Goal: Contribute content

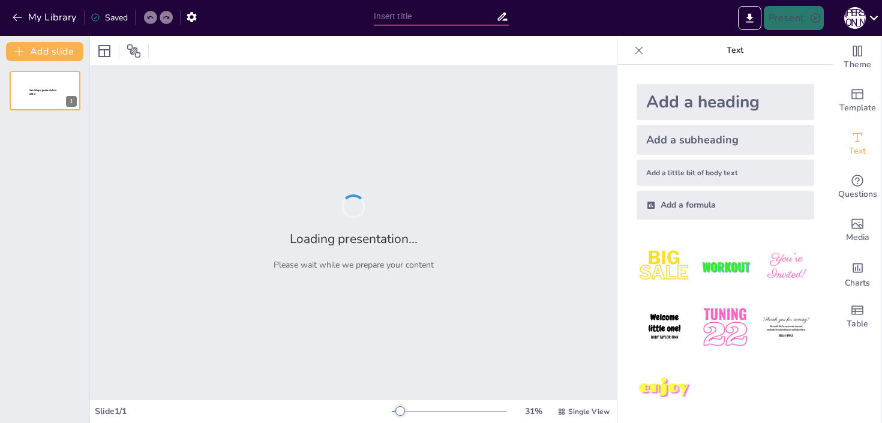
type input "Транспортировка СПГ: современные решения и логистика"
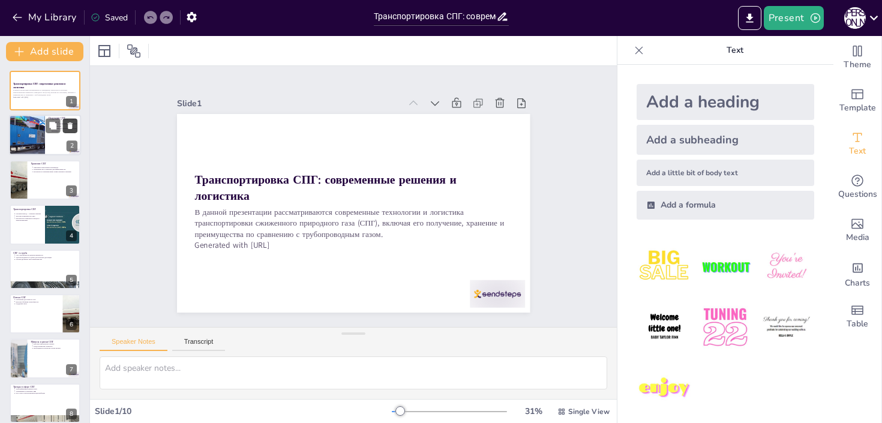
click at [74, 127] on button at bounding box center [70, 126] width 14 height 14
click at [26, 137] on div at bounding box center [27, 135] width 90 height 41
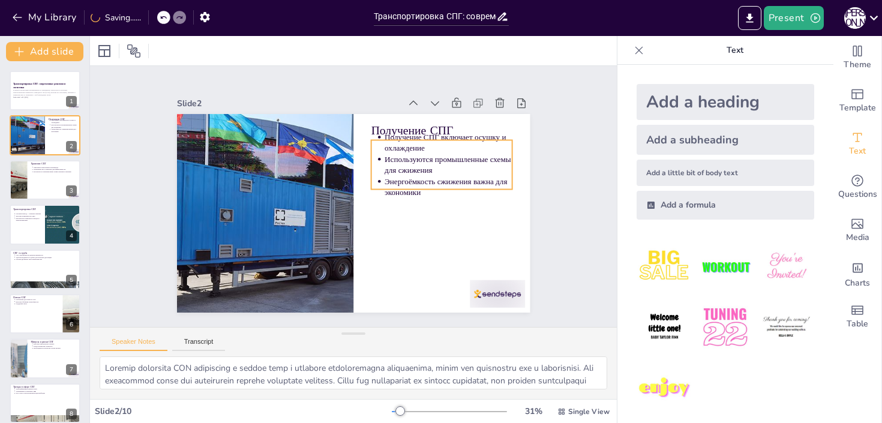
click at [441, 190] on p "Энергоёмкость сжижения важна для экономики" at bounding box center [444, 226] width 126 height 72
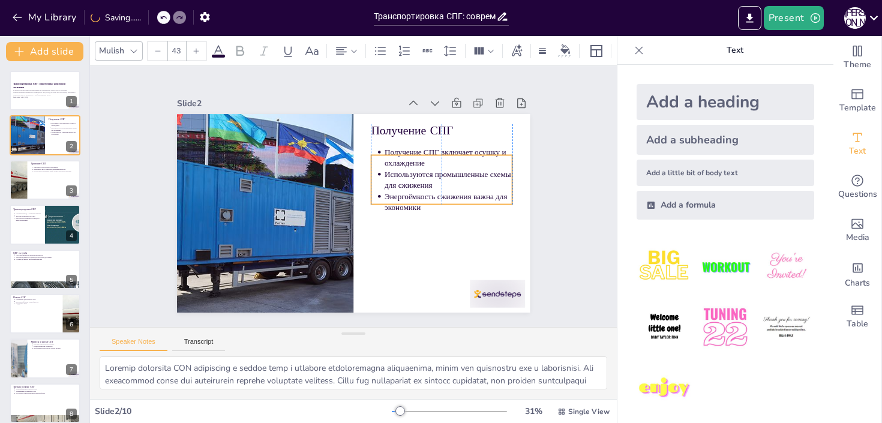
drag, startPoint x: 438, startPoint y: 175, endPoint x: 438, endPoint y: 191, distance: 15.6
click at [438, 191] on p "Используются промышленные схемы для сжижения" at bounding box center [449, 210] width 128 height 61
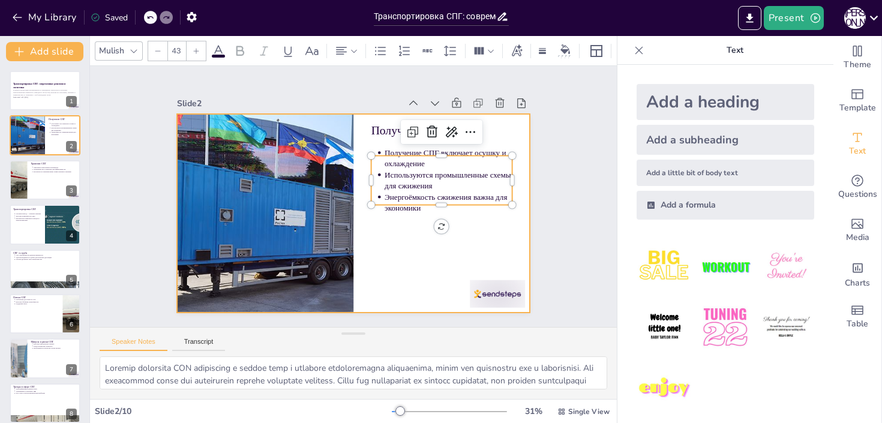
click at [379, 225] on div at bounding box center [350, 213] width 387 height 268
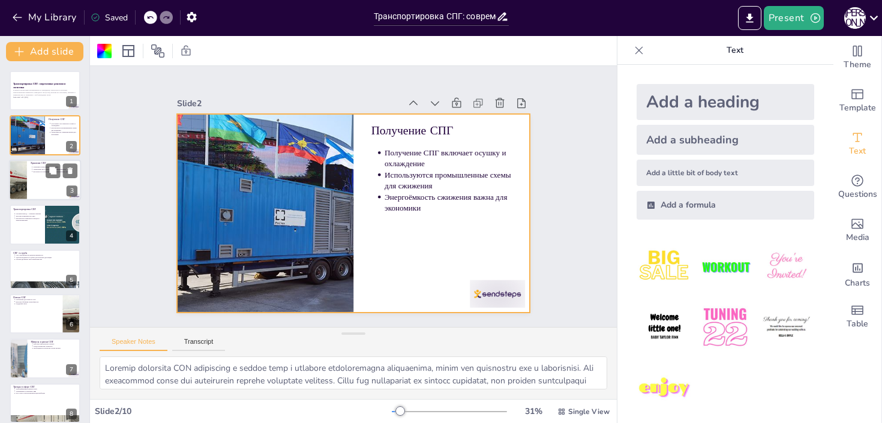
click at [25, 167] on div at bounding box center [18, 180] width 54 height 41
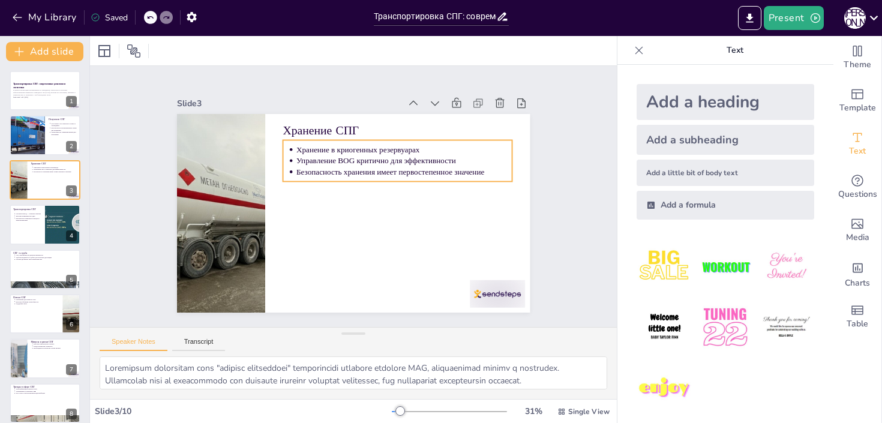
click at [337, 167] on p "Безопасность хранения имеет первостепенное значение" at bounding box center [409, 188] width 209 height 77
click at [337, 167] on p "Безопасность хранения имеет первостепенное значение" at bounding box center [410, 195] width 202 height 98
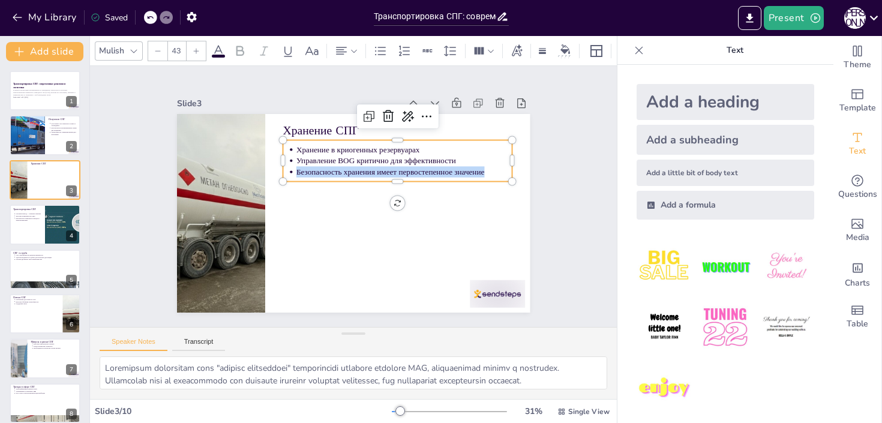
click at [337, 167] on p "Безопасность хранения имеет первостепенное значение" at bounding box center [409, 188] width 209 height 77
click at [336, 166] on p "Безопасность хранения имеет первостепенное значение" at bounding box center [409, 201] width 193 height 118
click at [312, 151] on p "Хранение в криогенных резервуарах" at bounding box center [416, 167] width 209 height 77
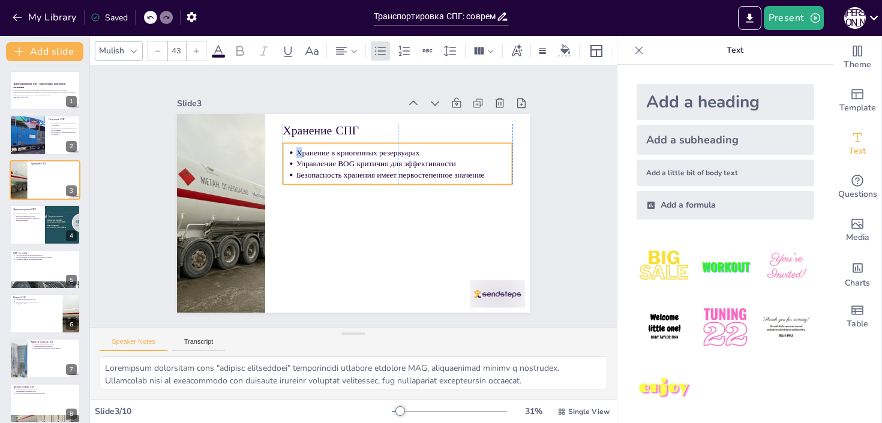
click at [299, 154] on ul "Хранение в криогенных резервуарах Управление BOG критично для эффективности Без…" at bounding box center [406, 185] width 223 height 124
click at [306, 152] on p "Хранение в криогенных резервуарах" at bounding box center [413, 164] width 214 height 56
click at [306, 154] on p "Хранение в криогенных резервуарах" at bounding box center [413, 164] width 214 height 56
click at [311, 153] on p "Хранение в криогенных резервуарах" at bounding box center [415, 170] width 209 height 77
click at [44, 218] on div at bounding box center [45, 224] width 72 height 41
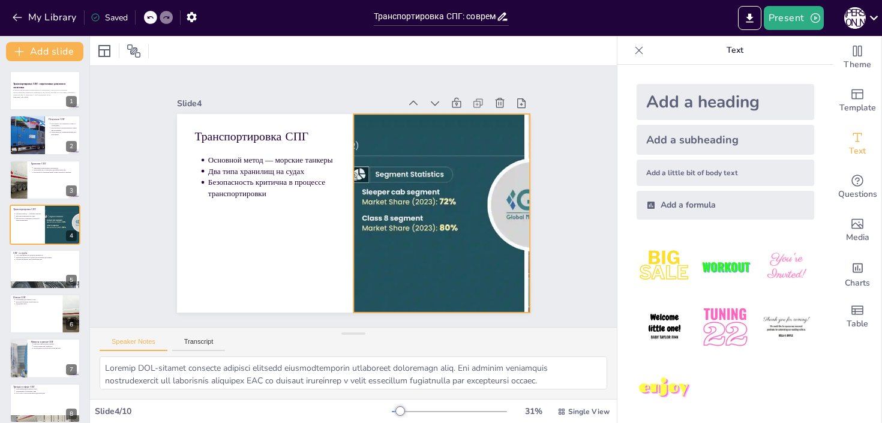
click at [408, 213] on div at bounding box center [436, 232] width 508 height 294
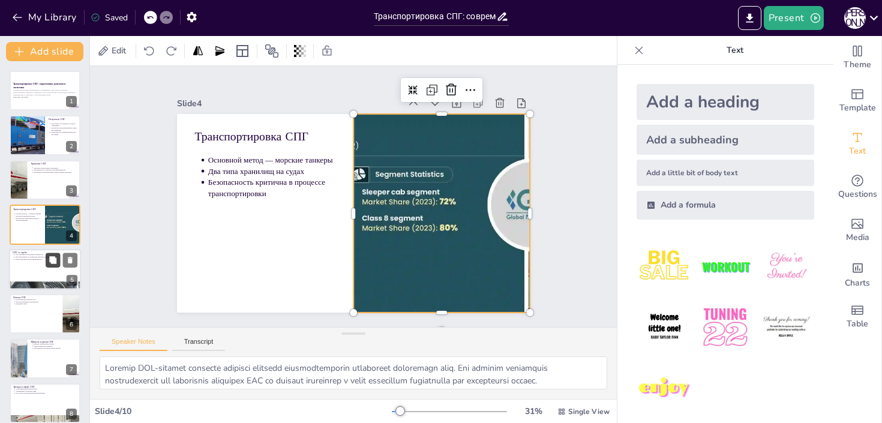
click at [50, 259] on icon at bounding box center [52, 259] width 7 height 7
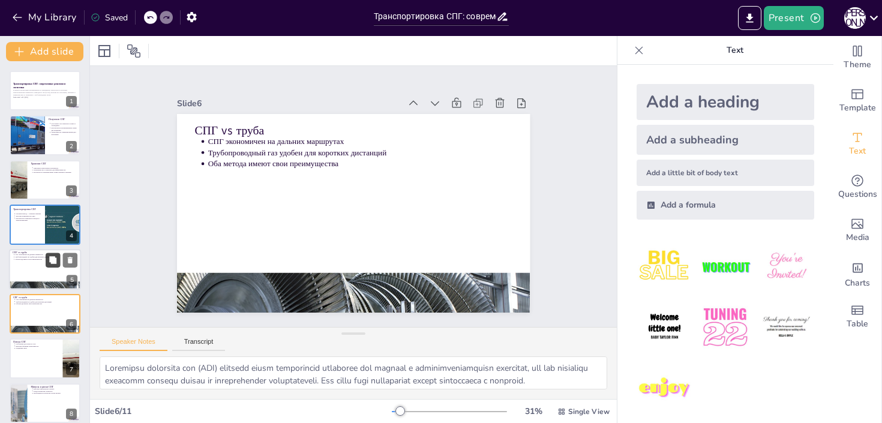
scroll to position [71, 0]
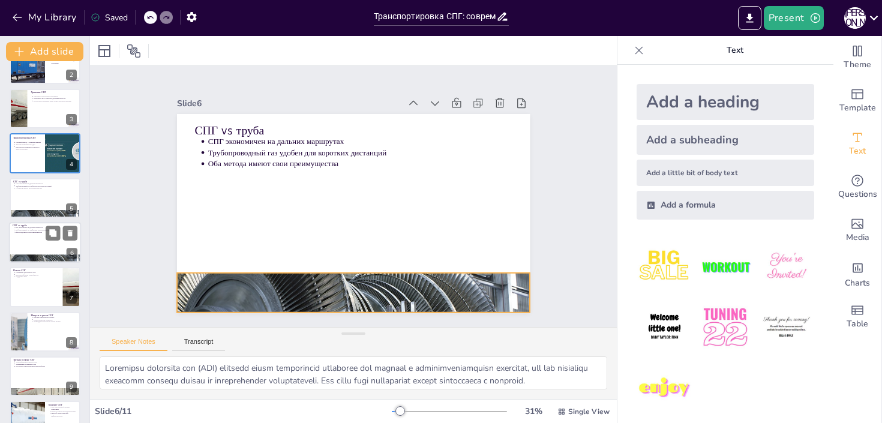
click at [50, 260] on div at bounding box center [45, 259] width 72 height 36
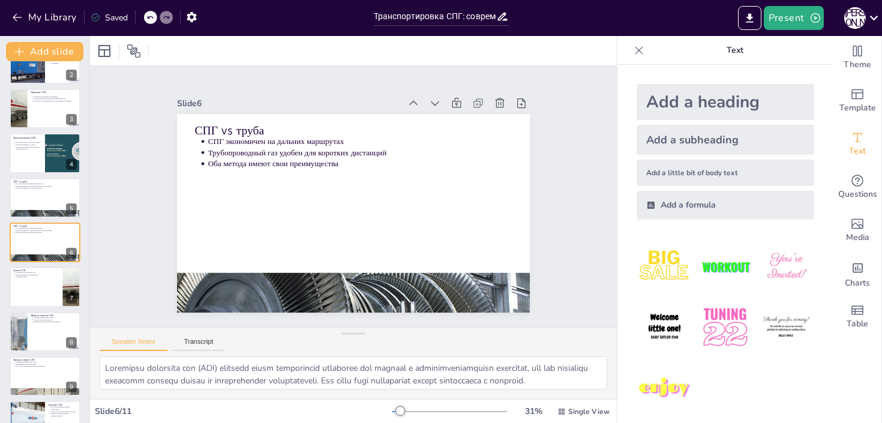
click at [5, 253] on div "Транспортировка СПГ: современные решения и логистика В данной презентации рассм…" at bounding box center [44, 242] width 89 height 486
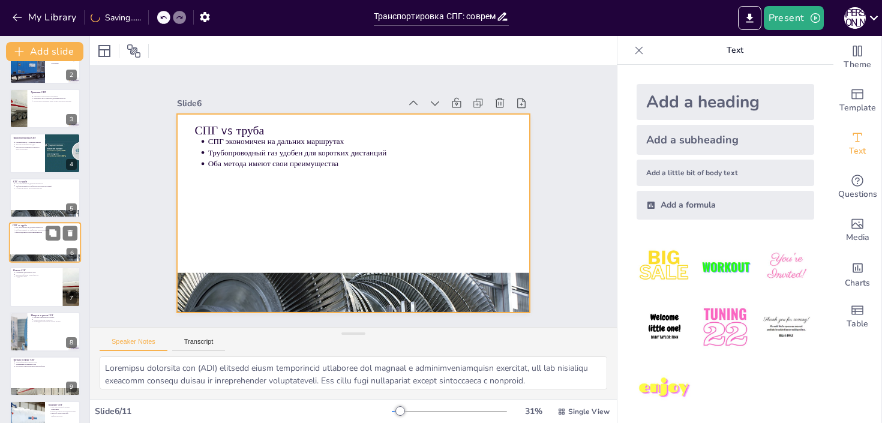
click at [25, 250] on div at bounding box center [45, 242] width 72 height 41
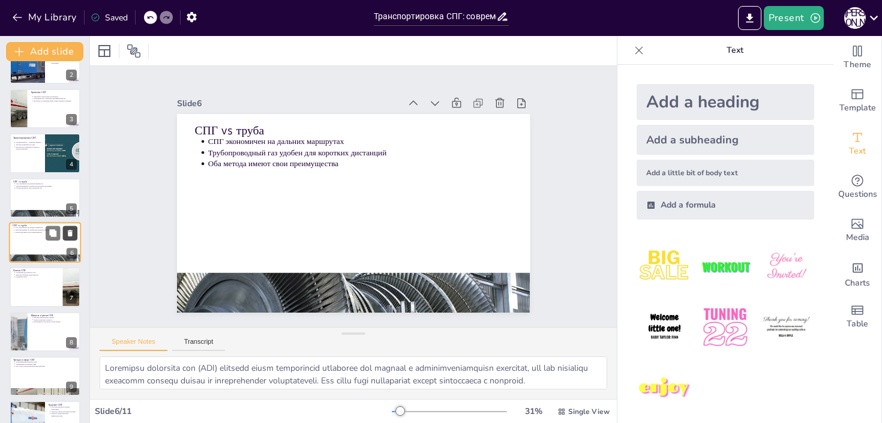
click at [68, 235] on icon at bounding box center [70, 233] width 8 height 8
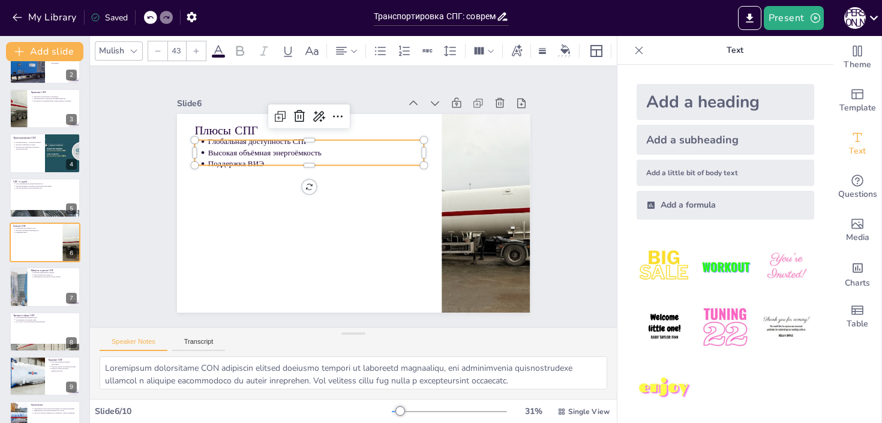
click at [247, 154] on p "Высокая объёмная энергоёмкость" at bounding box center [343, 140] width 193 height 118
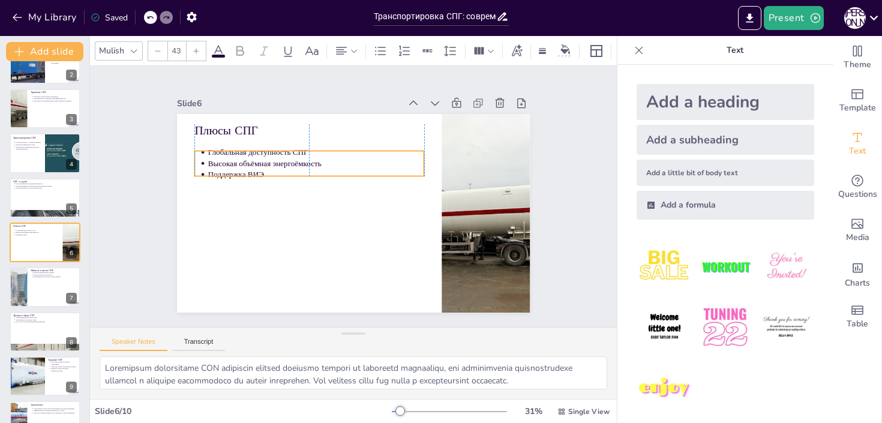
drag, startPoint x: 237, startPoint y: 157, endPoint x: 235, endPoint y: 168, distance: 11.5
click at [235, 168] on p "Высокая объёмная энергоёмкость" at bounding box center [328, 153] width 209 height 77
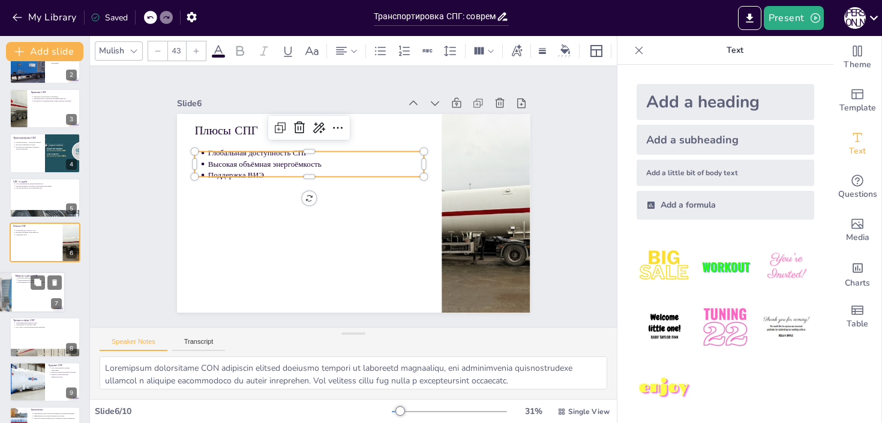
drag, startPoint x: 53, startPoint y: 276, endPoint x: 34, endPoint y: 283, distance: 20.0
click at [34, 283] on div "Минусы и риски СПГ Высокие капитальные затраты Технологическая сложность Необхо…" at bounding box center [29, 292] width 72 height 41
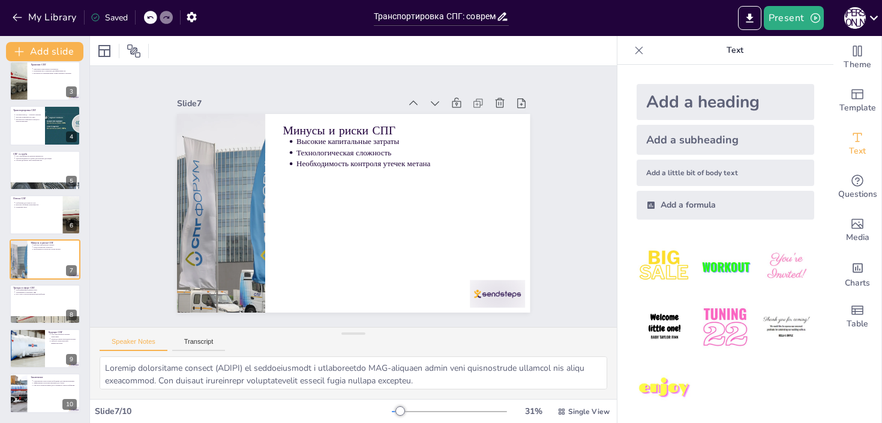
scroll to position [99, 0]
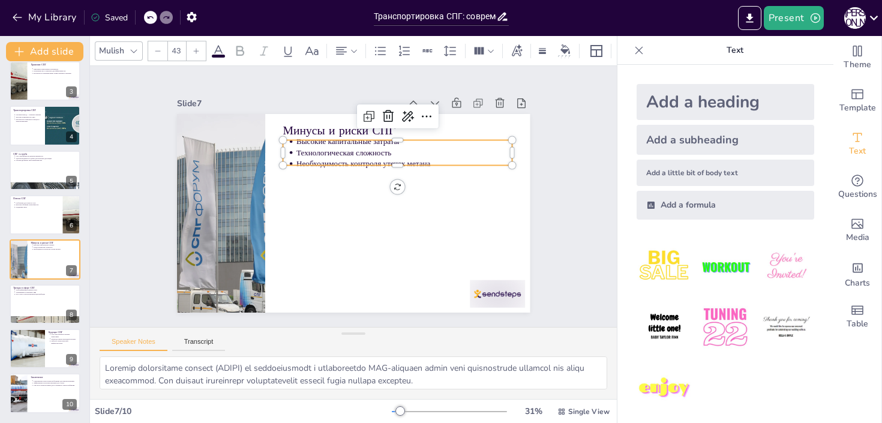
click at [309, 161] on p "Необходимость контроля утечек метана" at bounding box center [408, 169] width 216 height 34
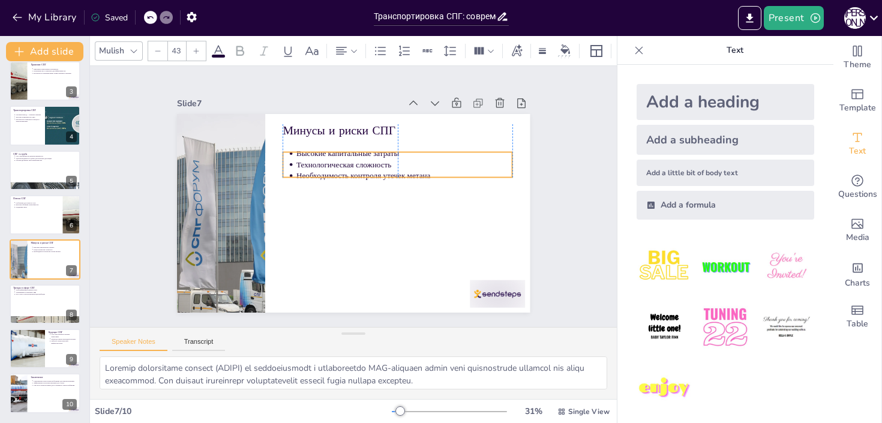
drag, startPoint x: 316, startPoint y: 158, endPoint x: 314, endPoint y: 170, distance: 12.1
click at [314, 170] on ul "Высокие капитальные затраты Технологическая сложность Необходимость контроля ут…" at bounding box center [405, 179] width 229 height 103
click at [331, 166] on p "Технологическая сложность" at bounding box center [415, 204] width 168 height 153
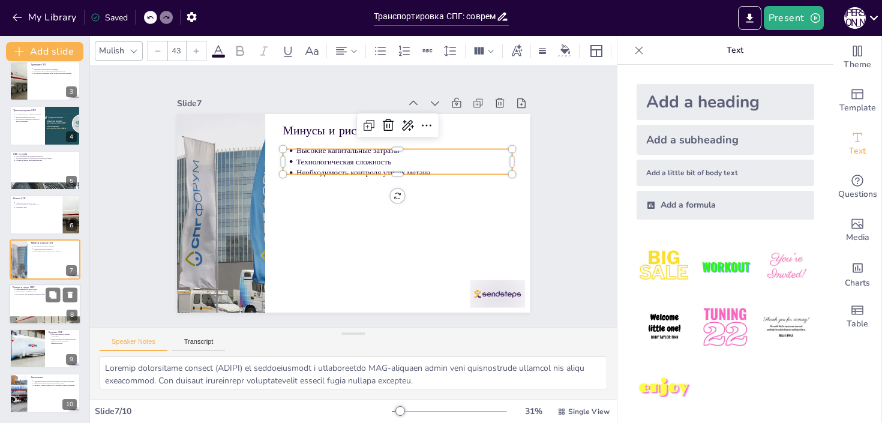
click at [32, 305] on div at bounding box center [45, 304] width 72 height 41
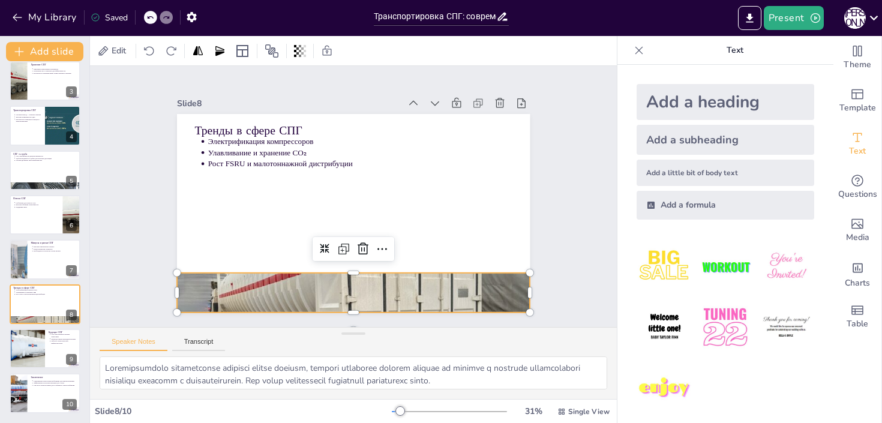
click at [252, 283] on div at bounding box center [305, 279] width 483 height 483
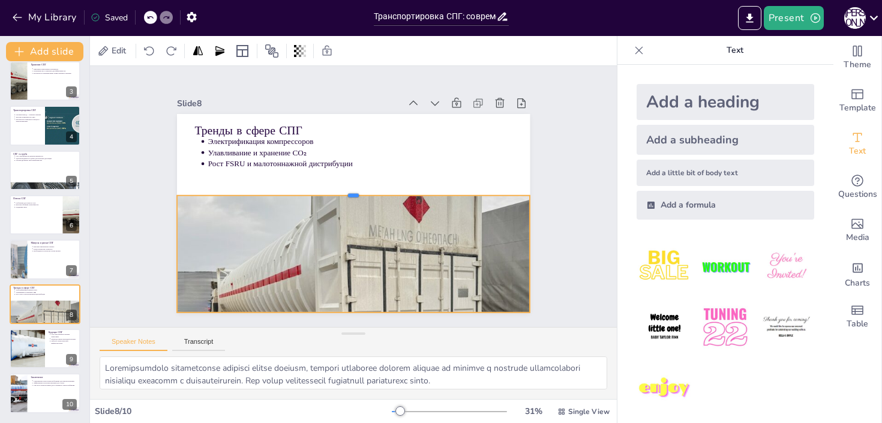
drag, startPoint x: 354, startPoint y: 270, endPoint x: 357, endPoint y: 193, distance: 77.5
click at [357, 193] on div at bounding box center [356, 192] width 291 height 216
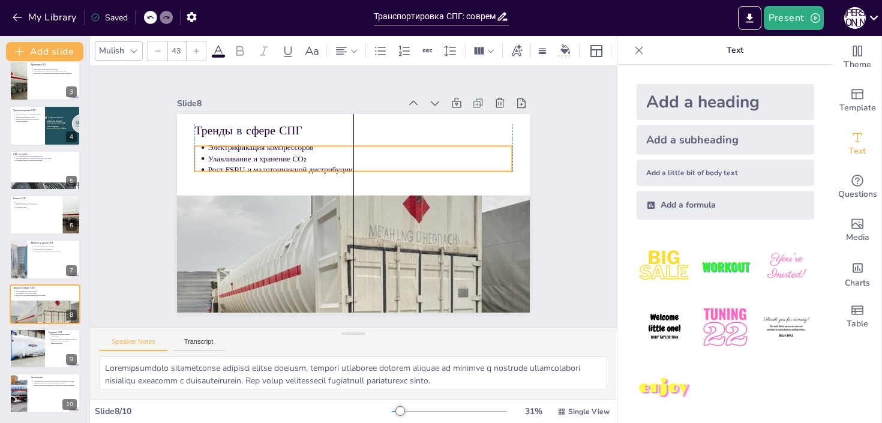
drag, startPoint x: 261, startPoint y: 155, endPoint x: 260, endPoint y: 161, distance: 6.1
click at [260, 161] on p "Улавливание и хранение CO₂" at bounding box center [371, 162] width 293 height 104
click at [31, 346] on div at bounding box center [27, 348] width 68 height 41
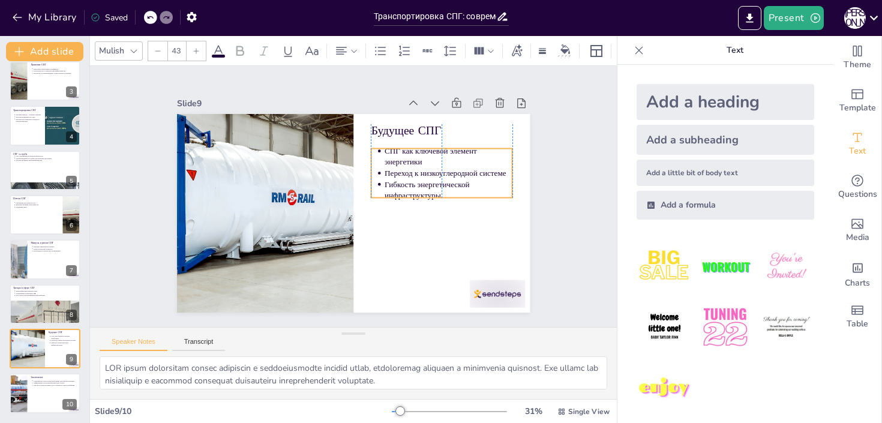
drag, startPoint x: 418, startPoint y: 163, endPoint x: 417, endPoint y: 171, distance: 8.5
click at [417, 175] on p "Переход к низкоуглеродной системе" at bounding box center [451, 193] width 127 height 37
click at [27, 385] on div at bounding box center [45, 393] width 72 height 41
type textarea "Lor ipsumdolors ametconsec adipiscingelits DOE temporinci utlaboreetdol m aliqu…"
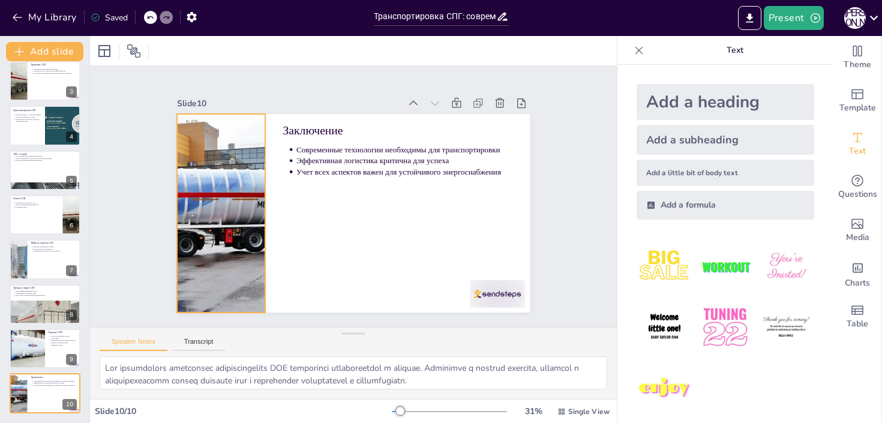
click at [258, 222] on div at bounding box center [222, 172] width 439 height 312
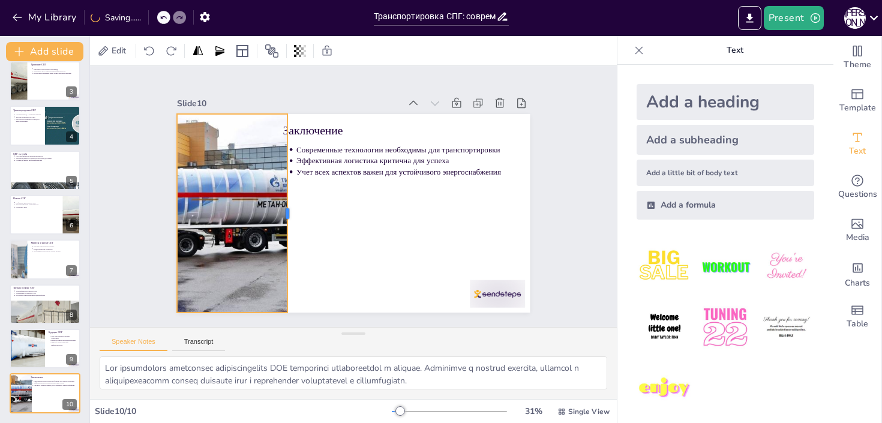
drag, startPoint x: 265, startPoint y: 215, endPoint x: 288, endPoint y: 214, distance: 22.2
click at [288, 214] on div at bounding box center [290, 200] width 51 height 196
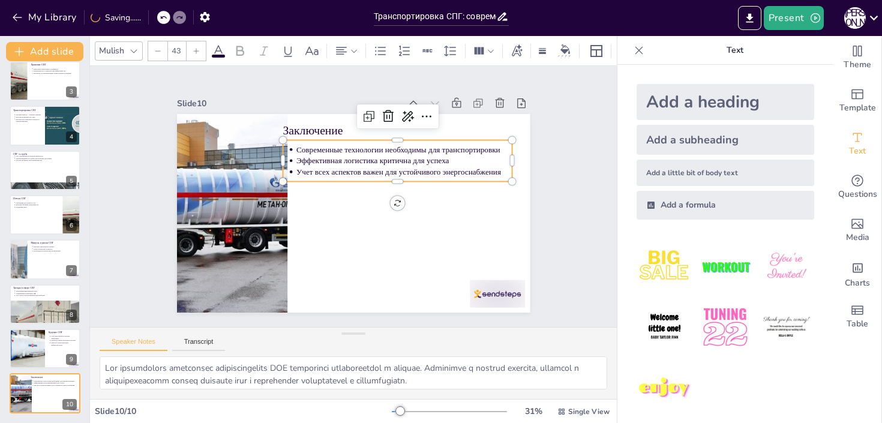
click at [331, 160] on p "Эффективная логистика критична для успеха" at bounding box center [414, 185] width 202 height 98
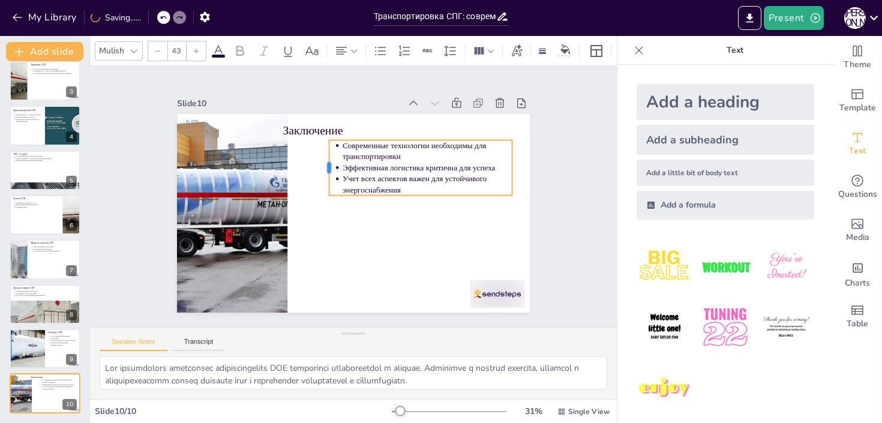
drag, startPoint x: 282, startPoint y: 160, endPoint x: 328, endPoint y: 167, distance: 46.8
click at [328, 167] on div at bounding box center [347, 156] width 40 height 50
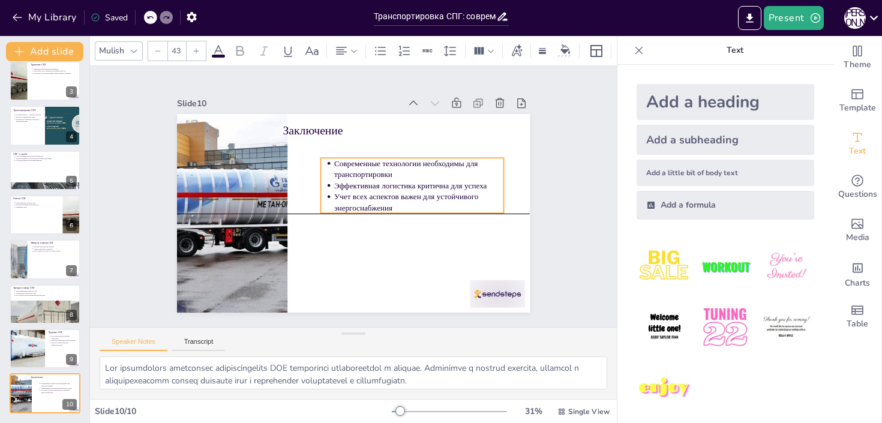
drag, startPoint x: 410, startPoint y: 163, endPoint x: 402, endPoint y: 178, distance: 16.9
click at [402, 178] on p "Современные технологии необходимы для транспортировки" at bounding box center [424, 191] width 169 height 74
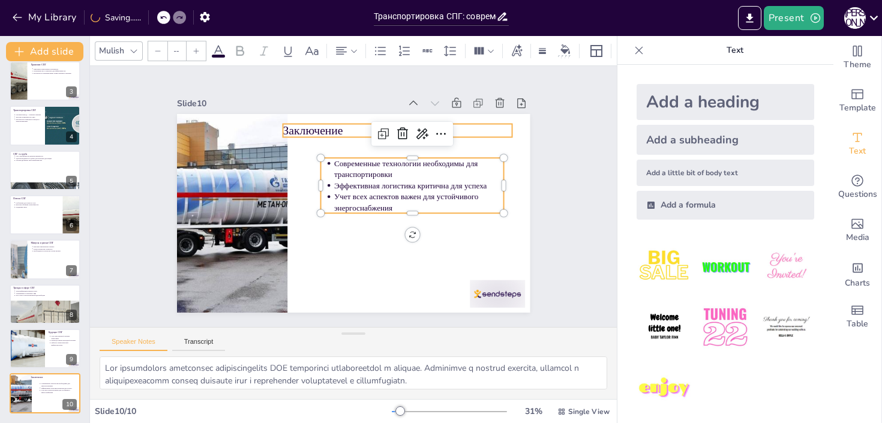
type input "64"
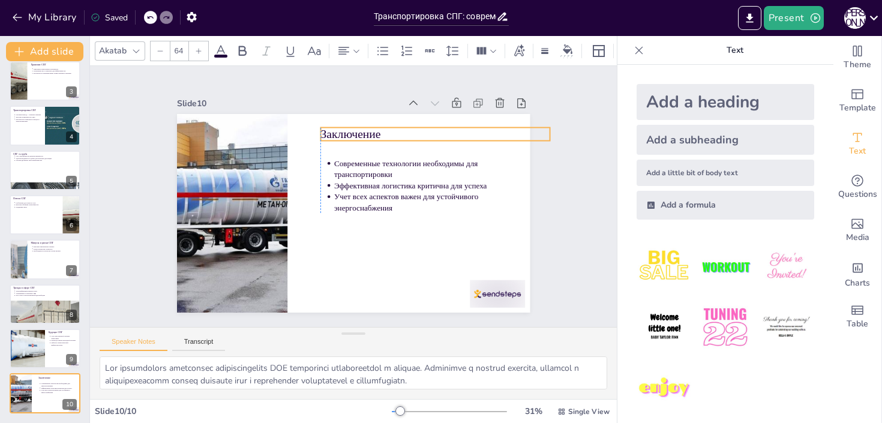
drag, startPoint x: 331, startPoint y: 131, endPoint x: 370, endPoint y: 134, distance: 39.8
click at [370, 134] on p "Заключение" at bounding box center [442, 143] width 230 height 40
click at [37, 175] on div at bounding box center [45, 170] width 72 height 41
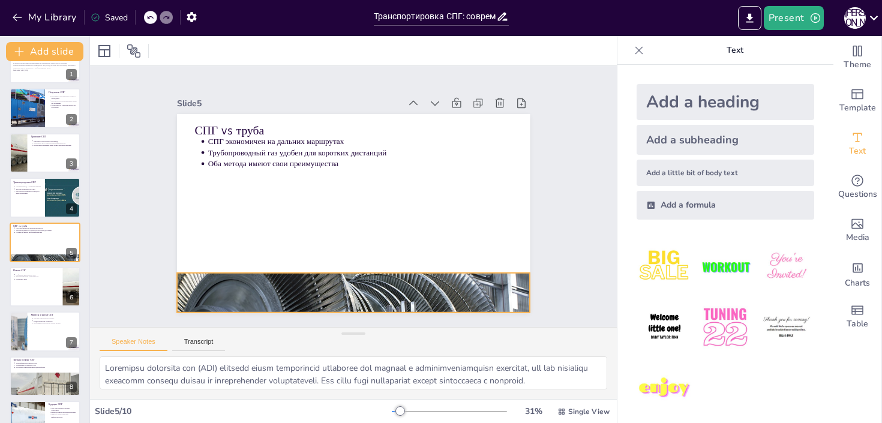
click at [344, 279] on div at bounding box center [305, 280] width 394 height 330
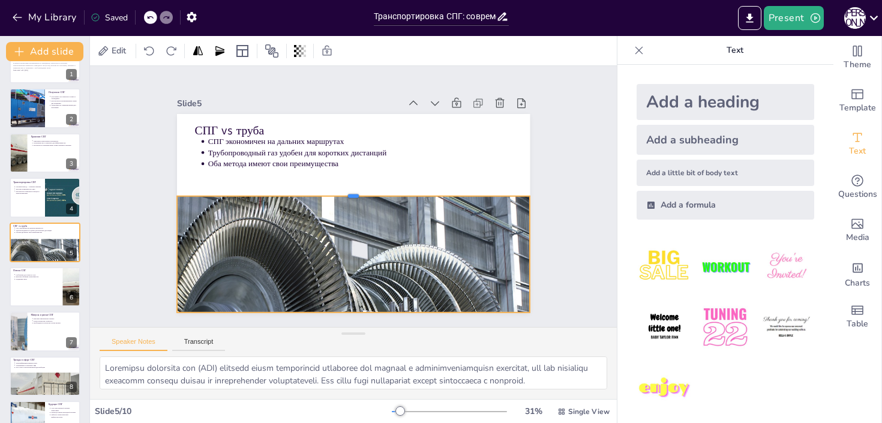
drag, startPoint x: 348, startPoint y: 270, endPoint x: 357, endPoint y: 193, distance: 77.4
click at [357, 193] on div at bounding box center [354, 192] width 339 height 118
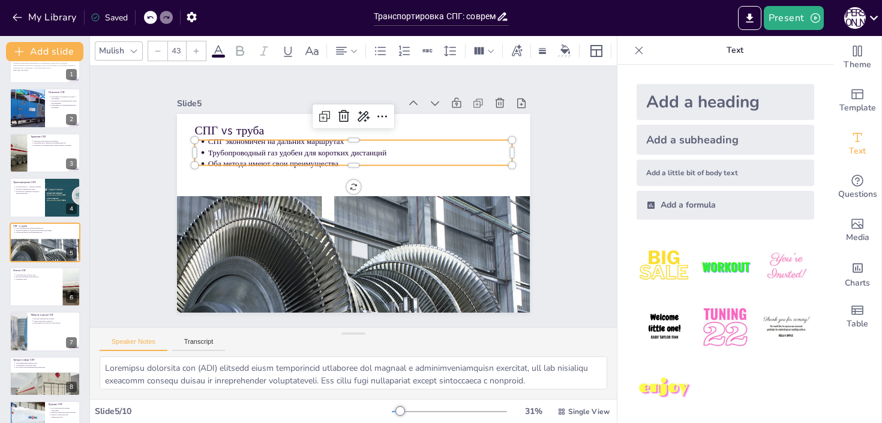
click at [270, 156] on p "Трубопроводный газ удобен для коротких дистанций" at bounding box center [378, 159] width 283 height 134
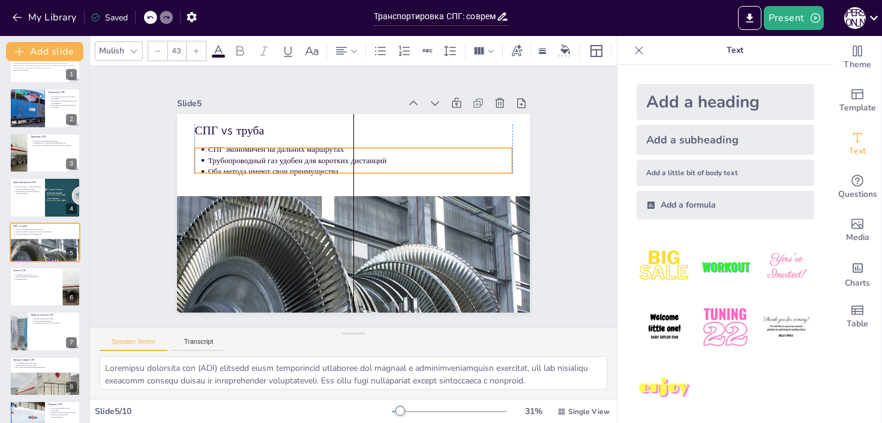
drag, startPoint x: 279, startPoint y: 156, endPoint x: 277, endPoint y: 164, distance: 7.9
click at [277, 164] on p "Трубопроводный газ удобен для коротких дистанций" at bounding box center [374, 167] width 283 height 134
click at [53, 196] on div at bounding box center [62, 197] width 97 height 41
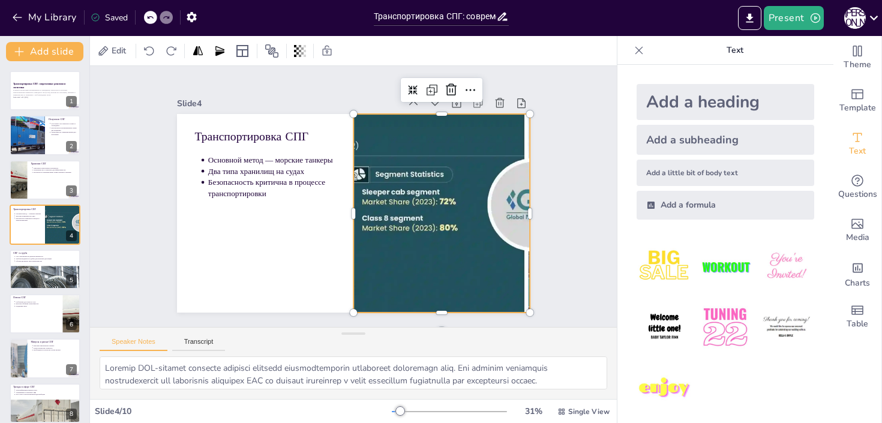
click at [430, 216] on div at bounding box center [439, 222] width 495 height 247
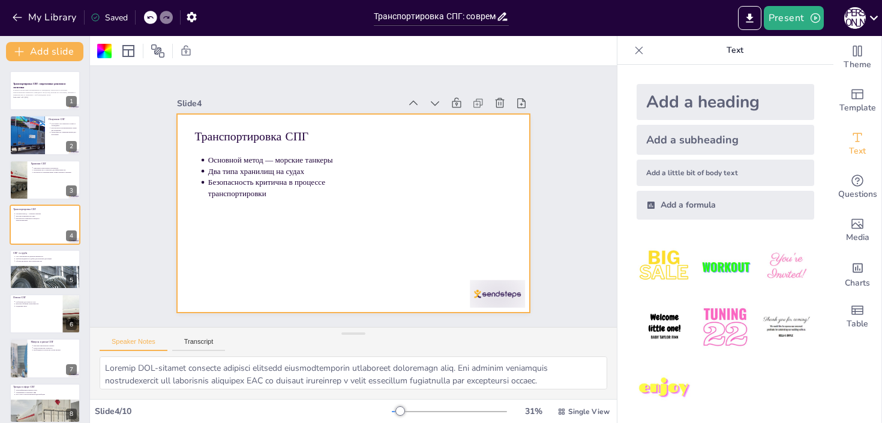
click at [232, 76] on div "Slide 1 Транспортировка СПГ: современные решения и логистика В данной презентац…" at bounding box center [353, 196] width 582 height 411
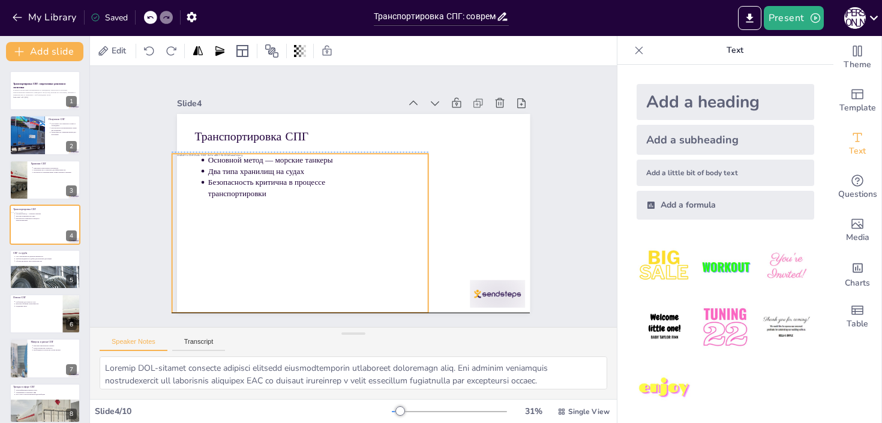
drag, startPoint x: 369, startPoint y: 178, endPoint x: 317, endPoint y: 195, distance: 54.5
click at [317, 195] on div at bounding box center [294, 221] width 284 height 209
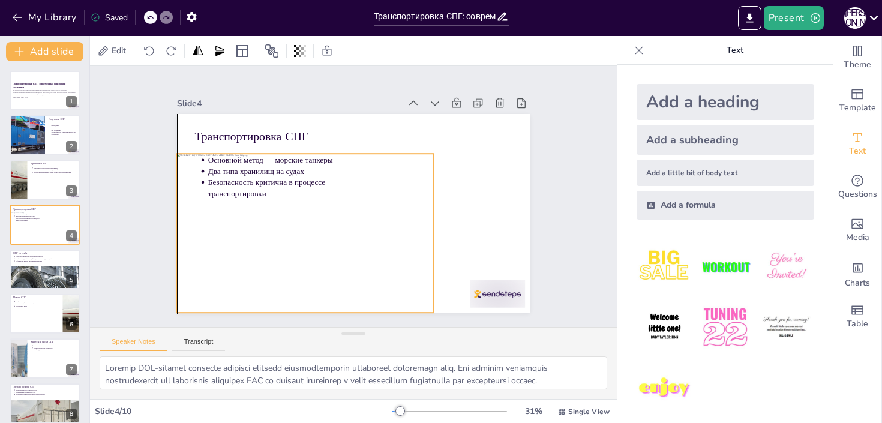
drag, startPoint x: 319, startPoint y: 192, endPoint x: 327, endPoint y: 193, distance: 7.4
click at [327, 193] on div at bounding box center [294, 211] width 299 height 250
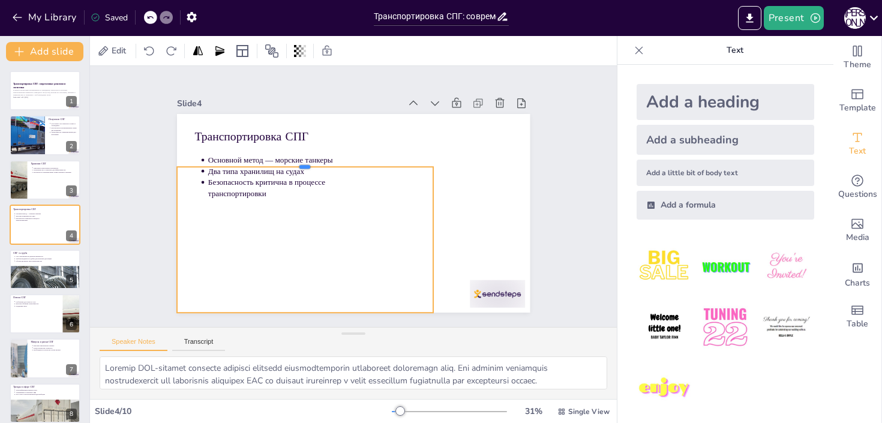
drag, startPoint x: 301, startPoint y: 151, endPoint x: 324, endPoint y: 186, distance: 42.0
click at [300, 165] on div at bounding box center [318, 149] width 247 height 88
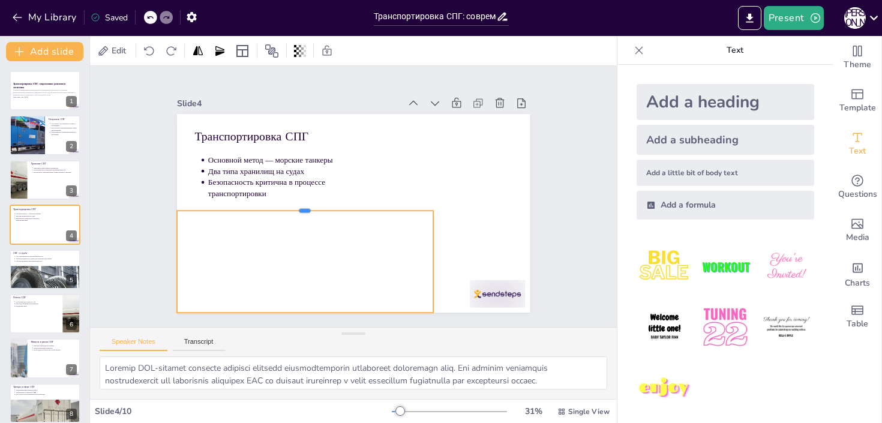
drag, startPoint x: 303, startPoint y: 167, endPoint x: 315, endPoint y: 208, distance: 42.7
click at [315, 208] on div "Транспортировка СПГ Основной метод — морские танкеры Два типа хранилищ на судах…" at bounding box center [350, 213] width 387 height 268
click at [432, 261] on div at bounding box center [294, 211] width 299 height 250
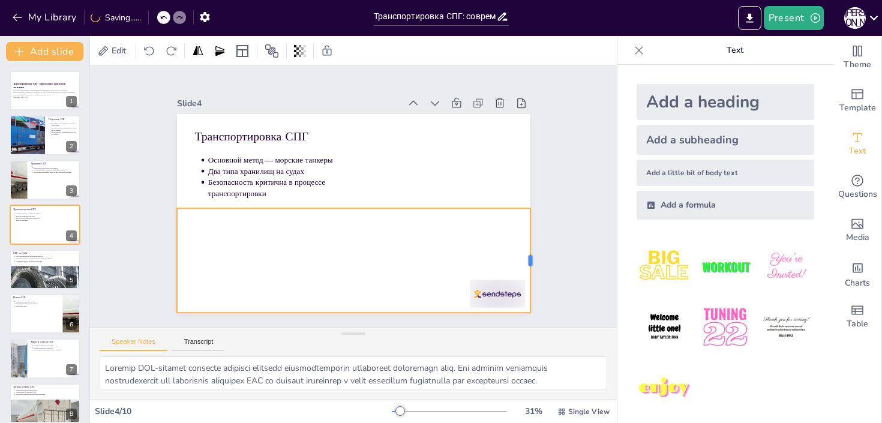
drag, startPoint x: 433, startPoint y: 263, endPoint x: 531, endPoint y: 265, distance: 97.3
click at [509, 295] on div at bounding box center [478, 342] width 61 height 95
click at [425, 253] on div at bounding box center [306, 302] width 451 height 432
click at [425, 252] on div at bounding box center [318, 305] width 434 height 409
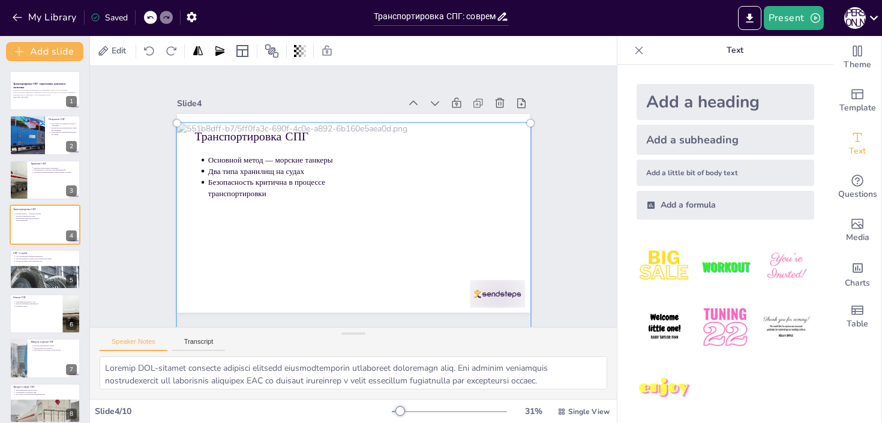
drag, startPoint x: 402, startPoint y: 259, endPoint x: 394, endPoint y: 229, distance: 31.5
click at [394, 229] on div at bounding box center [281, 239] width 470 height 484
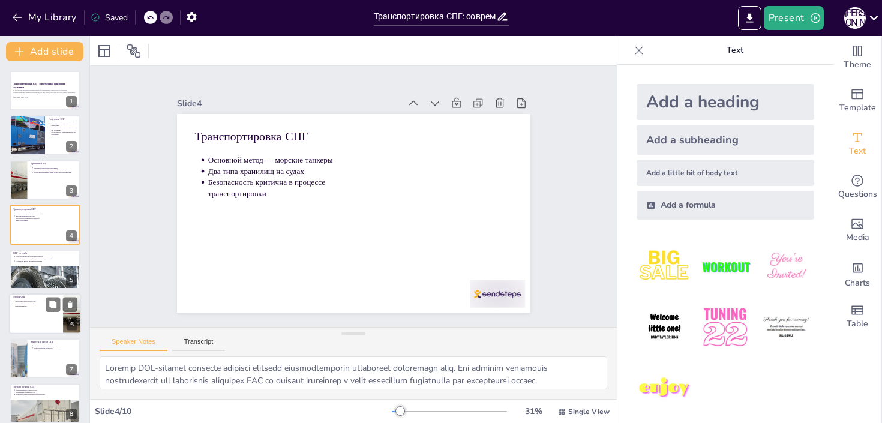
click at [42, 303] on p "Высокая объёмная энергоёмкость" at bounding box center [37, 304] width 44 height 2
type textarea "Loremipsum dolorsitame CON adipiscin elitsed doeiusmo tempori ut laboreetd magn…"
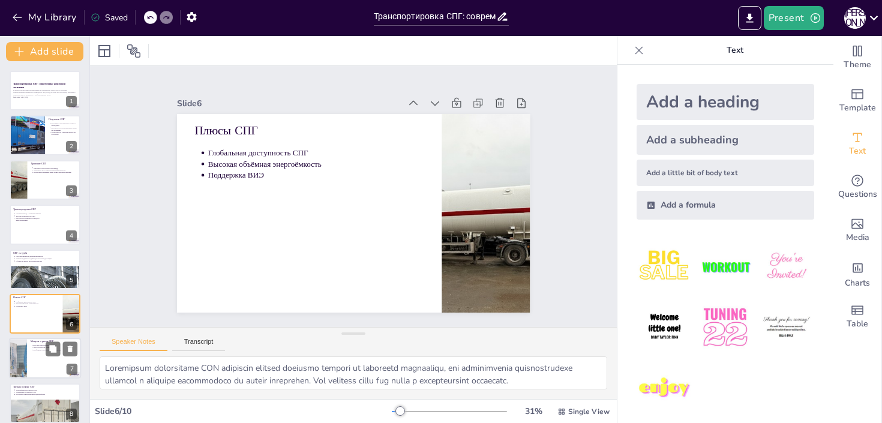
scroll to position [71, 0]
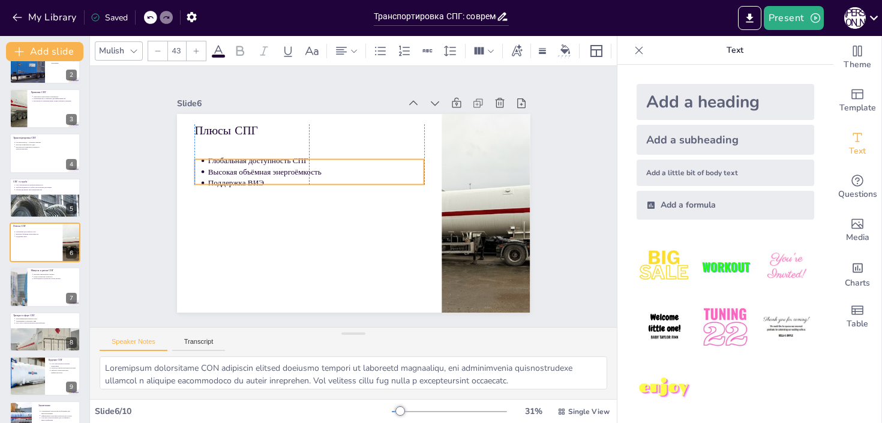
drag, startPoint x: 244, startPoint y: 162, endPoint x: 244, endPoint y: 170, distance: 7.8
click at [244, 170] on p "Высокая объёмная энергоёмкость" at bounding box center [329, 159] width 202 height 98
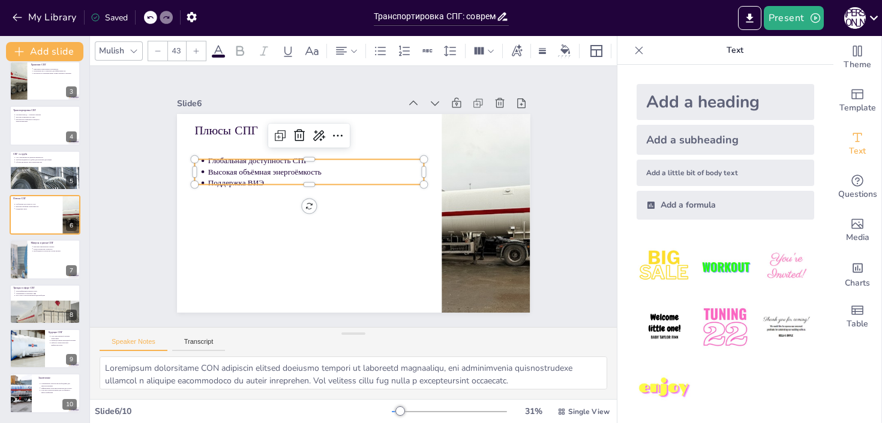
scroll to position [0, 0]
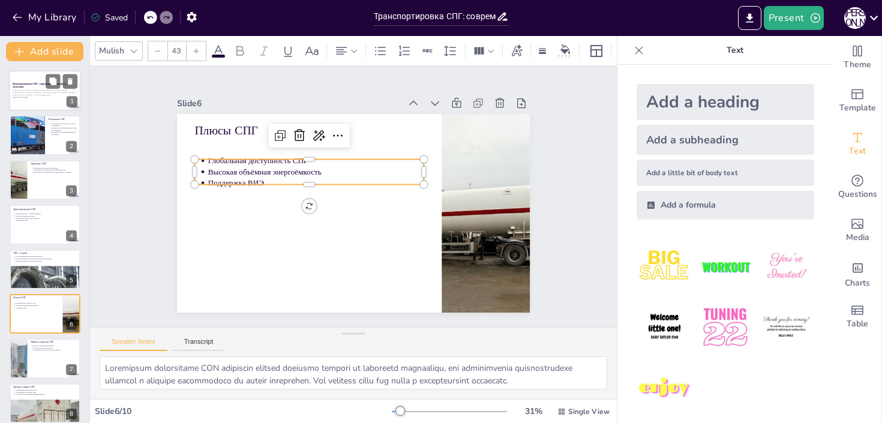
click at [28, 86] on strong "Транспортировка СПГ: современные решения и логистика" at bounding box center [39, 85] width 53 height 7
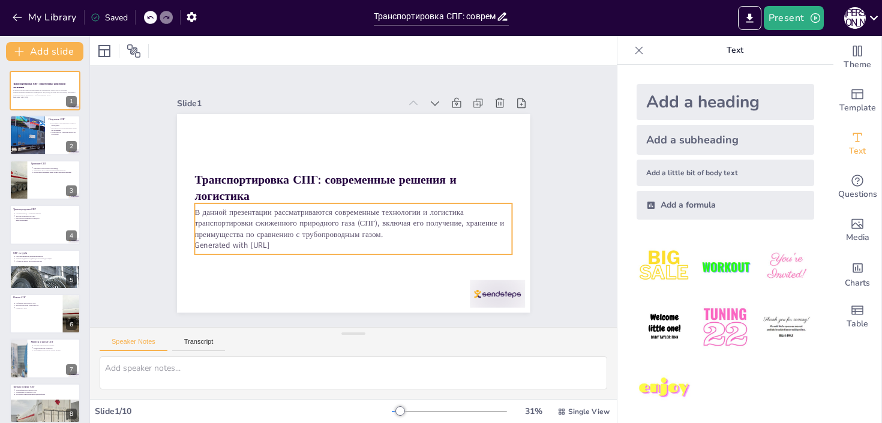
click at [267, 236] on p "В данной презентации рассматриваются современные технологии и логистика транспо…" at bounding box center [345, 222] width 313 height 130
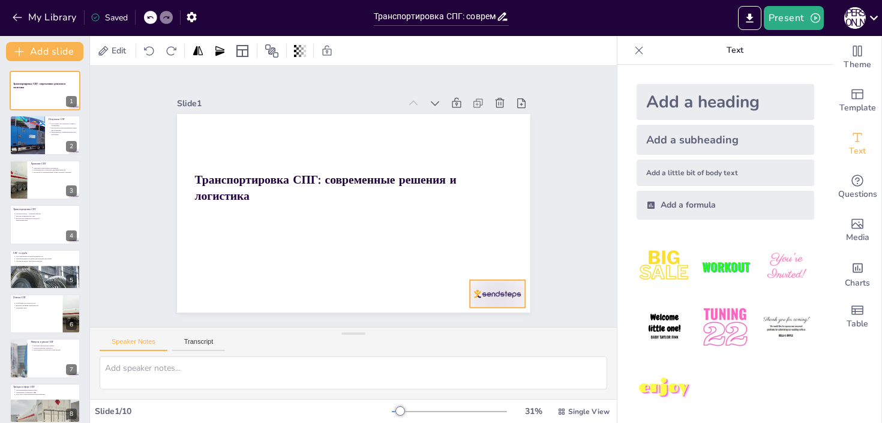
click at [488, 312] on div at bounding box center [460, 333] width 61 height 43
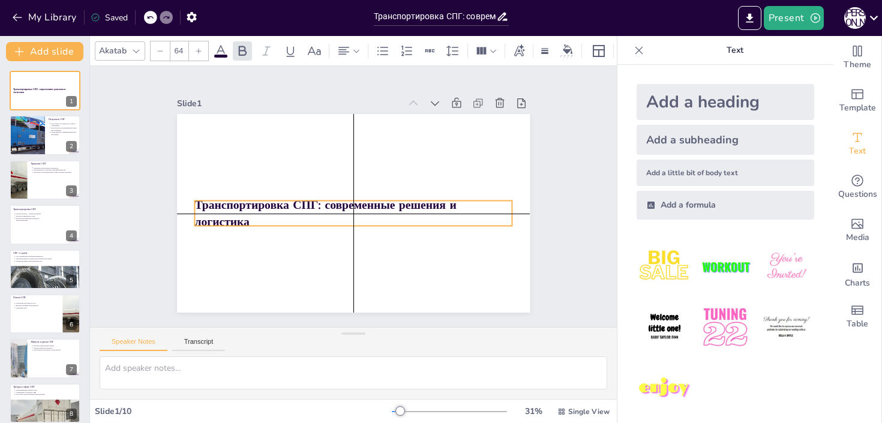
drag, startPoint x: 417, startPoint y: 182, endPoint x: 417, endPoint y: 207, distance: 24.6
click at [417, 207] on strong "Транспортировка СПГ: современные решения и логистика" at bounding box center [321, 196] width 259 height 96
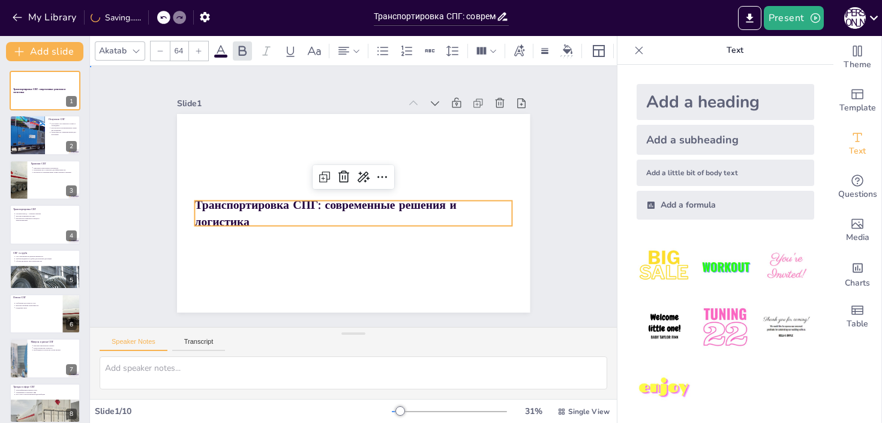
click at [558, 219] on div "Slide 1 Транспортировка СПГ: современные решения и логистика Slide 2 Получение …" at bounding box center [354, 196] width 460 height 315
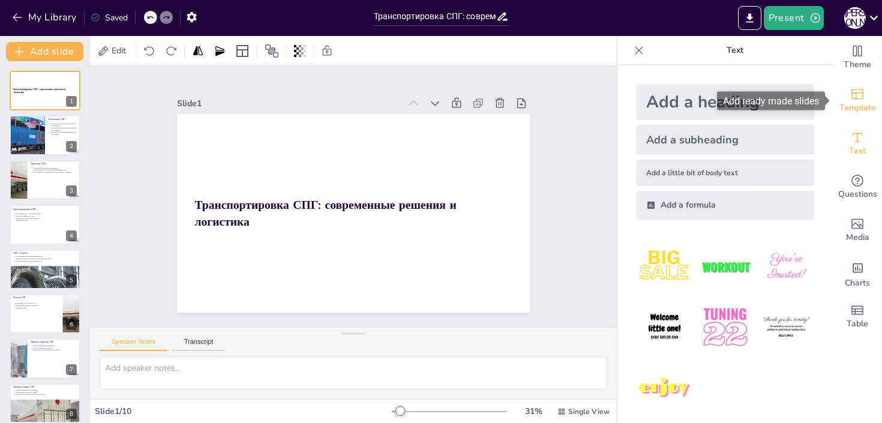
click at [863, 96] on icon "Add ready made slides" at bounding box center [858, 94] width 12 height 10
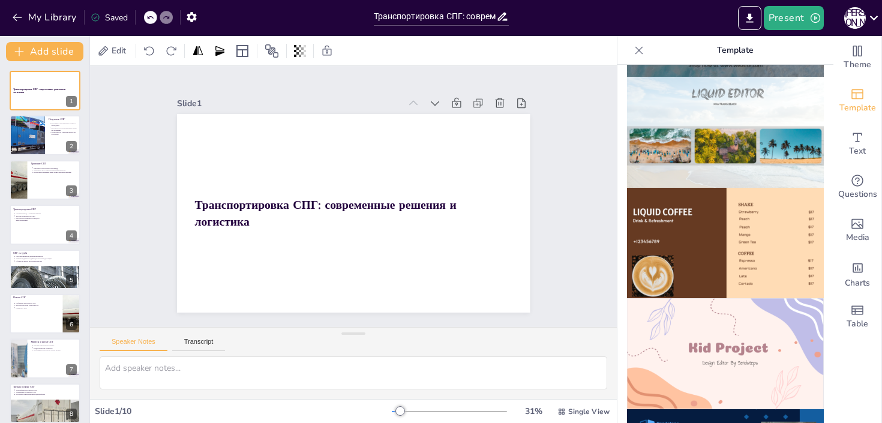
scroll to position [803, 0]
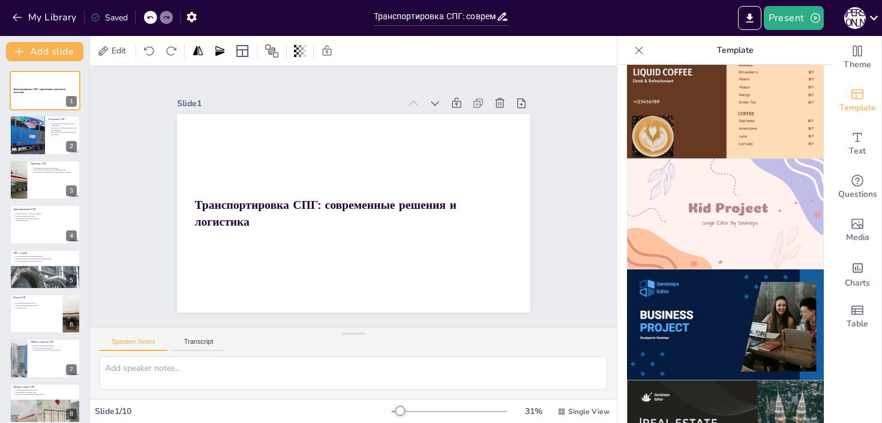
click at [720, 247] on img at bounding box center [725, 213] width 197 height 111
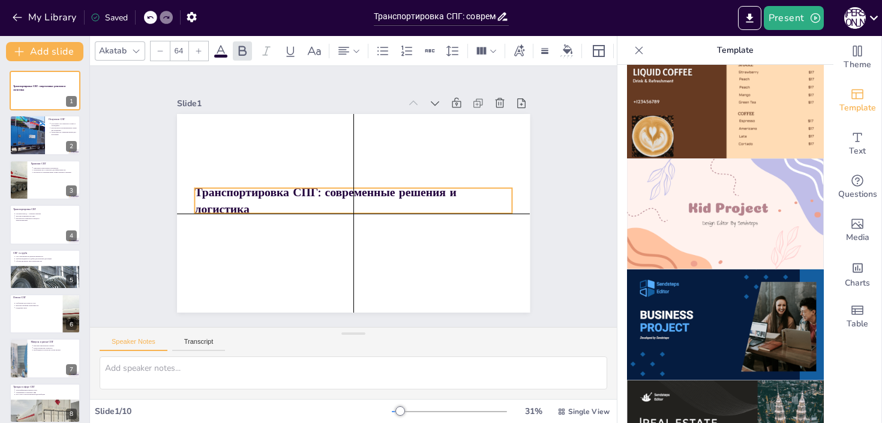
drag, startPoint x: 439, startPoint y: 190, endPoint x: 438, endPoint y: 204, distance: 13.2
click at [438, 204] on strong "Транспортировка СПГ: современные решения и логистика" at bounding box center [325, 184] width 259 height 96
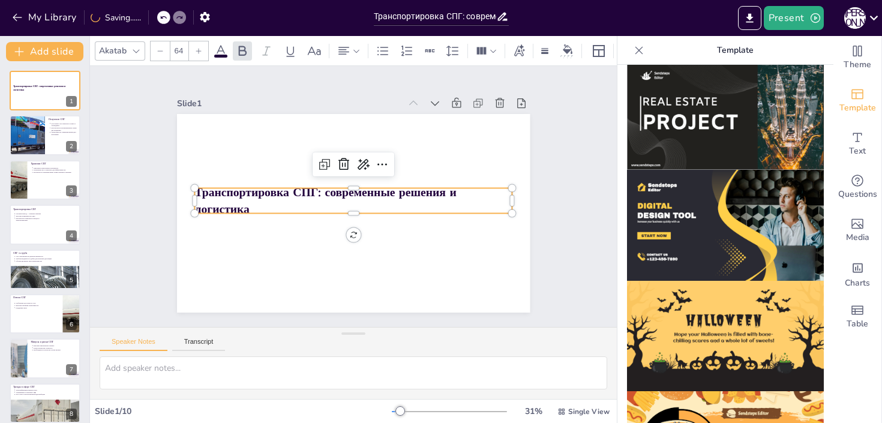
scroll to position [1214, 0]
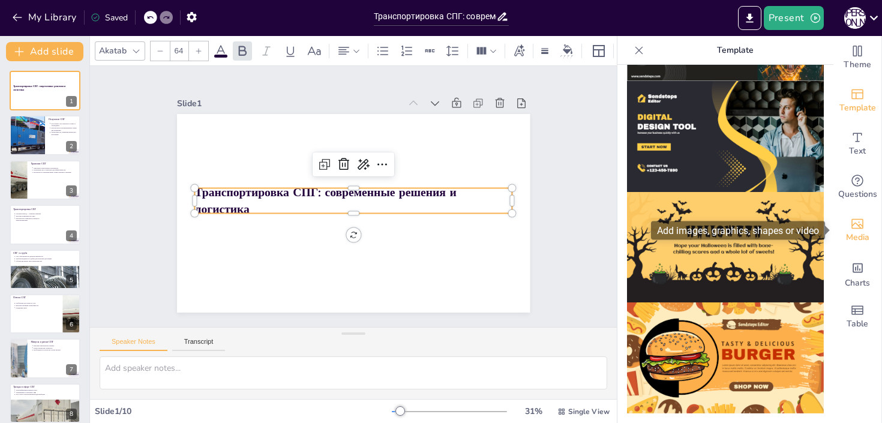
click at [865, 229] on div "Media" at bounding box center [858, 230] width 48 height 43
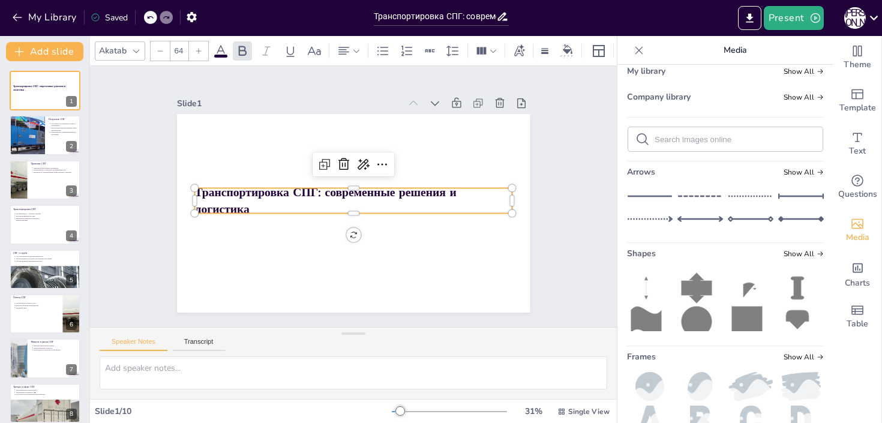
scroll to position [143, 0]
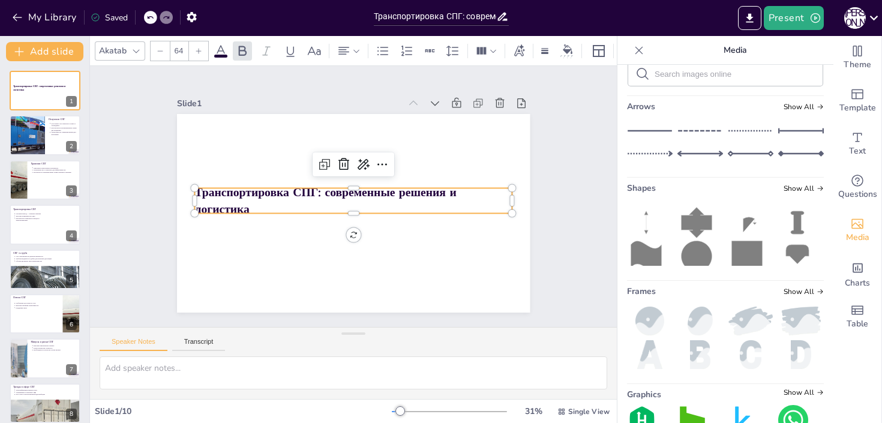
click at [698, 80] on form at bounding box center [735, 73] width 161 height 11
click at [701, 79] on input "text" at bounding box center [735, 74] width 161 height 9
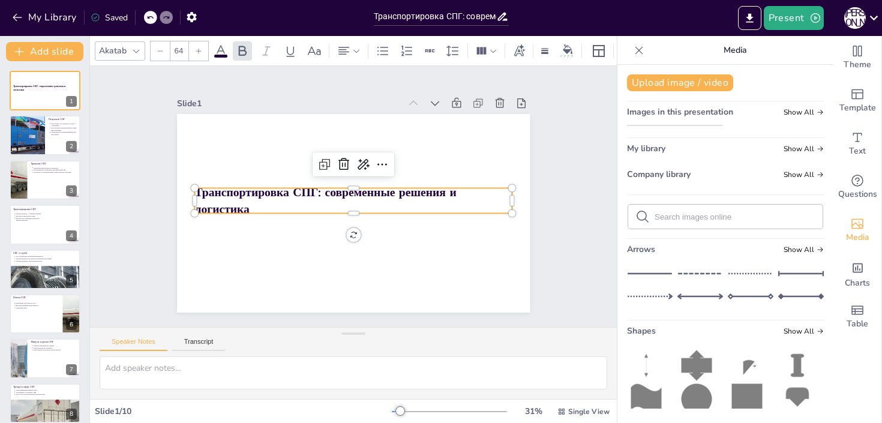
scroll to position [1, 0]
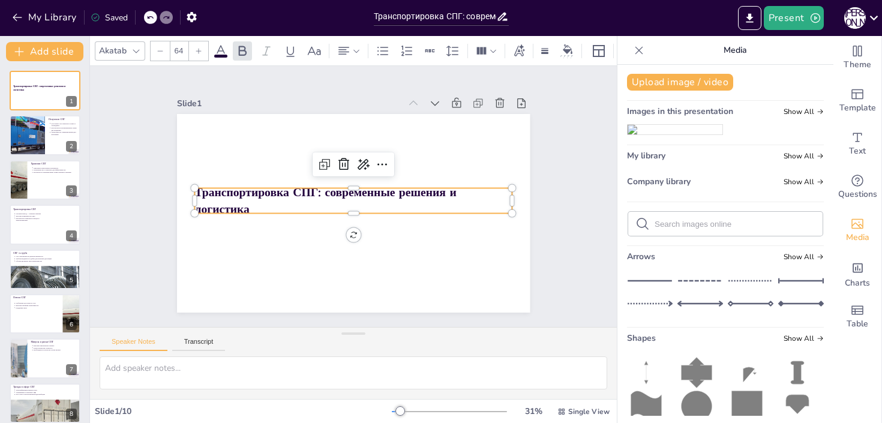
click at [42, 310] on div at bounding box center [45, 314] width 71 height 40
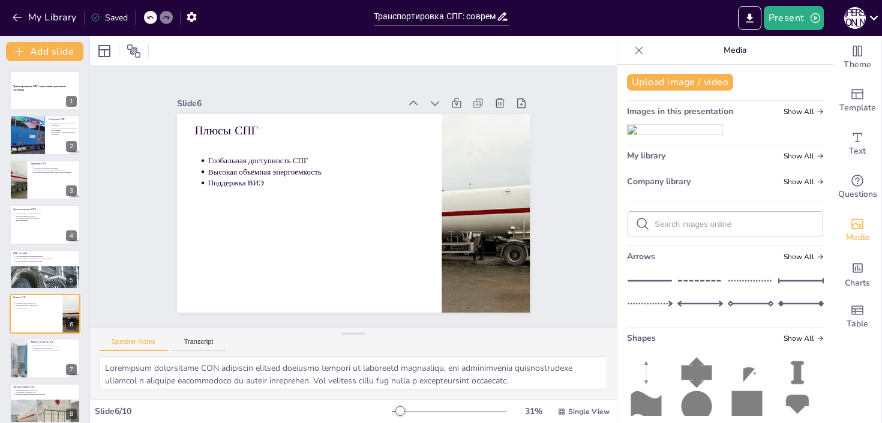
scroll to position [71, 0]
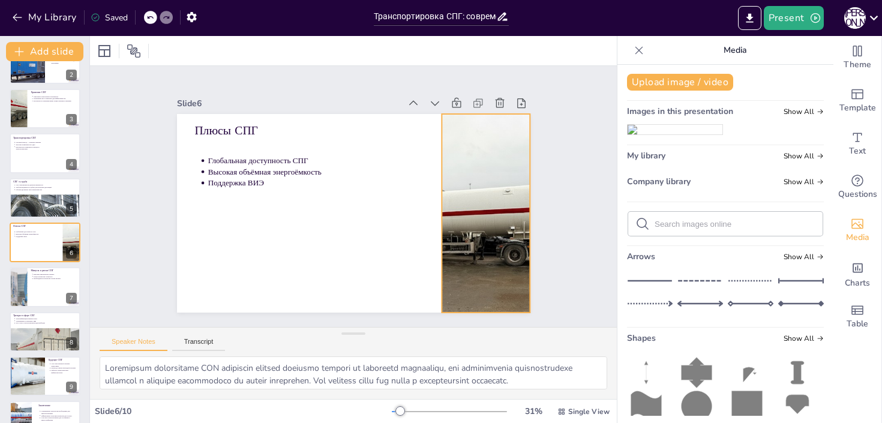
click at [486, 226] on div at bounding box center [405, 319] width 349 height 405
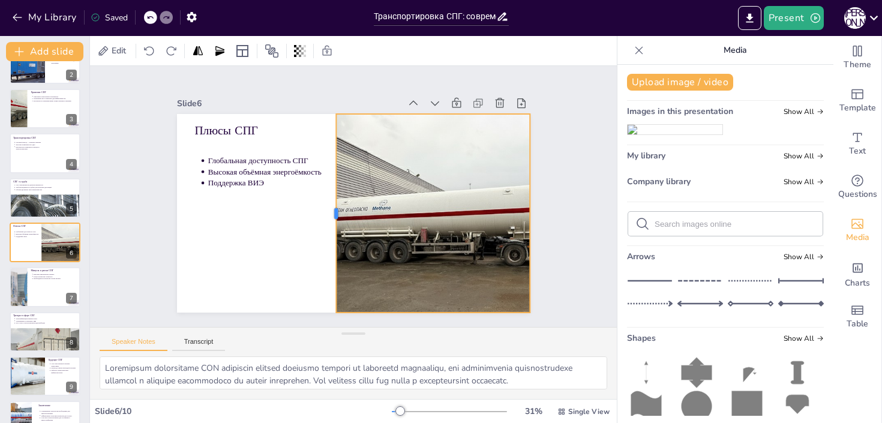
drag, startPoint x: 441, startPoint y: 216, endPoint x: 336, endPoint y: 210, distance: 105.8
click at [336, 210] on div at bounding box center [327, 206] width 70 height 192
click at [549, 192] on div "Slide 1 Транспортировка СПГ: современные решения и логистика Slide 2 Получение …" at bounding box center [354, 196] width 460 height 315
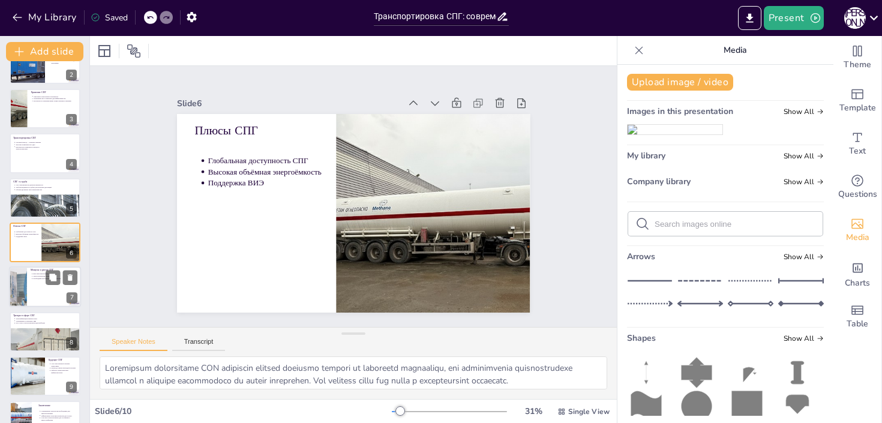
click at [34, 288] on div at bounding box center [45, 287] width 72 height 41
type textarea "Loremip dolorsitame consect (ADIPI) el seddoeiusmodt i utlaboreetdo MAG-aliquae…"
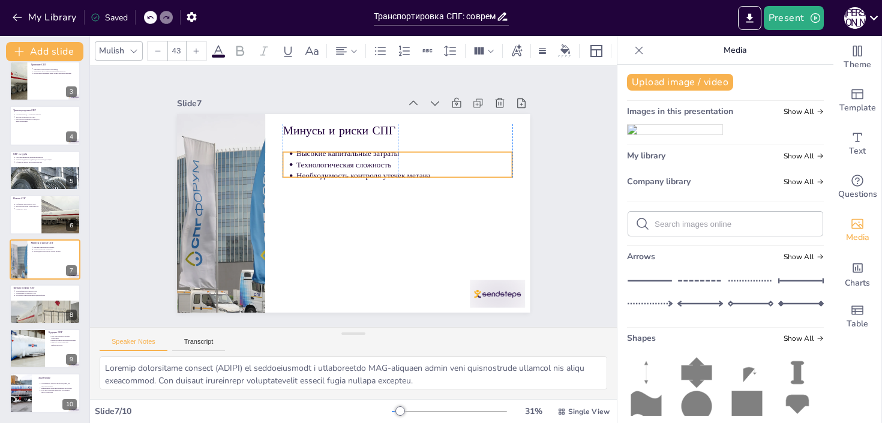
click at [340, 166] on p "Технологическая сложность" at bounding box center [413, 201] width 181 height 136
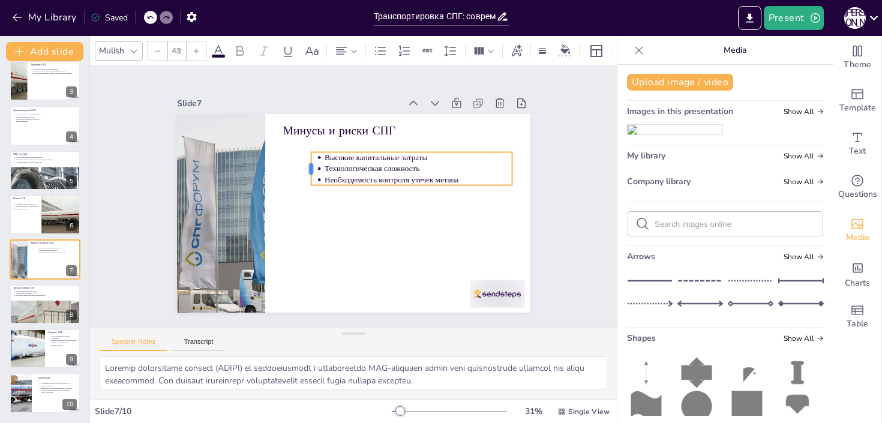
drag, startPoint x: 280, startPoint y: 165, endPoint x: 309, endPoint y: 166, distance: 28.8
click at [314, 166] on div at bounding box center [326, 149] width 25 height 34
type input "64"
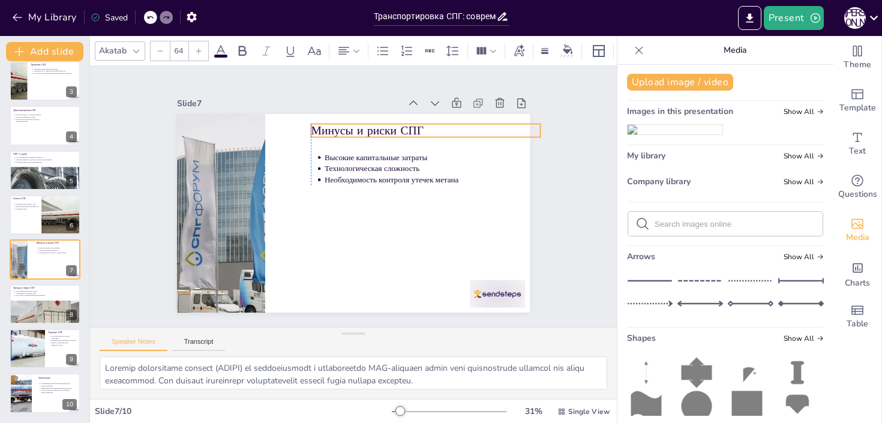
drag, startPoint x: 307, startPoint y: 130, endPoint x: 334, endPoint y: 130, distance: 27.0
click at [339, 130] on p "Минусы и риски СПГ" at bounding box center [447, 166] width 217 height 109
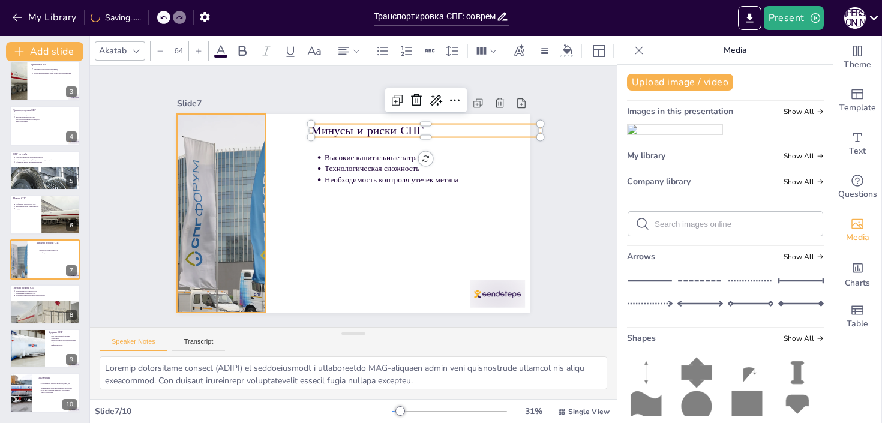
click at [239, 151] on div at bounding box center [284, 82] width 303 height 352
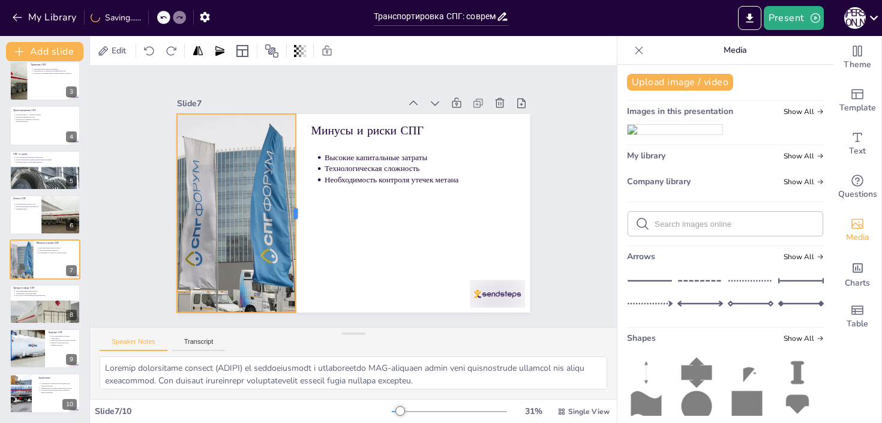
drag, startPoint x: 266, startPoint y: 219, endPoint x: 297, endPoint y: 214, distance: 31.0
click at [300, 214] on div at bounding box center [377, 146] width 154 height 140
click at [583, 205] on div "Slide 1 Транспортировка СПГ: современные решения и логистика Slide 2 Получение …" at bounding box center [353, 196] width 570 height 365
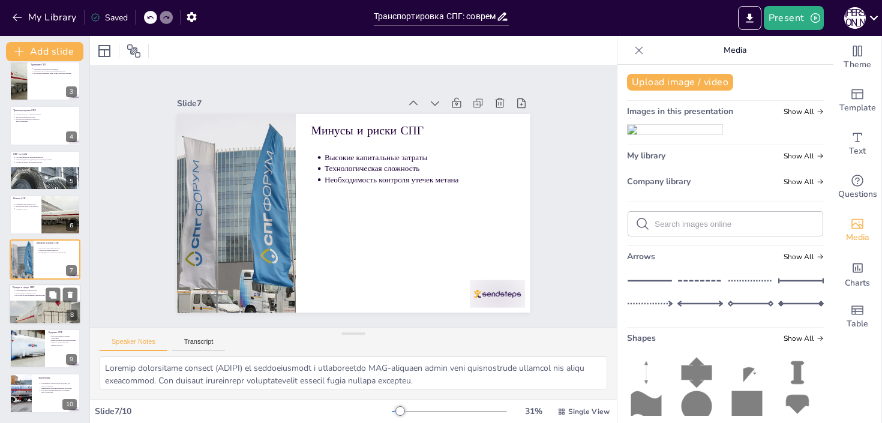
click at [32, 306] on div at bounding box center [45, 321] width 72 height 72
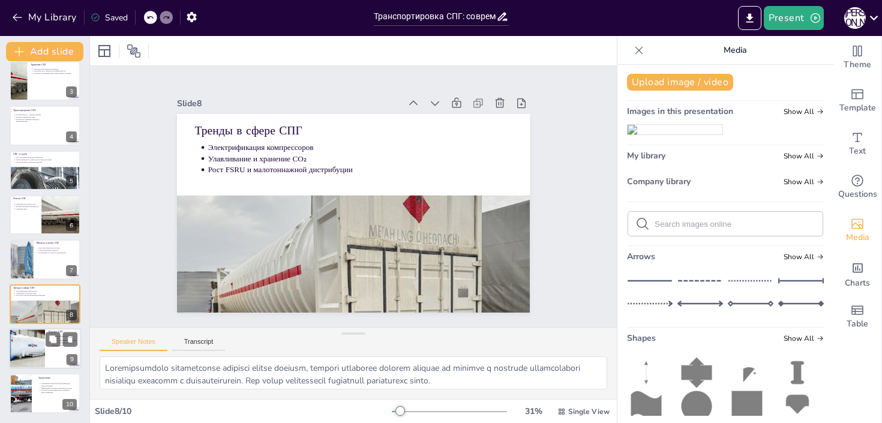
click at [34, 335] on div at bounding box center [27, 348] width 68 height 41
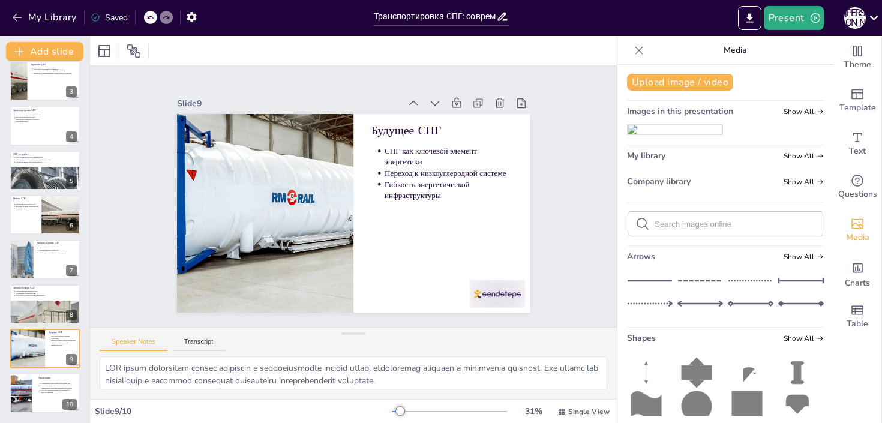
scroll to position [0, 0]
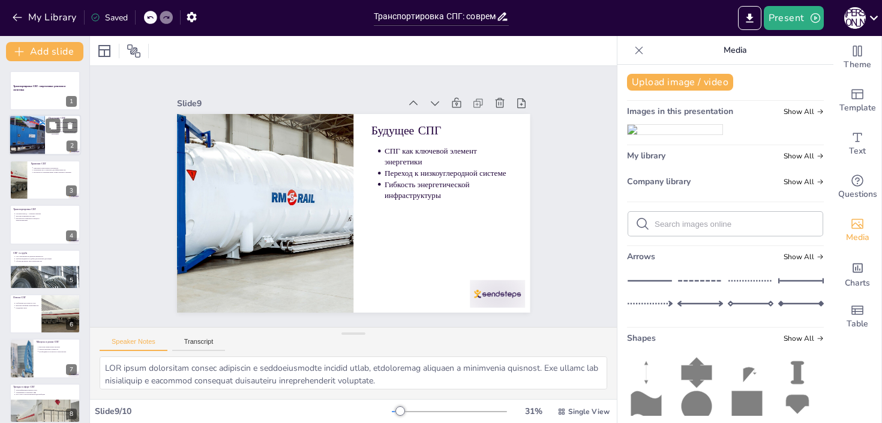
click at [50, 152] on div at bounding box center [45, 135] width 72 height 41
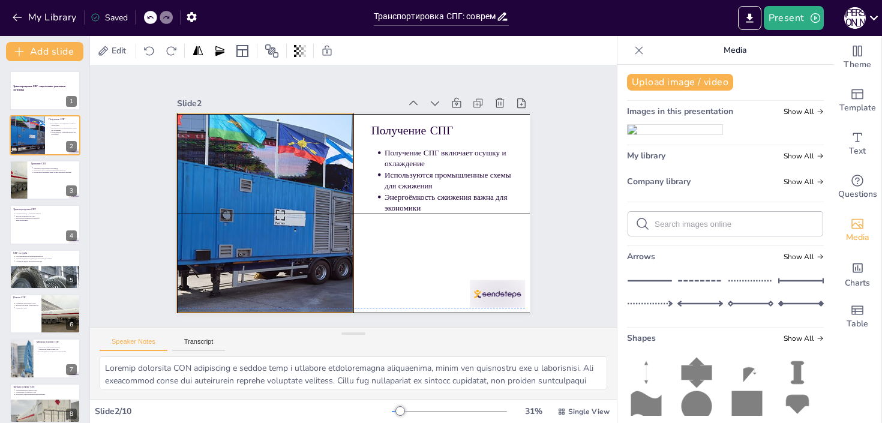
click at [295, 201] on div at bounding box center [264, 185] width 481 height 325
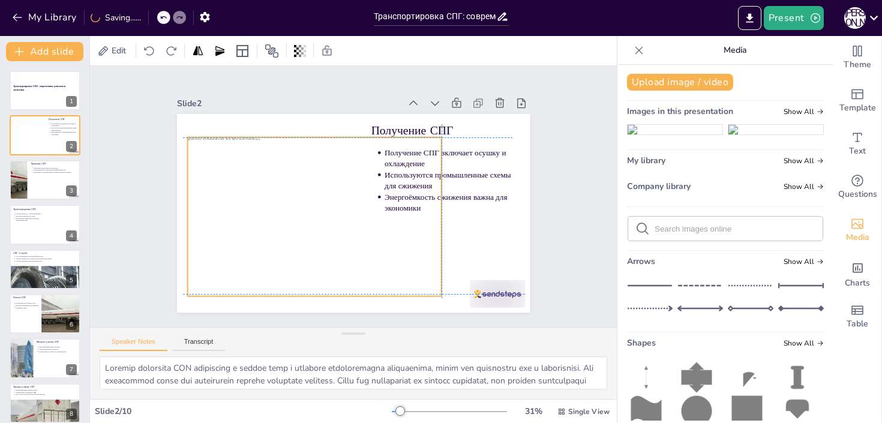
drag, startPoint x: 448, startPoint y: 208, endPoint x: 407, endPoint y: 213, distance: 41.6
click at [407, 213] on div at bounding box center [316, 173] width 265 height 300
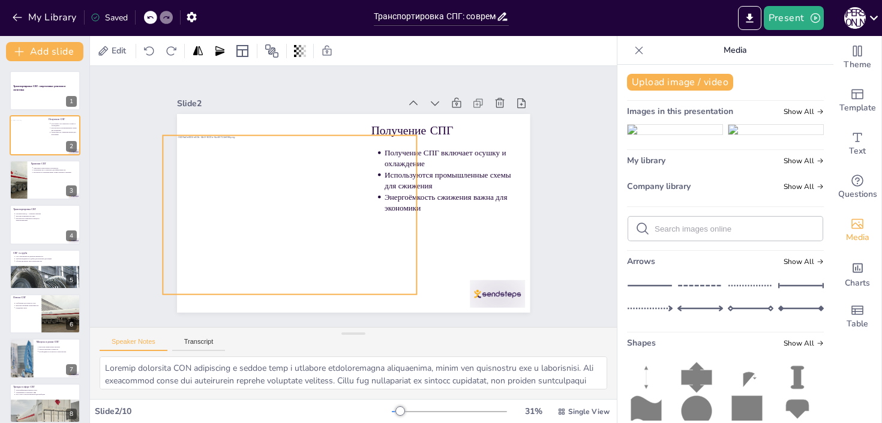
drag, startPoint x: 432, startPoint y: 217, endPoint x: 414, endPoint y: 215, distance: 18.1
click at [414, 215] on div at bounding box center [298, 234] width 291 height 230
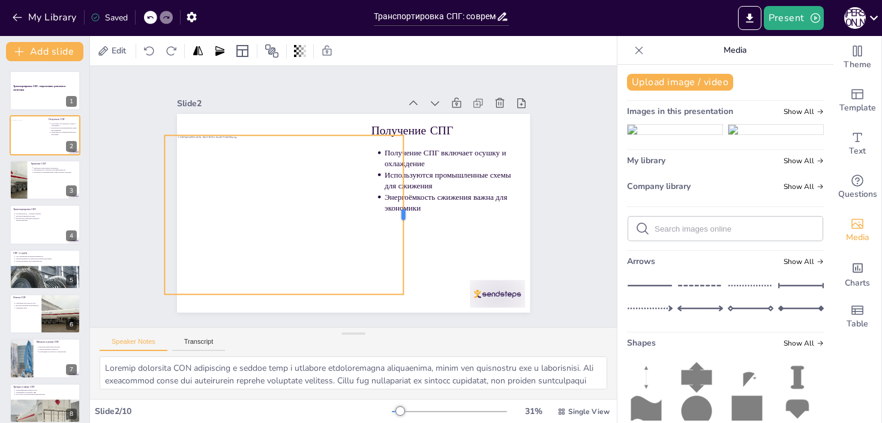
drag, startPoint x: 421, startPoint y: 216, endPoint x: 406, endPoint y: 220, distance: 15.8
click at [406, 220] on div at bounding box center [400, 231] width 58 height 154
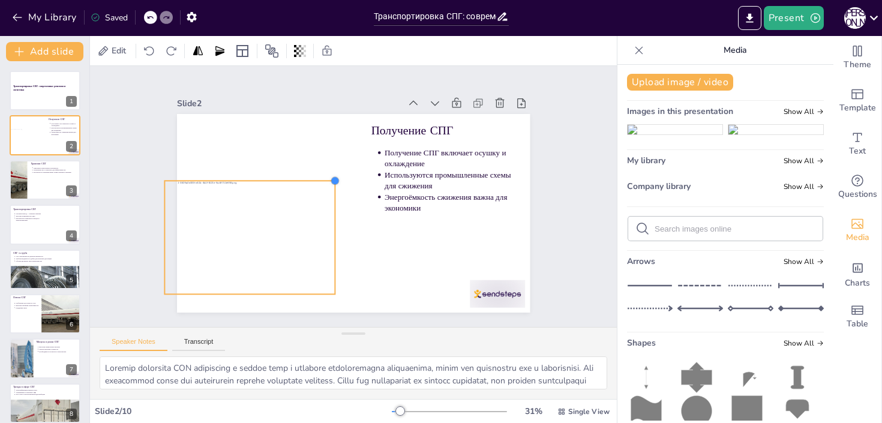
drag, startPoint x: 403, startPoint y: 137, endPoint x: 331, endPoint y: 185, distance: 86.6
click at [333, 183] on div at bounding box center [338, 177] width 11 height 11
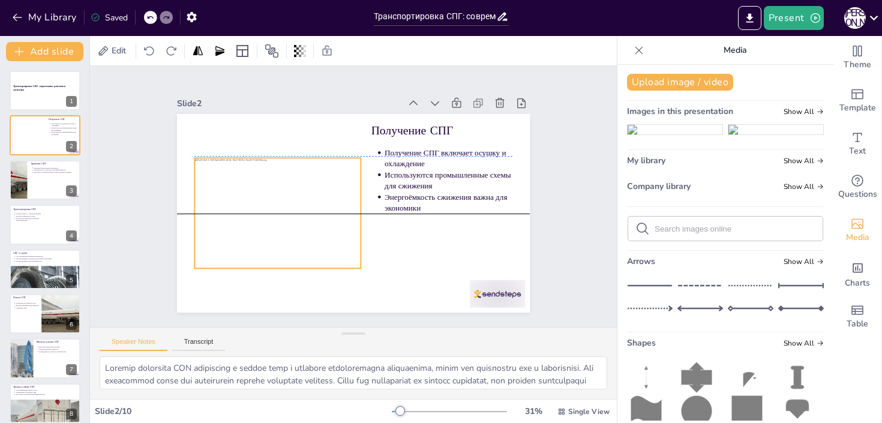
drag, startPoint x: 303, startPoint y: 214, endPoint x: 333, endPoint y: 190, distance: 38.4
click at [333, 190] on div at bounding box center [284, 175] width 209 height 184
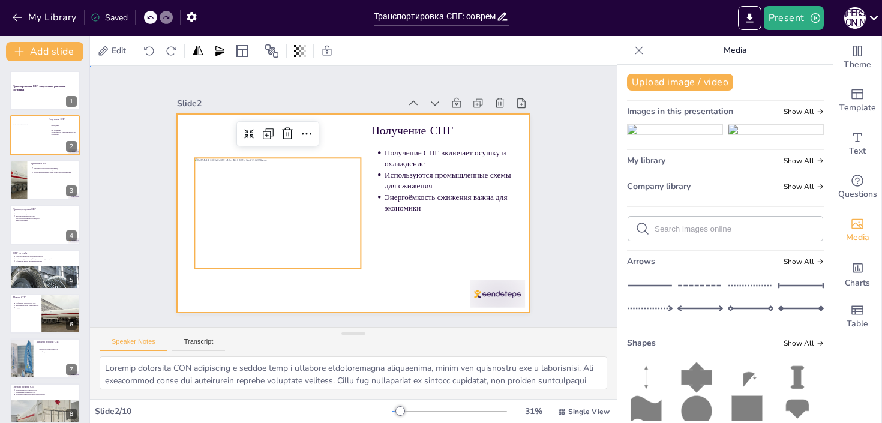
click at [379, 265] on div at bounding box center [338, 204] width 349 height 405
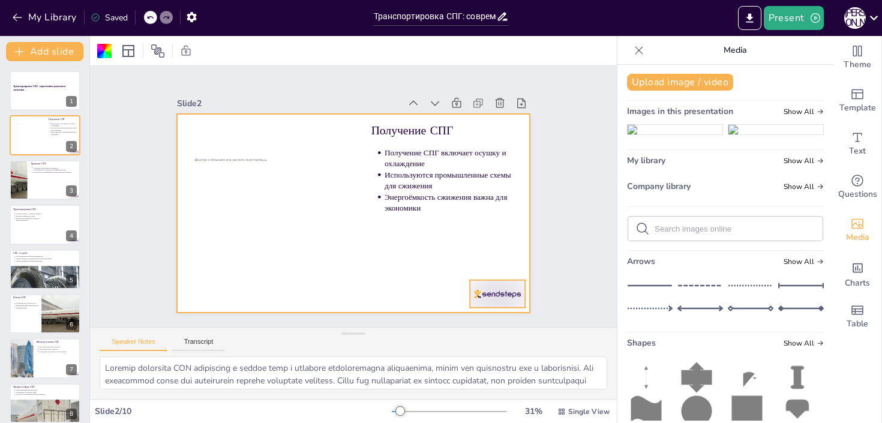
click at [491, 312] on div at bounding box center [460, 333] width 61 height 43
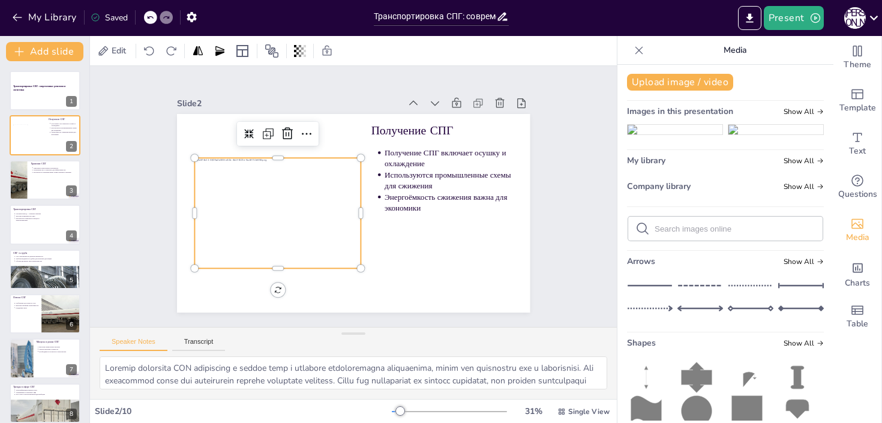
click at [291, 226] on div at bounding box center [281, 191] width 203 height 160
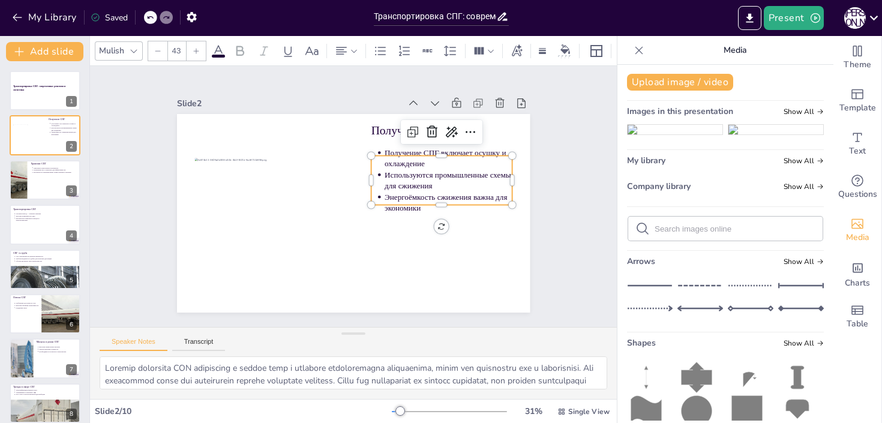
click at [400, 188] on p "Используются промышленные схемы для сжижения" at bounding box center [450, 200] width 130 height 48
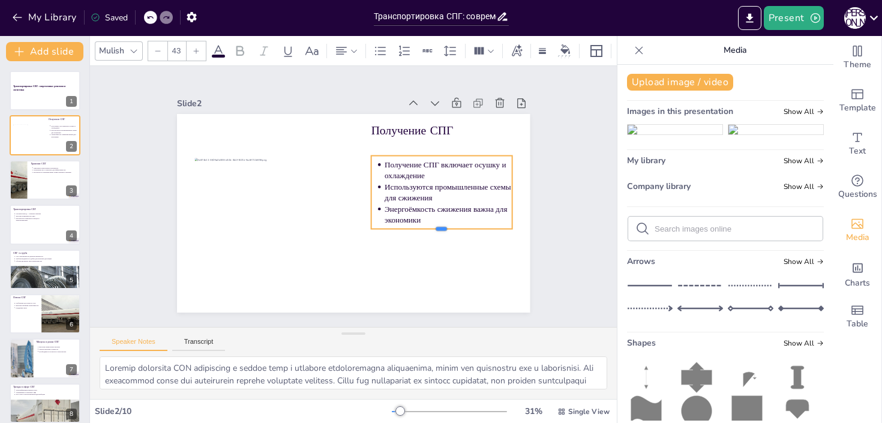
drag, startPoint x: 438, startPoint y: 205, endPoint x: 438, endPoint y: 229, distance: 24.0
click at [438, 234] on div at bounding box center [411, 273] width 127 height 79
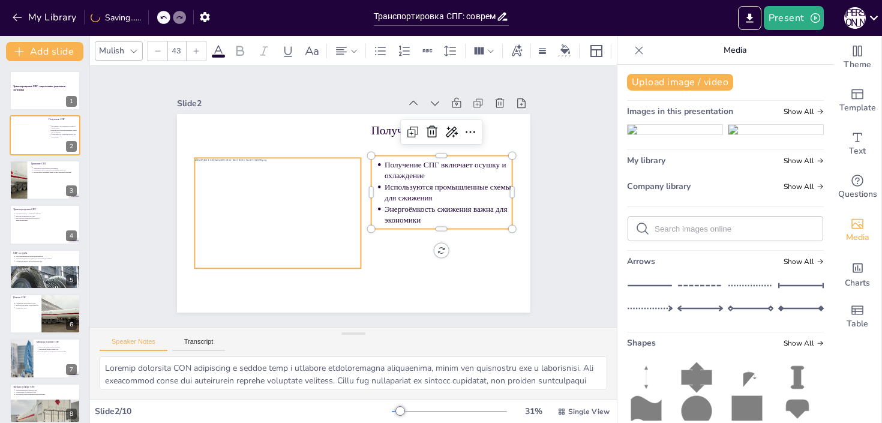
click at [300, 244] on div at bounding box center [282, 183] width 207 height 173
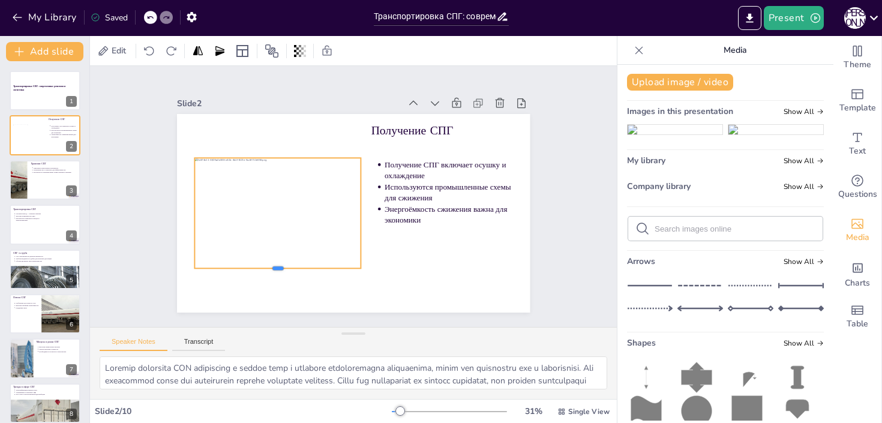
click at [272, 270] on div at bounding box center [257, 246] width 161 height 61
click at [388, 264] on div at bounding box center [347, 213] width 397 height 298
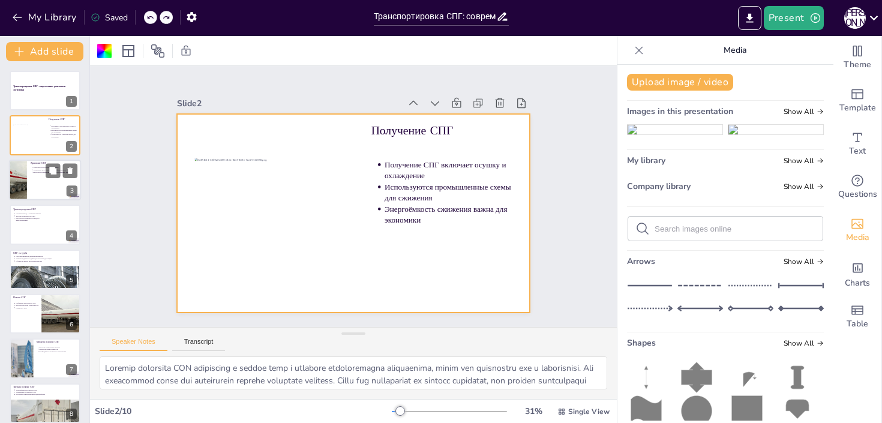
click at [46, 182] on div at bounding box center [45, 180] width 72 height 41
type textarea "Loremipsum dolorsitam cons "adipisc elitseddoei" temporincidi utlabore etdolore…"
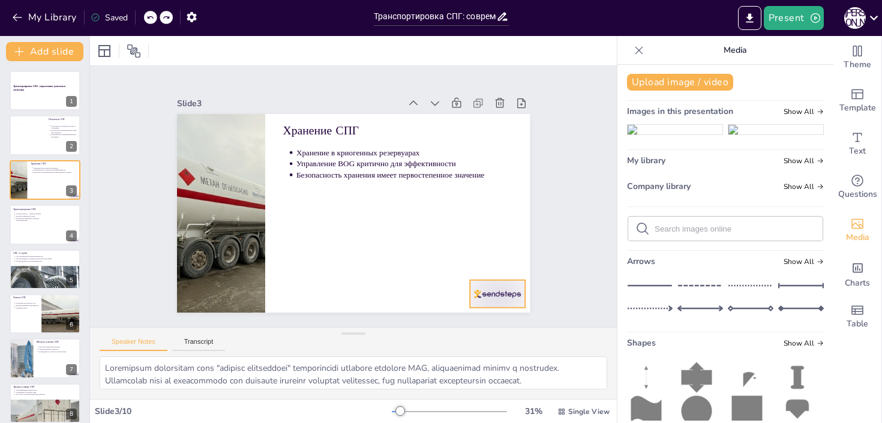
click at [460, 327] on div at bounding box center [430, 353] width 62 height 52
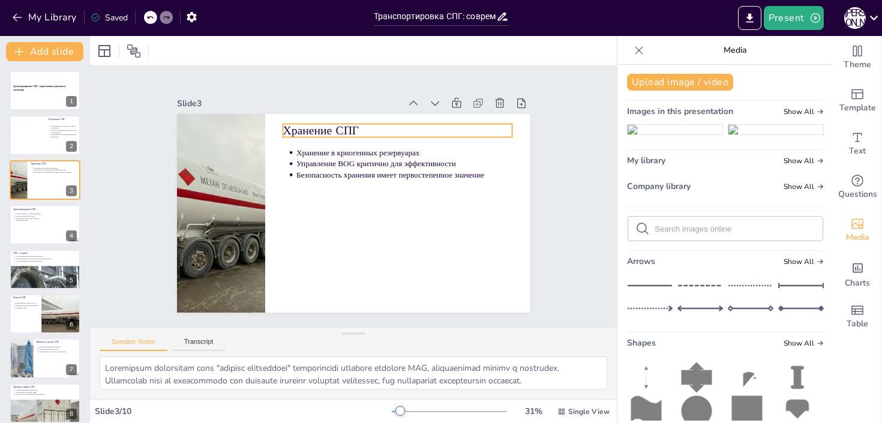
click at [334, 128] on p "Хранение СПГ" at bounding box center [421, 154] width 217 height 109
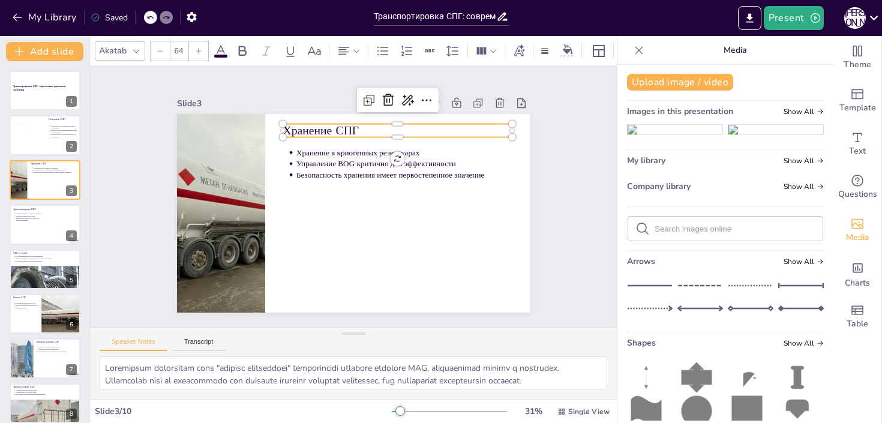
click at [334, 128] on p "Хранение СПГ" at bounding box center [424, 161] width 207 height 129
click at [334, 128] on p "Хранение СПГ" at bounding box center [415, 147] width 223 height 86
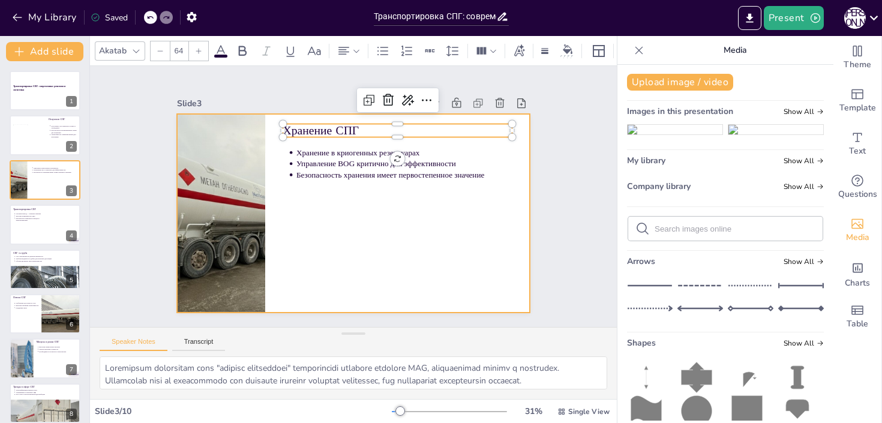
click at [276, 215] on div at bounding box center [343, 209] width 396 height 384
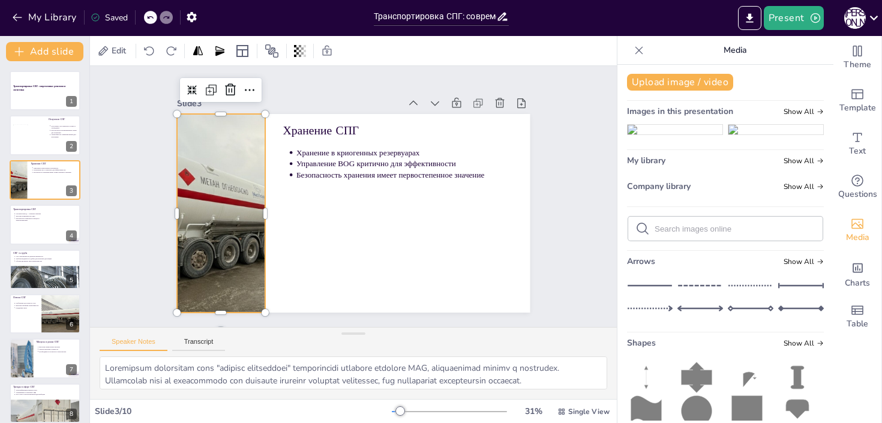
click at [261, 205] on div at bounding box center [236, 132] width 331 height 316
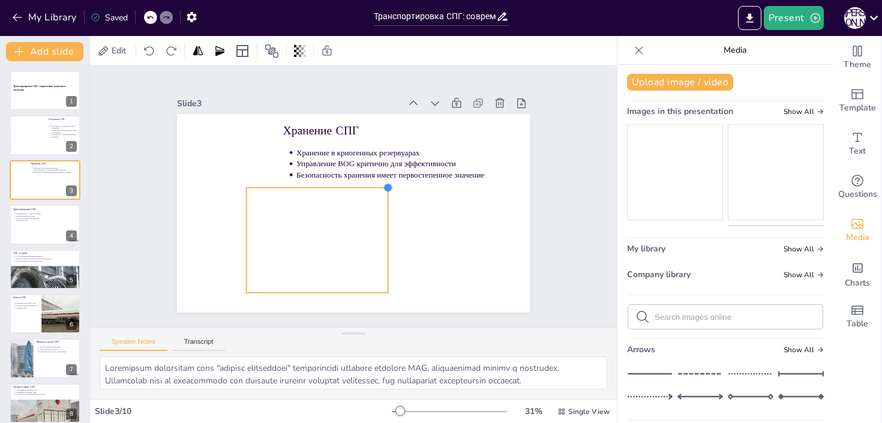
drag, startPoint x: 459, startPoint y: 133, endPoint x: 396, endPoint y: 210, distance: 99.0
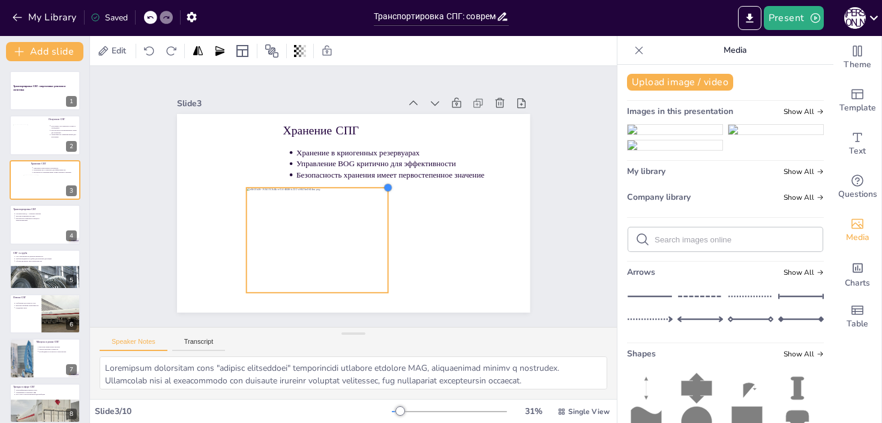
click at [396, 210] on div "Хранение СПГ Хранение в криогенных резервуарах Управление BOG критично для эффе…" at bounding box center [346, 211] width 403 height 325
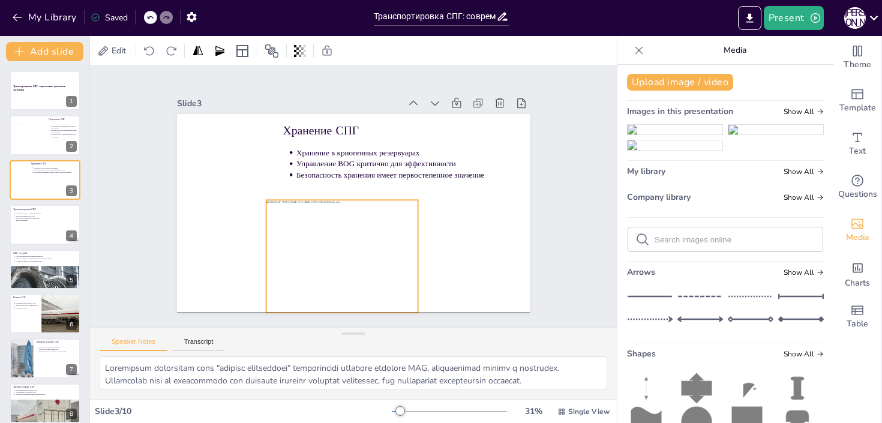
drag, startPoint x: 354, startPoint y: 213, endPoint x: 375, endPoint y: 233, distance: 28.9
click at [375, 233] on div at bounding box center [318, 246] width 185 height 164
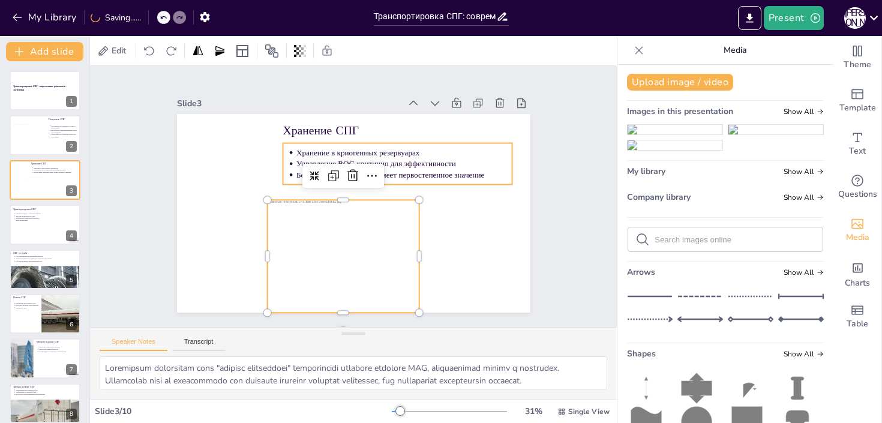
click at [311, 160] on p "Управление BOG критично для эффективности" at bounding box center [410, 175] width 214 height 56
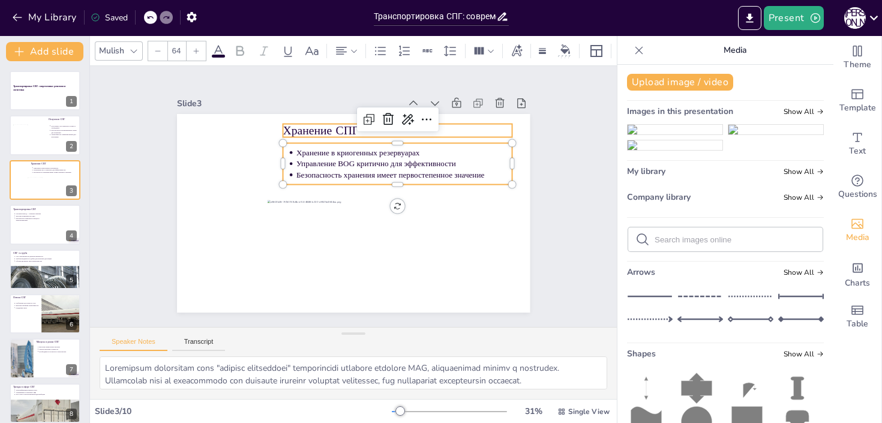
click at [308, 136] on p "Хранение СПГ" at bounding box center [415, 147] width 223 height 86
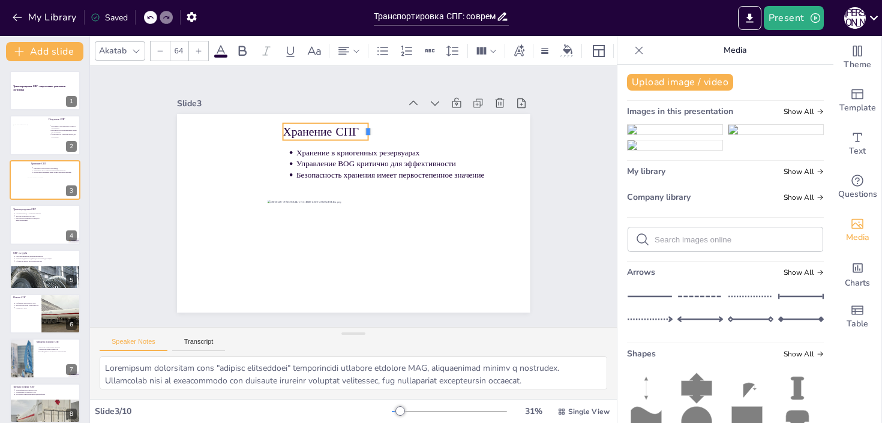
drag, startPoint x: 512, startPoint y: 130, endPoint x: 363, endPoint y: 130, distance: 149.5
click at [364, 130] on div "Хранение СПГ Хранение в криогенных резервуарах Управление BOG критично для эффе…" at bounding box center [350, 213] width 387 height 268
drag, startPoint x: 328, startPoint y: 130, endPoint x: 355, endPoint y: 128, distance: 27.1
click at [355, 128] on p "Хранение СПГ" at bounding box center [360, 129] width 83 height 25
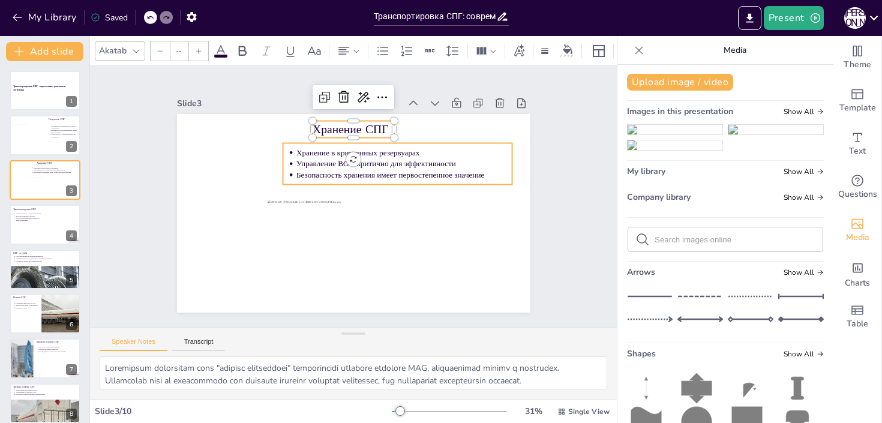
type input "43"
click at [388, 178] on p "Безопасность хранения имеет первостепенное значение" at bounding box center [408, 191] width 209 height 77
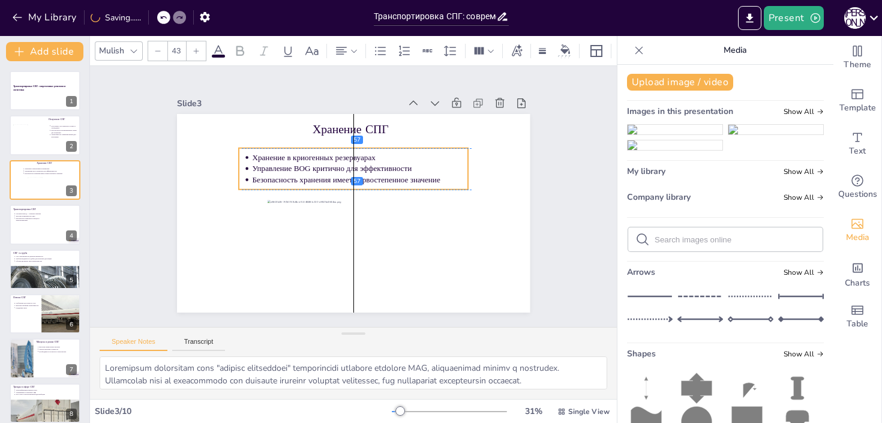
drag, startPoint x: 379, startPoint y: 173, endPoint x: 345, endPoint y: 175, distance: 33.7
click at [345, 175] on p "Безопасность хранения имеет первостепенное значение" at bounding box center [365, 182] width 209 height 77
click at [465, 168] on p "Управление BOG критично для эффективности" at bounding box center [371, 174] width 202 height 98
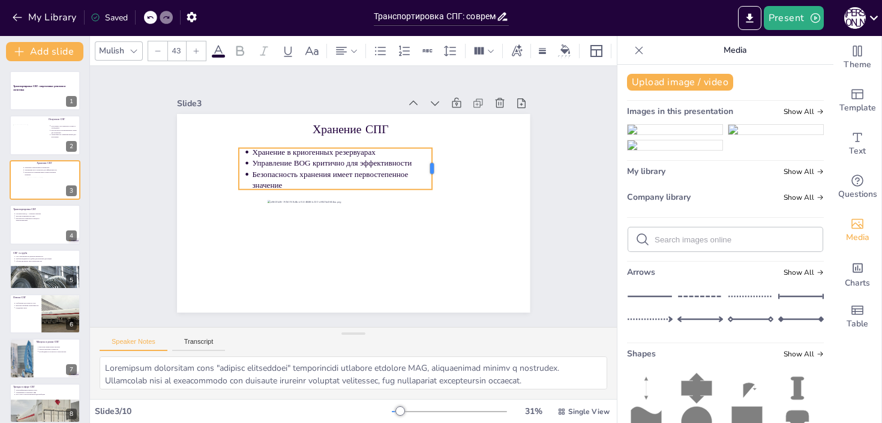
drag, startPoint x: 469, startPoint y: 169, endPoint x: 433, endPoint y: 170, distance: 36.0
click at [433, 194] on div at bounding box center [440, 214] width 29 height 41
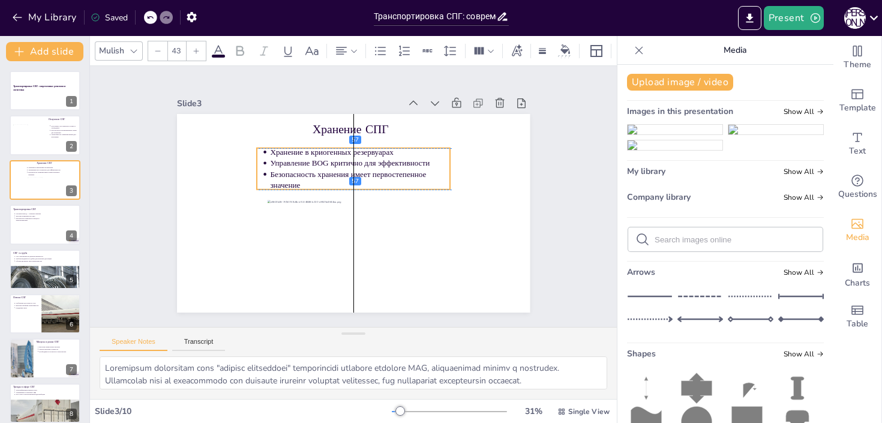
drag, startPoint x: 364, startPoint y: 167, endPoint x: 384, endPoint y: 169, distance: 19.9
click at [384, 169] on ul "Хранение в криогенных резервуарах Управление BOG критично для эффективности Без…" at bounding box center [371, 176] width 173 height 163
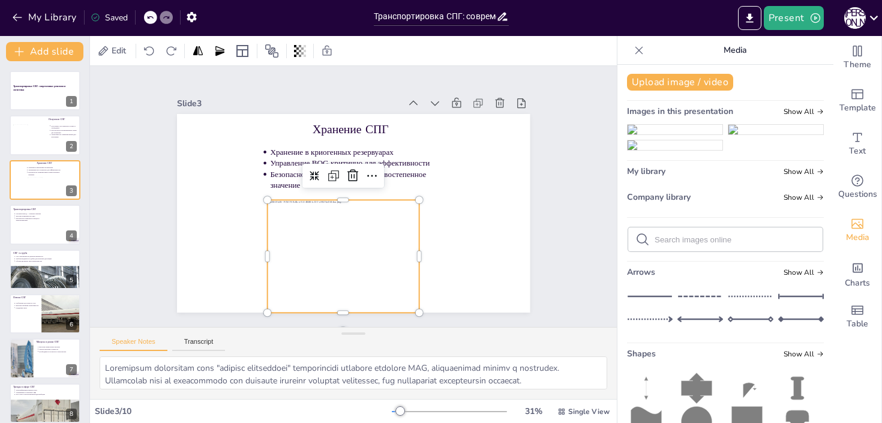
click at [357, 228] on div at bounding box center [325, 250] width 179 height 154
click at [40, 230] on div at bounding box center [45, 239] width 72 height 65
type textarea "Loremip DOL-sitamet consecte adipisci elitsedd eiusmodtemporin utlaboreet dolor…"
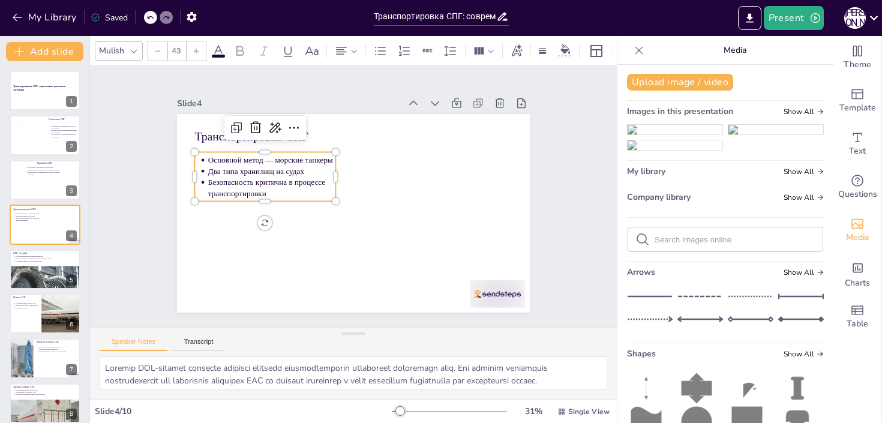
click at [269, 170] on p "Два типа хранилищ на судах" at bounding box center [296, 133] width 116 height 73
click at [269, 173] on p "Два типа хранилищ на судах" at bounding box center [279, 154] width 127 height 37
click at [275, 157] on span "Два типа хранилищ на судах" at bounding box center [274, 133] width 91 height 47
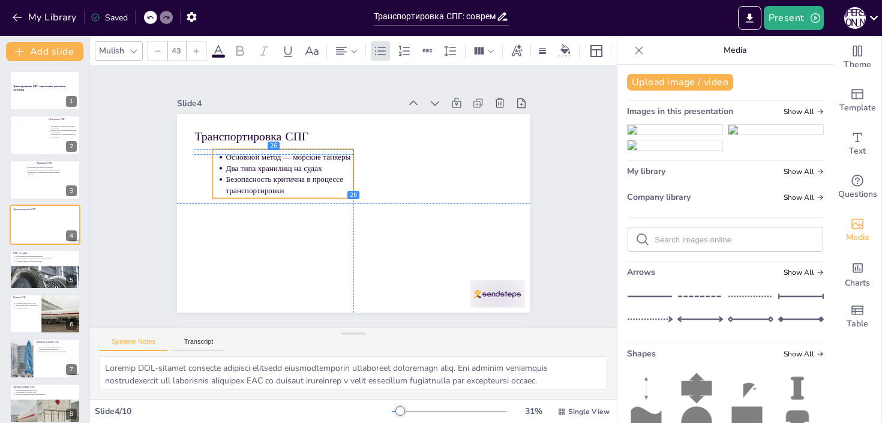
drag, startPoint x: 301, startPoint y: 172, endPoint x: 319, endPoint y: 170, distance: 17.5
click at [319, 166] on span "Два типа хранилищ на судах" at bounding box center [282, 152] width 96 height 28
click at [291, 160] on span "Два типа хранилищ на судах" at bounding box center [299, 132] width 88 height 56
click at [324, 167] on p "Два типа хранилищ на судах" at bounding box center [301, 150] width 125 height 50
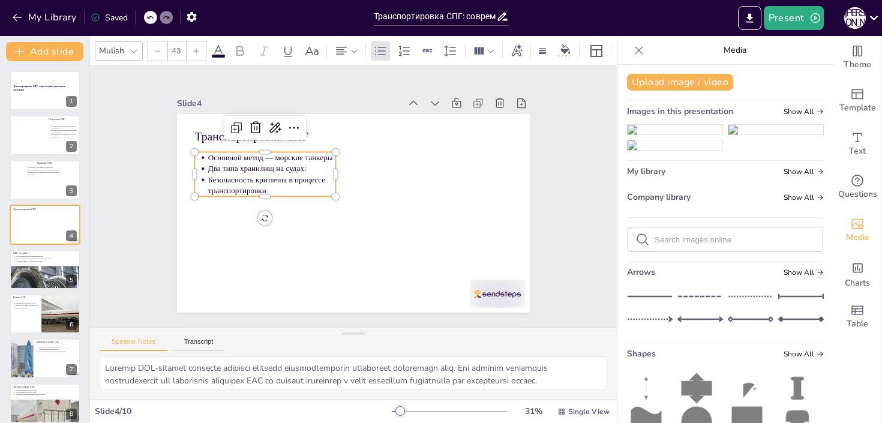
click at [319, 170] on p "Два типа хранилищ на судах:" at bounding box center [284, 145] width 125 height 50
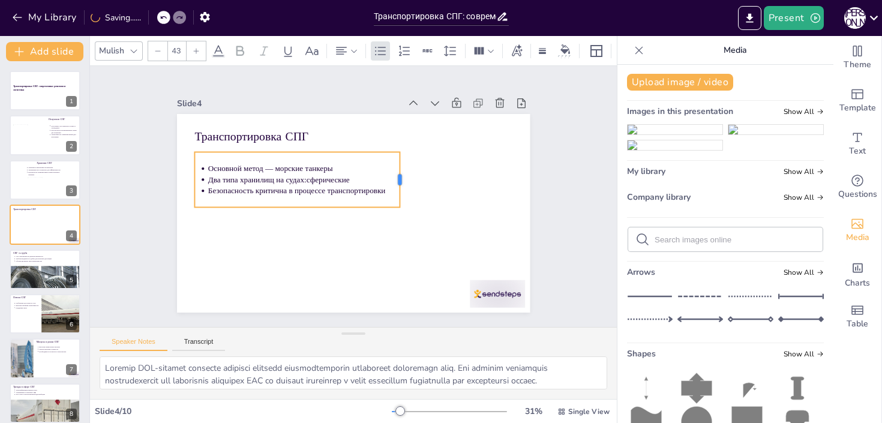
drag, startPoint x: 336, startPoint y: 182, endPoint x: 400, endPoint y: 175, distance: 64.6
click at [400, 175] on div at bounding box center [407, 191] width 21 height 56
click at [362, 179] on p "Два типа хранилищ на судах: сферические" at bounding box center [324, 154] width 162 height 122
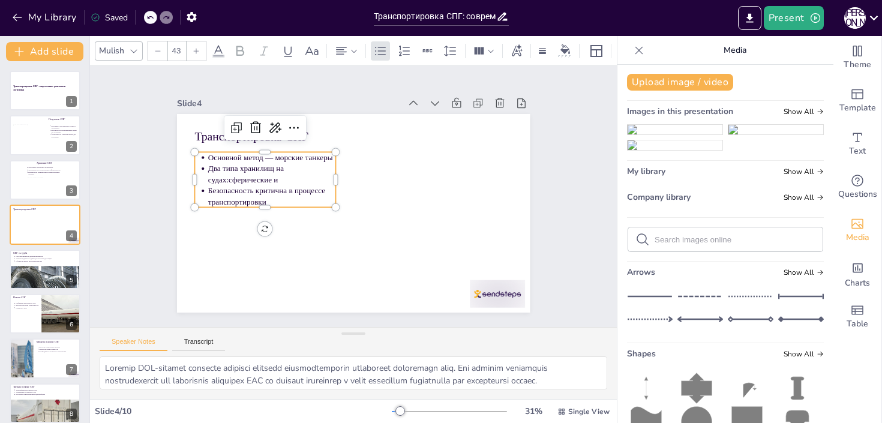
click at [308, 176] on p "Два типа хранилищ на судах: сферические и" at bounding box center [288, 143] width 126 height 72
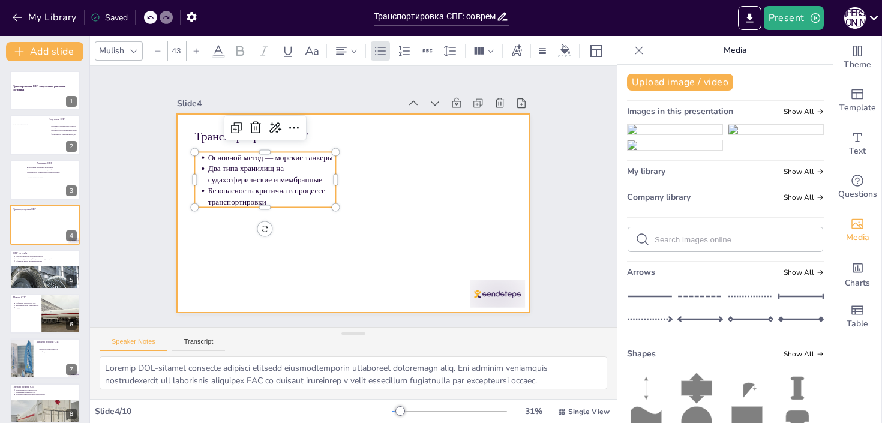
click at [384, 186] on div at bounding box center [338, 203] width 325 height 403
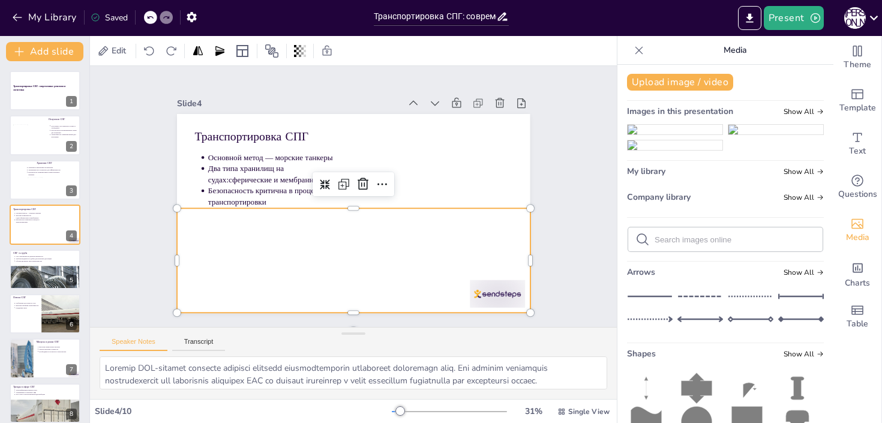
click at [406, 250] on div at bounding box center [319, 274] width 451 height 432
drag, startPoint x: 531, startPoint y: 262, endPoint x: 490, endPoint y: 262, distance: 40.8
click at [442, 306] on div at bounding box center [400, 344] width 84 height 77
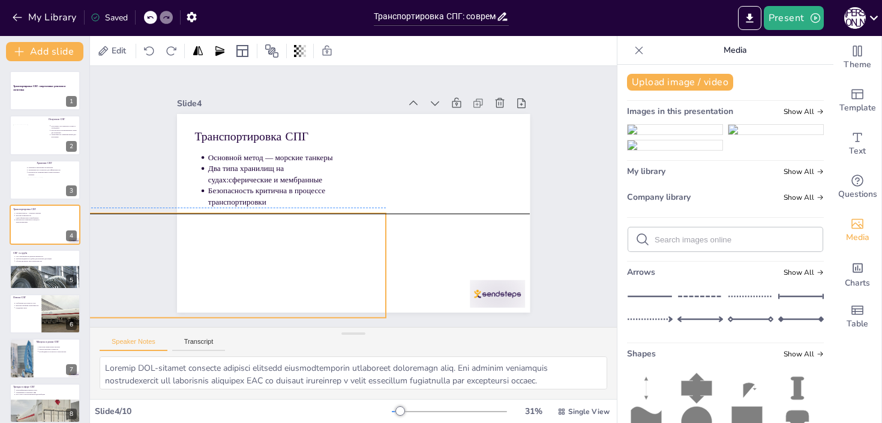
drag, startPoint x: 444, startPoint y: 262, endPoint x: 340, endPoint y: 264, distance: 103.9
click at [340, 264] on div at bounding box center [220, 166] width 463 height 472
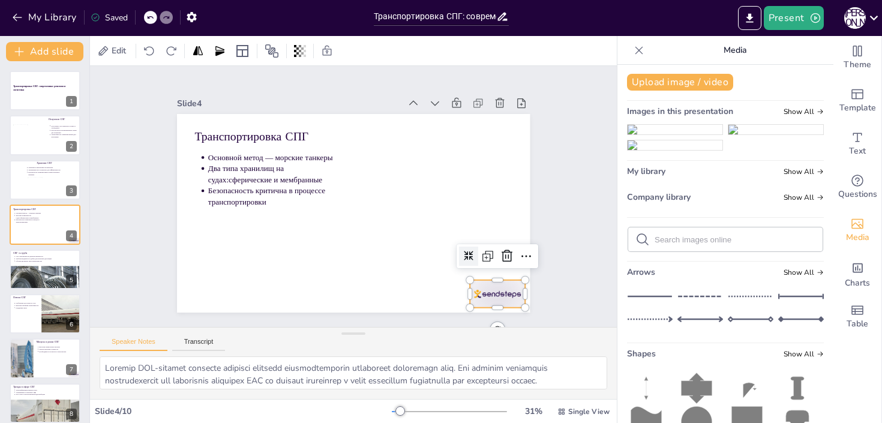
click at [492, 303] on div at bounding box center [473, 322] width 59 height 38
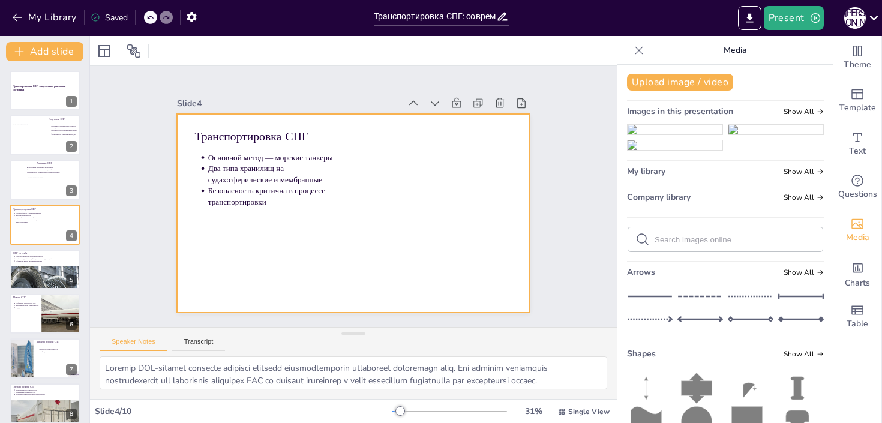
click at [483, 215] on div at bounding box center [350, 180] width 387 height 268
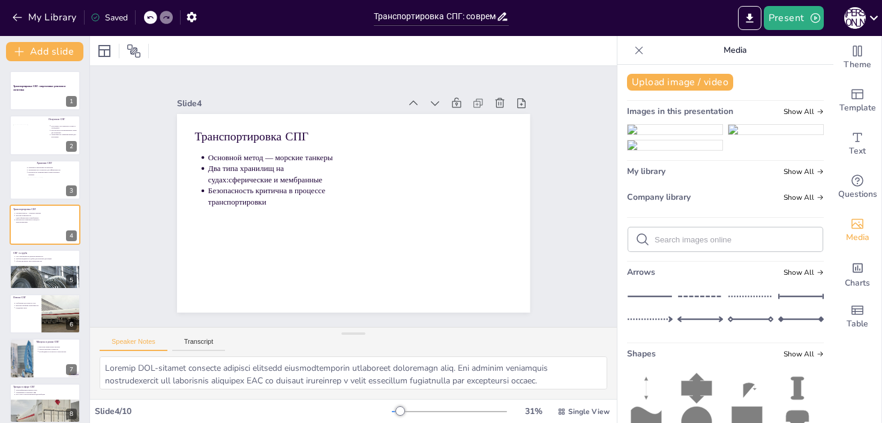
click at [572, 201] on div "Slide 1 Транспортировка СПГ: современные решения и логистика Slide 2 Получение …" at bounding box center [353, 196] width 582 height 411
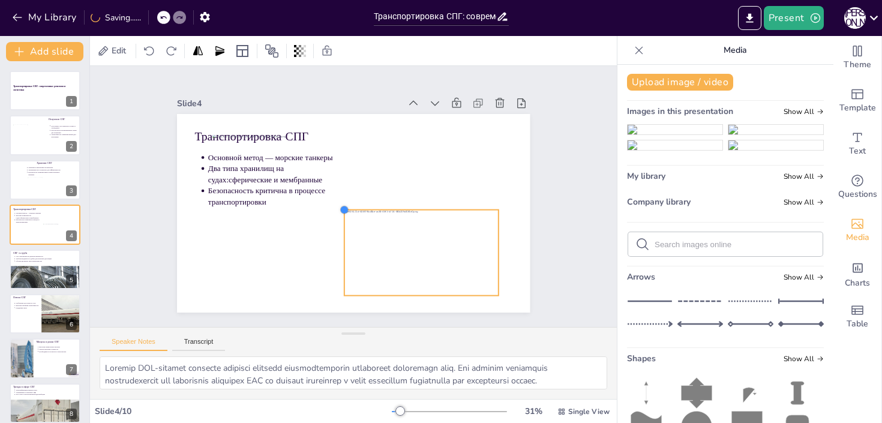
drag, startPoint x: 217, startPoint y: 141, endPoint x: 367, endPoint y: 213, distance: 166.2
click at [367, 213] on div "Транспортировка СПГ Основной метод — морские танкеры Два типа хранилищ на судах…" at bounding box center [347, 213] width 397 height 298
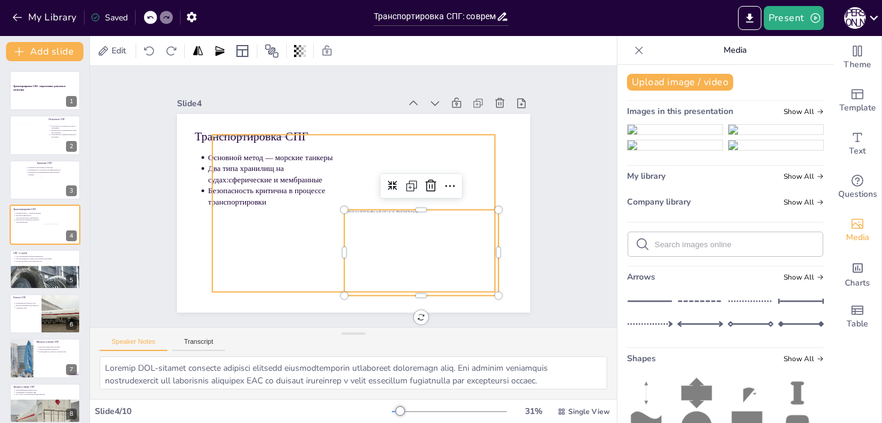
click at [262, 167] on div at bounding box center [339, 205] width 277 height 324
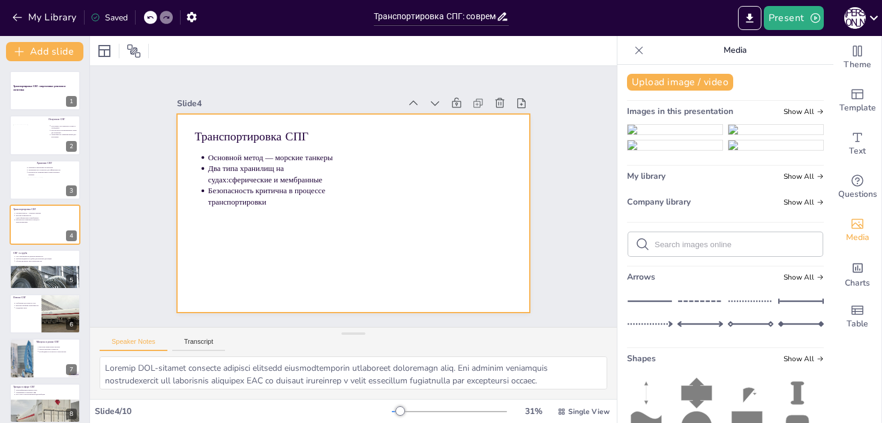
click at [429, 231] on div at bounding box center [338, 204] width 349 height 405
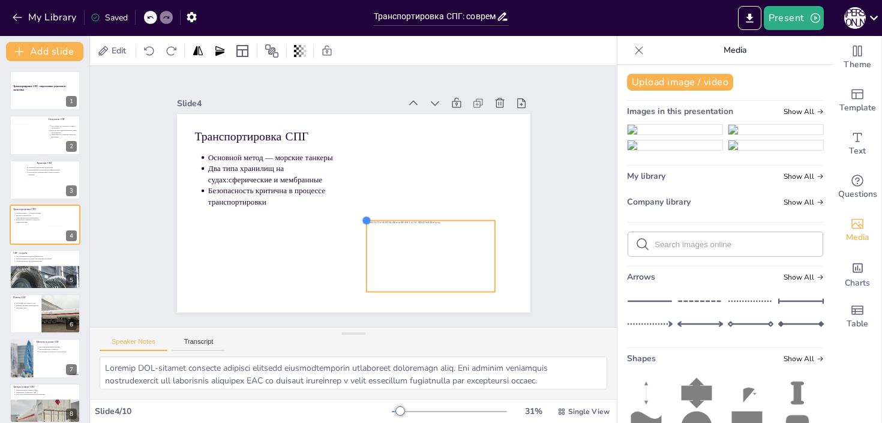
drag, startPoint x: 216, startPoint y: 140, endPoint x: 380, endPoint y: 222, distance: 182.8
click at [380, 222] on div "Транспортировка СПГ Основной метод — морские танкеры Два типа хранилищ на судах…" at bounding box center [338, 204] width 349 height 405
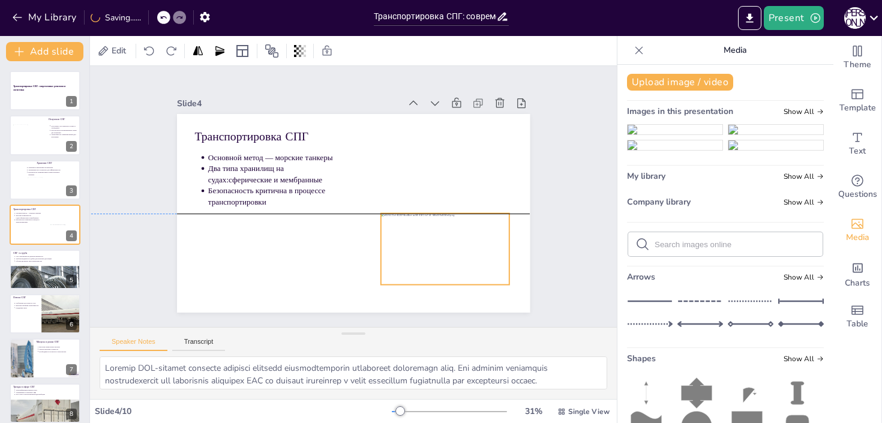
drag, startPoint x: 399, startPoint y: 234, endPoint x: 411, endPoint y: 228, distance: 13.7
click at [411, 228] on div at bounding box center [397, 292] width 146 height 133
click at [322, 228] on div at bounding box center [253, 229] width 139 height 143
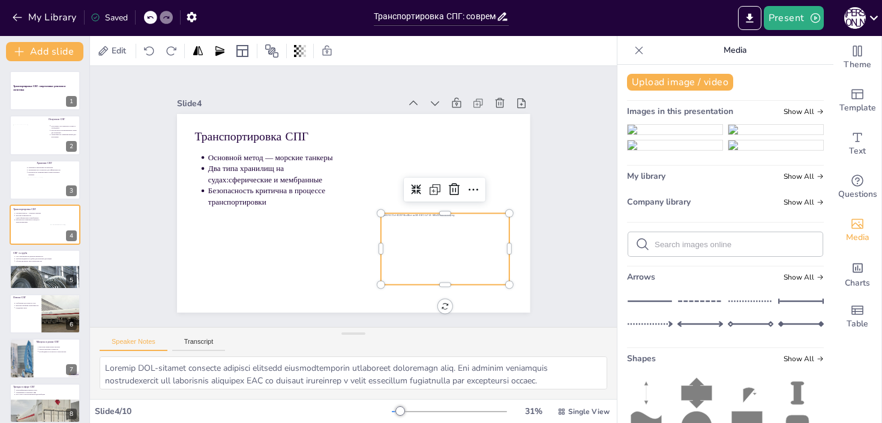
click at [411, 229] on div at bounding box center [354, 302] width 126 height 147
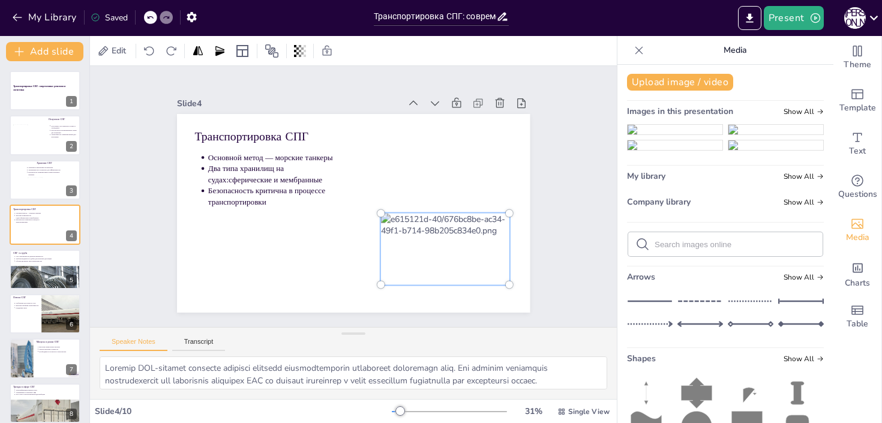
drag, startPoint x: 382, startPoint y: 213, endPoint x: 385, endPoint y: 219, distance: 6.2
click at [354, 226] on div at bounding box center [311, 293] width 85 height 135
click at [333, 241] on div at bounding box center [252, 229] width 159 height 163
drag, startPoint x: 420, startPoint y: 239, endPoint x: 398, endPoint y: 175, distance: 67.4
click at [398, 175] on div "Транспортировка СПГ Основной метод — морские танкеры Два типа хранилищ на судах…" at bounding box center [341, 208] width 384 height 396
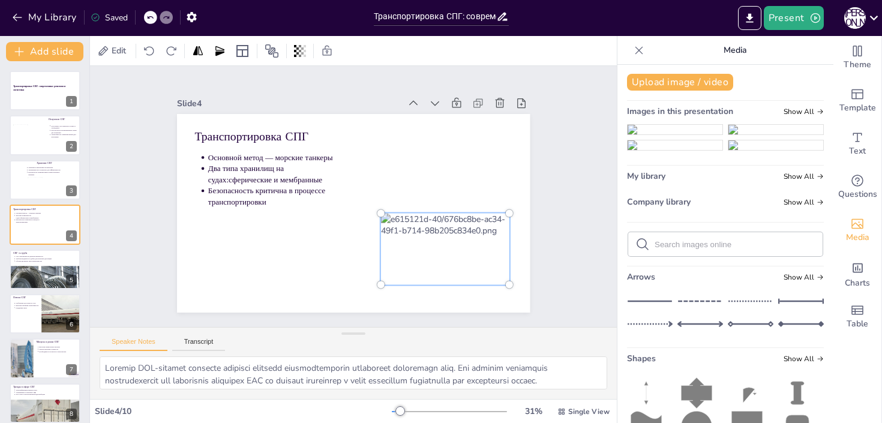
click at [340, 259] on div at bounding box center [282, 274] width 113 height 157
click at [465, 259] on div at bounding box center [397, 292] width 166 height 153
click at [397, 366] on div at bounding box center [392, 371] width 10 height 10
drag, startPoint x: 510, startPoint y: 285, endPoint x: 577, endPoint y: 310, distance: 71.6
click at [334, 310] on div at bounding box center [269, 315] width 130 height 208
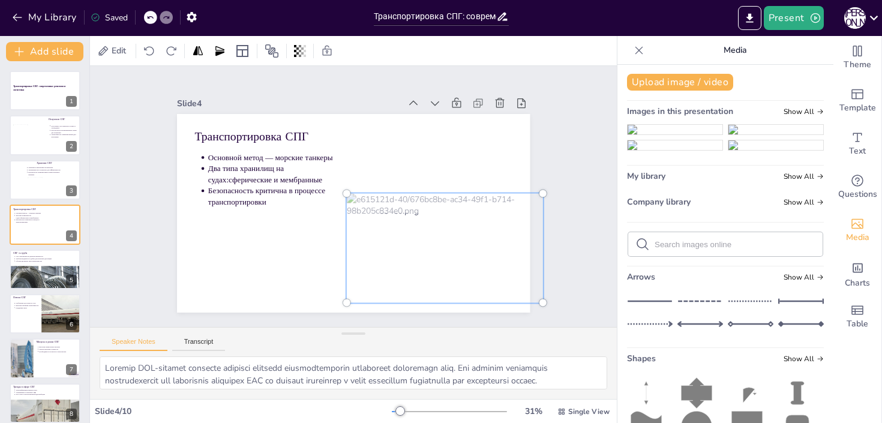
drag, startPoint x: 548, startPoint y: 307, endPoint x: 521, endPoint y: 291, distance: 31.8
click at [521, 291] on div at bounding box center [432, 266] width 232 height 165
click at [581, 262] on div "Slide 1 Транспортировка СПГ: современные решения и логистика Slide 2 Получение …" at bounding box center [353, 196] width 570 height 365
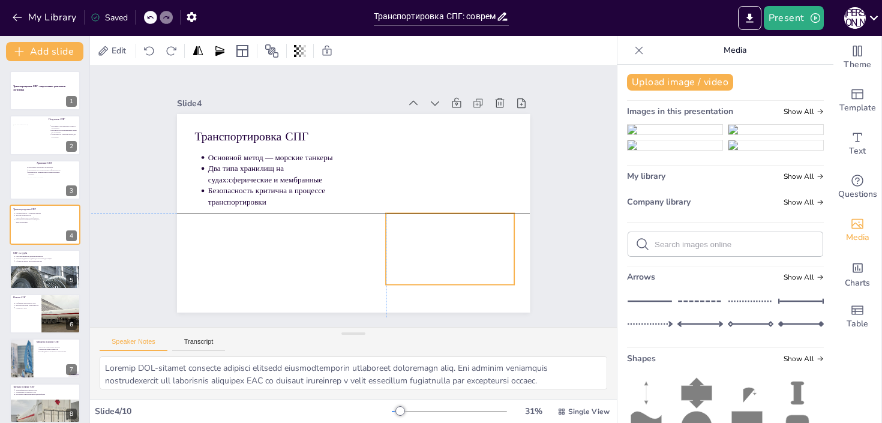
click at [459, 253] on div at bounding box center [400, 295] width 223 height 204
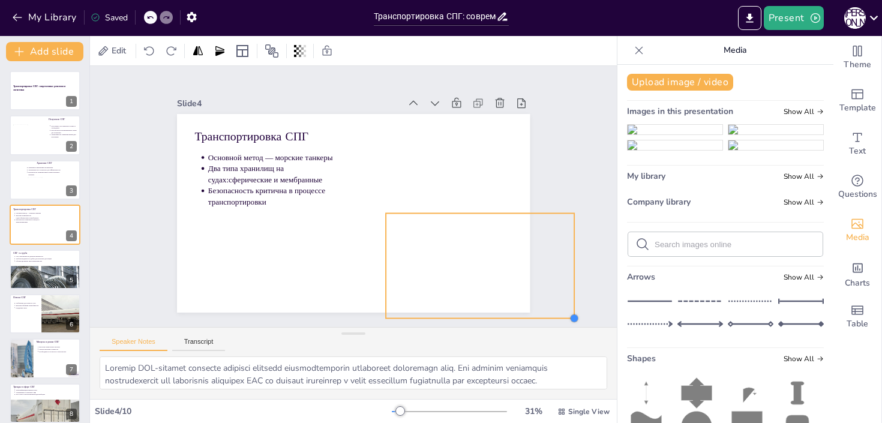
drag, startPoint x: 513, startPoint y: 285, endPoint x: 546, endPoint y: 318, distance: 46.7
click at [546, 318] on div "Slide 1 Транспортировка СПГ: современные решения и логистика Slide 2 Получение …" at bounding box center [353, 196] width 588 height 453
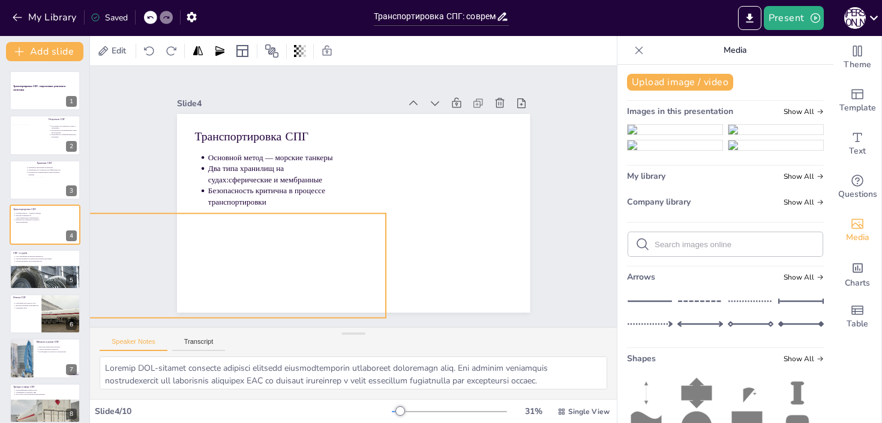
click at [356, 268] on div at bounding box center [217, 208] width 472 height 463
drag, startPoint x: 345, startPoint y: 268, endPoint x: 326, endPoint y: 269, distance: 19.2
click at [326, 269] on div at bounding box center [191, 188] width 472 height 463
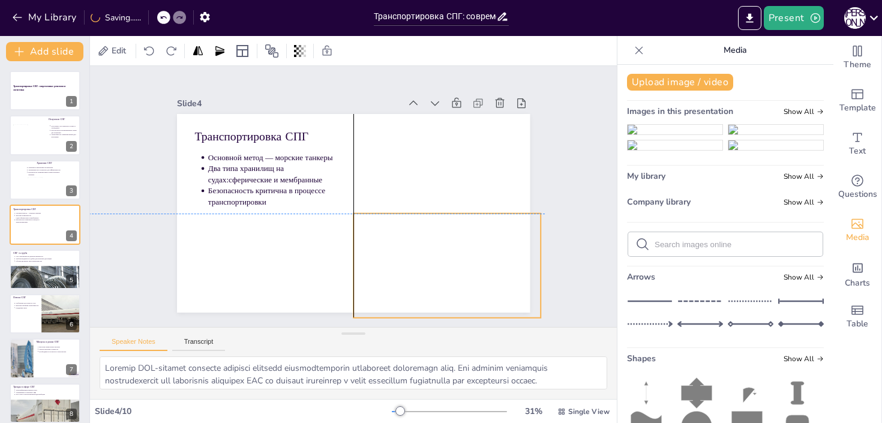
drag, startPoint x: 444, startPoint y: 265, endPoint x: 416, endPoint y: 265, distance: 28.2
click at [396, 265] on div at bounding box center [241, 221] width 312 height 321
click at [511, 240] on div "Slide 1 Транспортировка СПГ: современные решения и логистика Slide 2 Получение …" at bounding box center [353, 197] width 315 height 552
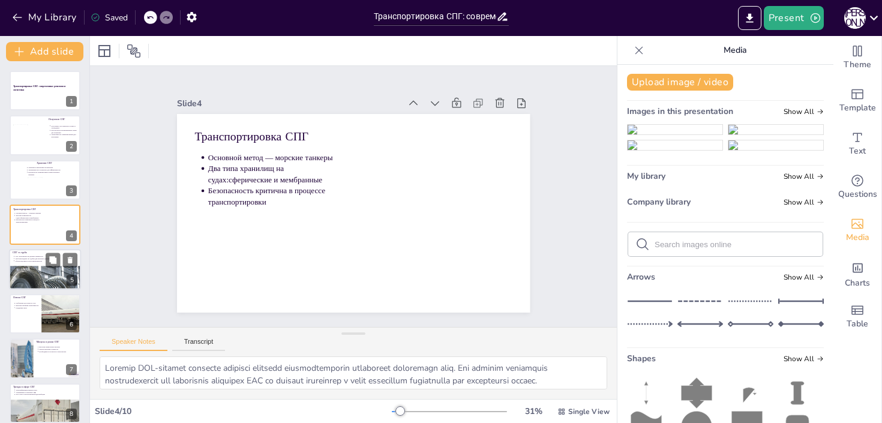
click at [31, 267] on div at bounding box center [45, 285] width 73 height 38
type textarea "Loremipsu dolorsita con (ADI) elitsedd eiusm temporincid utlaboree dol magnaal …"
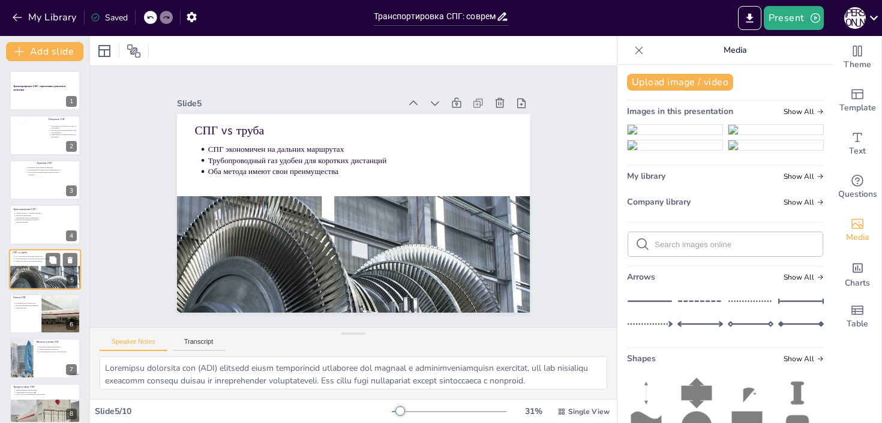
scroll to position [27, 0]
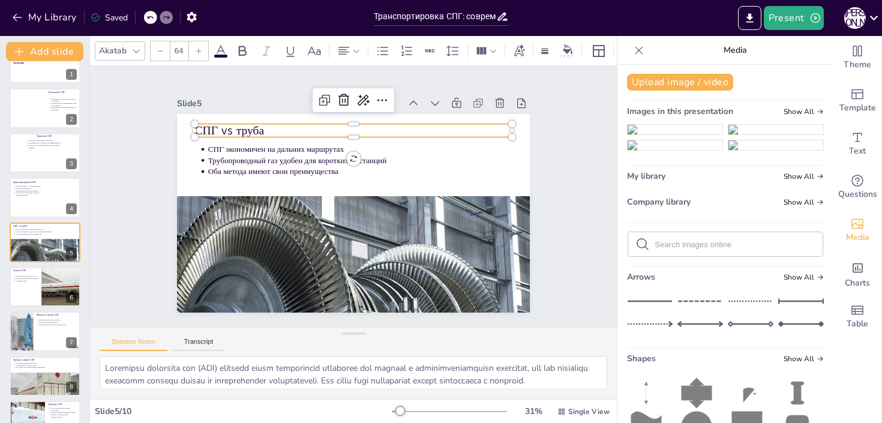
click at [245, 132] on p "СПГ vs труба" at bounding box center [386, 139] width 283 height 173
click at [244, 132] on p "СПГ vs труба" at bounding box center [373, 134] width 307 height 114
click at [244, 121] on span "СПГ vs труба" at bounding box center [245, 106] width 71 height 30
click at [244, 107] on span "СПГ vs труба" at bounding box center [267, 85] width 70 height 43
copy span "СПГ vs труба"
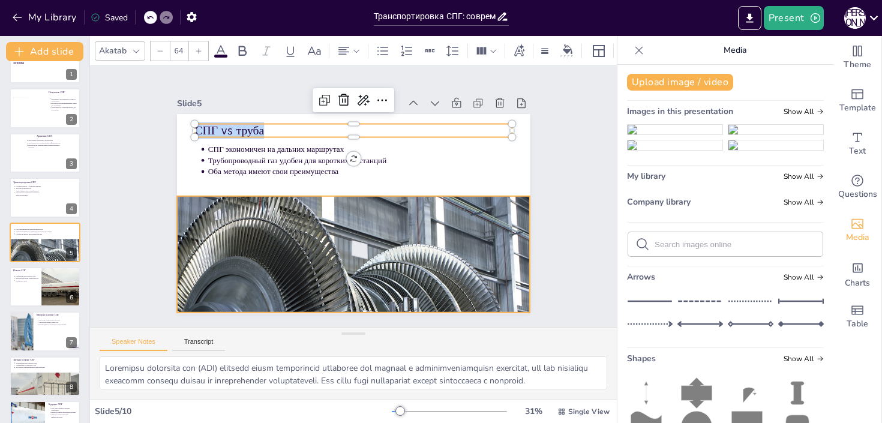
click at [392, 232] on div at bounding box center [336, 287] width 388 height 255
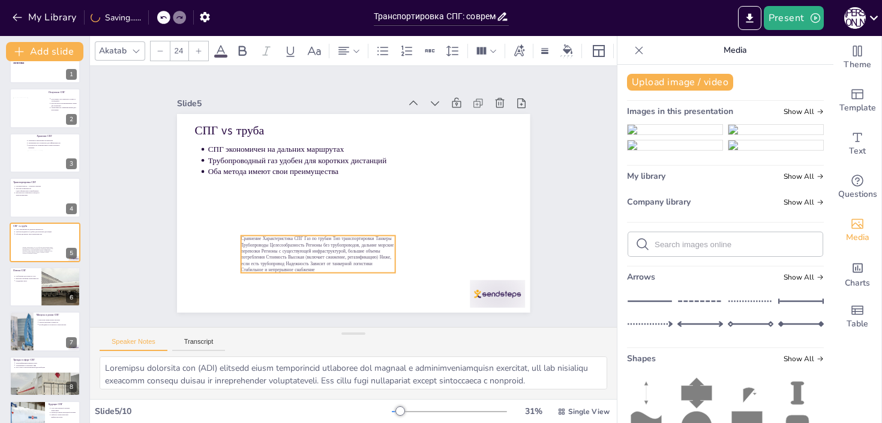
drag, startPoint x: 282, startPoint y: 148, endPoint x: 329, endPoint y: 258, distance: 120.0
click at [329, 258] on span "Сравнение Характеристика СПГ Газ по трубам Тип транспортировки Танкеры Трубопро…" at bounding box center [311, 246] width 155 height 44
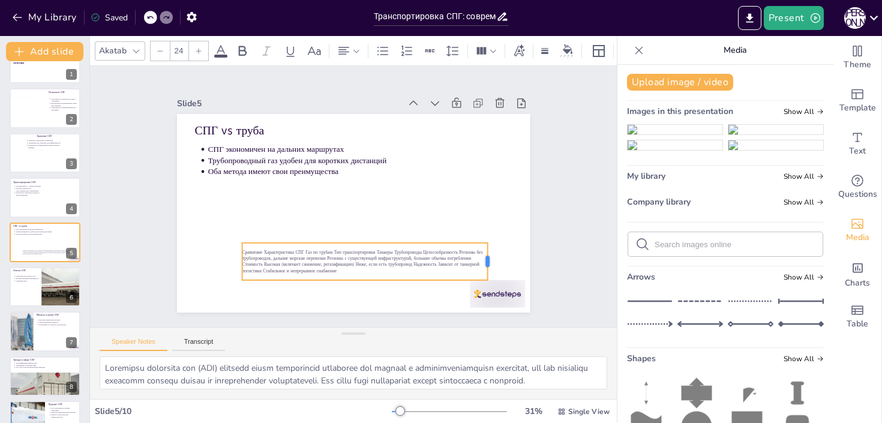
drag, startPoint x: 399, startPoint y: 262, endPoint x: 490, endPoint y: 261, distance: 91.3
click at [466, 294] on div at bounding box center [454, 313] width 24 height 38
click at [324, 259] on span "Сравнение Характеристика СПГ Газ по трубам Тип транспортировки Танкеры Трубопро…" at bounding box center [322, 250] width 209 height 154
click at [324, 259] on span "Сравнение Характеристика СПГ Газ по трубам Тип транспортировки Танкеры Трубопро…" at bounding box center [329, 254] width 221 height 134
click at [315, 258] on span "Сравнение Характеристика СПГ Газ по трубам Тип транспортировки Танкеры Трубопро…" at bounding box center [322, 250] width 209 height 154
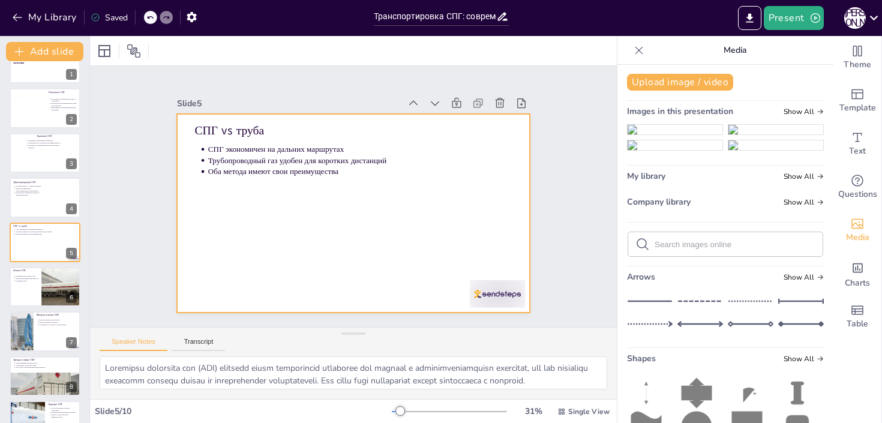
click at [290, 195] on div at bounding box center [341, 208] width 384 height 396
click at [128, 46] on icon at bounding box center [128, 51] width 12 height 12
drag, startPoint x: 253, startPoint y: 192, endPoint x: 328, endPoint y: 223, distance: 81.3
click at [328, 224] on div at bounding box center [347, 213] width 397 height 298
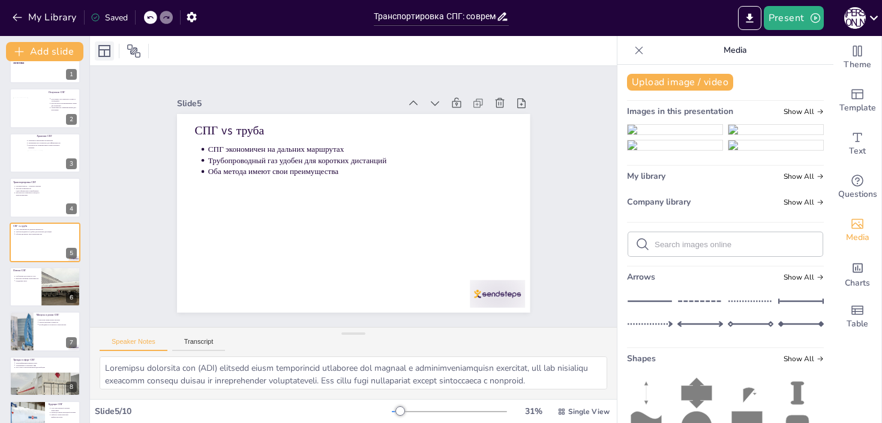
click at [109, 56] on icon at bounding box center [104, 51] width 12 height 12
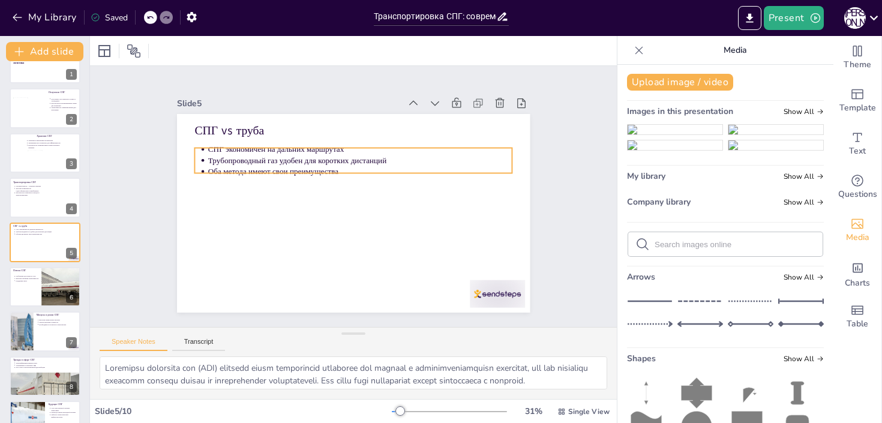
click at [294, 171] on p "Оба метода имеют свои преимущества" at bounding box center [377, 185] width 212 height 234
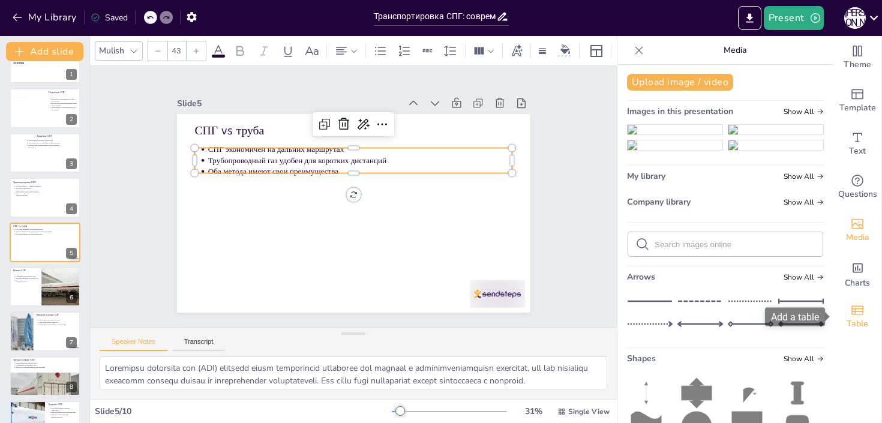
click at [862, 302] on div "Table" at bounding box center [858, 316] width 48 height 43
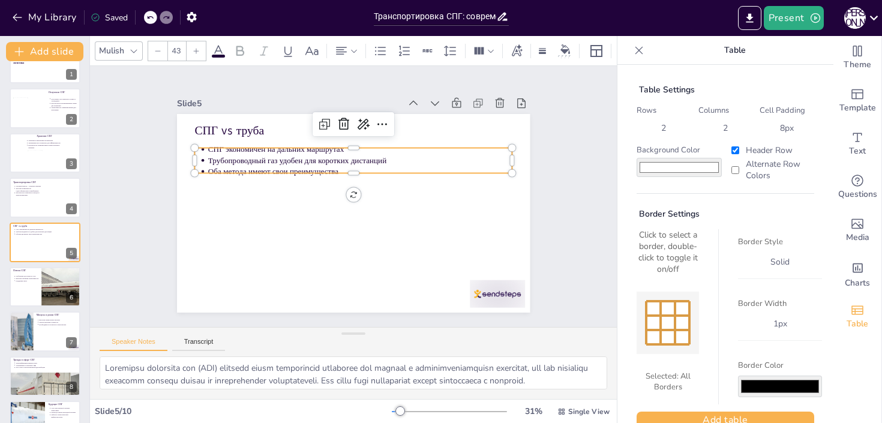
drag, startPoint x: 675, startPoint y: 325, endPoint x: 550, endPoint y: 283, distance: 131.2
click at [550, 283] on div "Document fonts Akatab Recently used Mulish Popular fonts Lato Montserrat Open S…" at bounding box center [441, 229] width 882 height 387
click at [487, 303] on div at bounding box center [473, 322] width 59 height 38
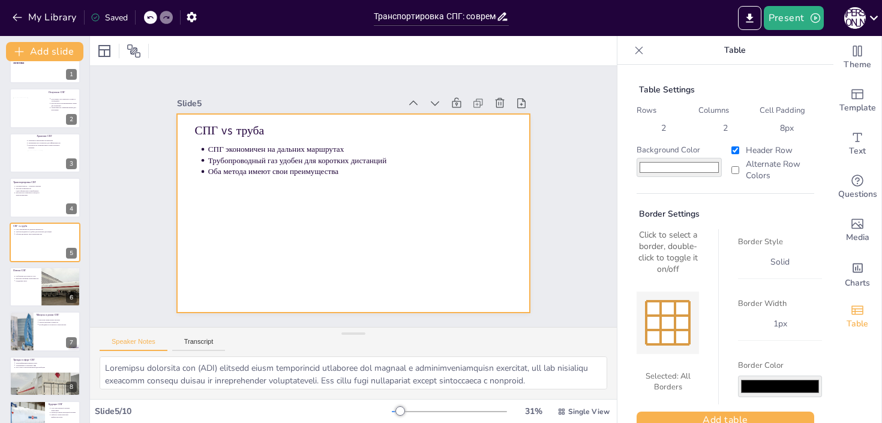
click at [411, 232] on div at bounding box center [347, 213] width 397 height 298
click at [722, 415] on button "Add table" at bounding box center [726, 420] width 178 height 17
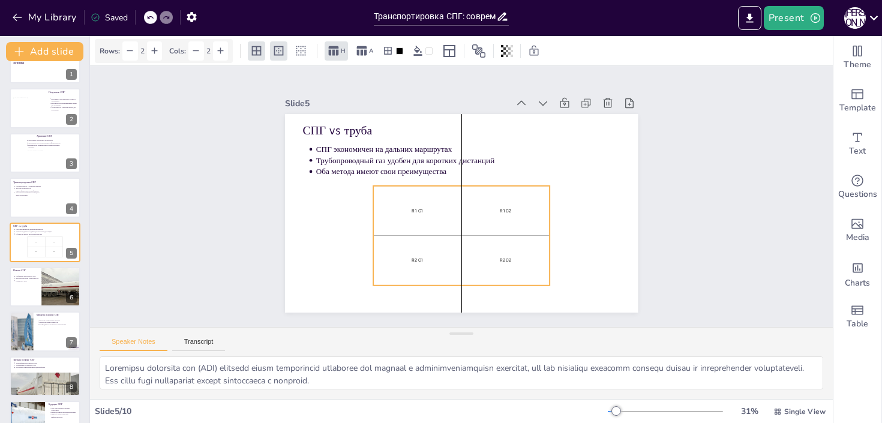
drag, startPoint x: 489, startPoint y: 231, endPoint x: 491, endPoint y: 253, distance: 22.3
click at [491, 253] on div "R2 C2" at bounding box center [491, 268] width 93 height 63
click at [489, 238] on div "R2 C2" at bounding box center [475, 272] width 97 height 77
click at [469, 238] on div "R2 C2" at bounding box center [428, 267] width 83 height 97
click at [511, 208] on p "R1 C2" at bounding box center [484, 236] width 67 height 61
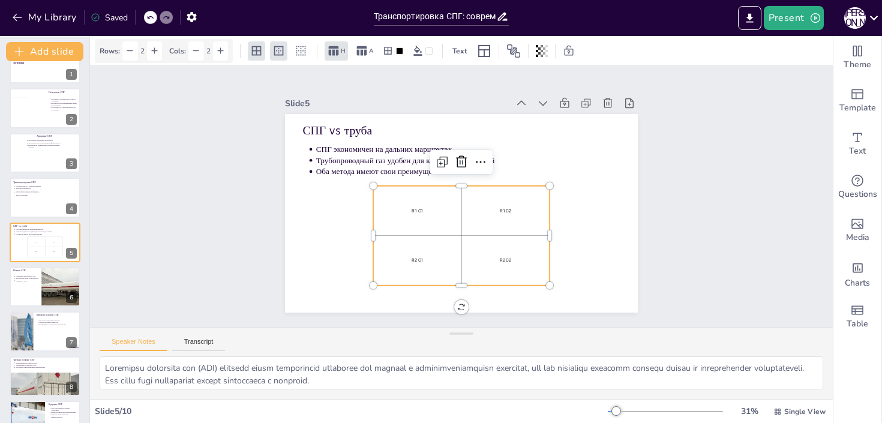
click at [511, 208] on p "R1 C2" at bounding box center [484, 237] width 67 height 62
click at [511, 208] on p "R1 C2" at bounding box center [502, 220] width 85 height 24
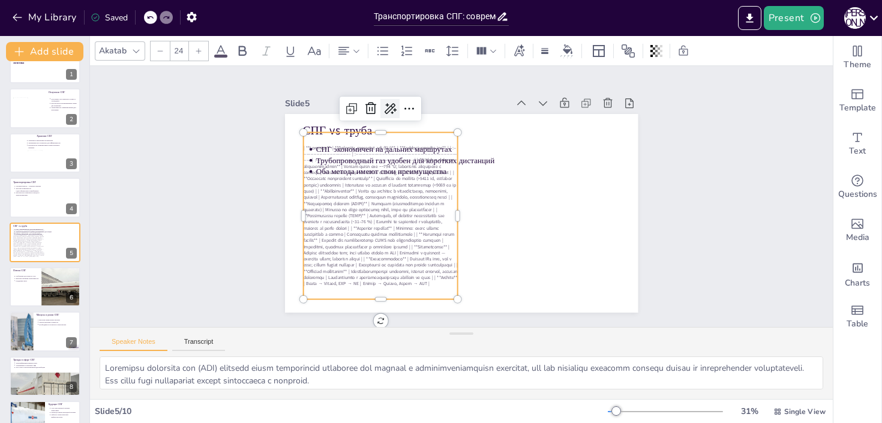
click at [434, 95] on icon at bounding box center [444, 85] width 20 height 20
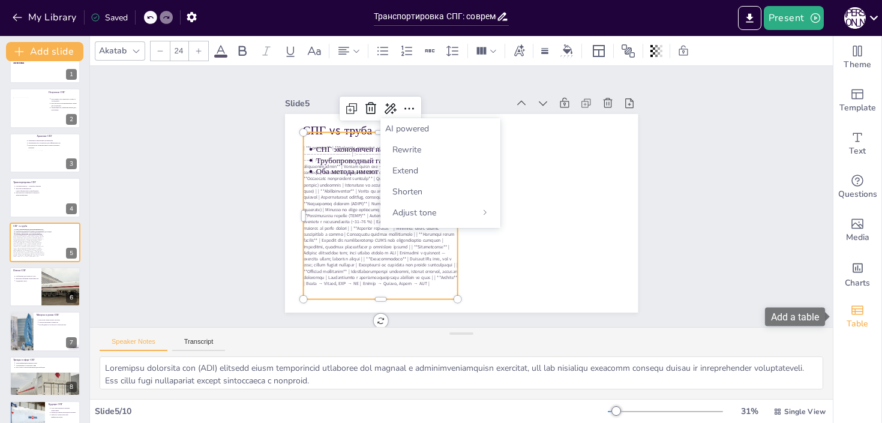
click at [875, 307] on div "Table" at bounding box center [858, 316] width 48 height 43
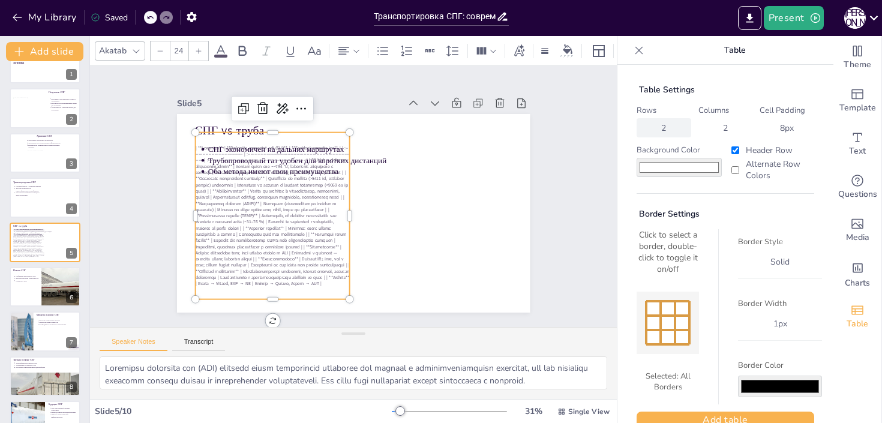
click at [657, 130] on div "2" at bounding box center [664, 127] width 14 height 11
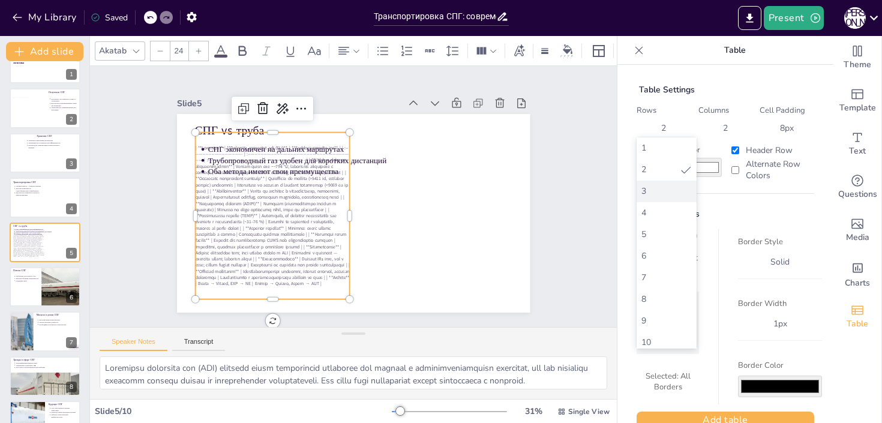
click at [659, 192] on div "3" at bounding box center [667, 190] width 50 height 11
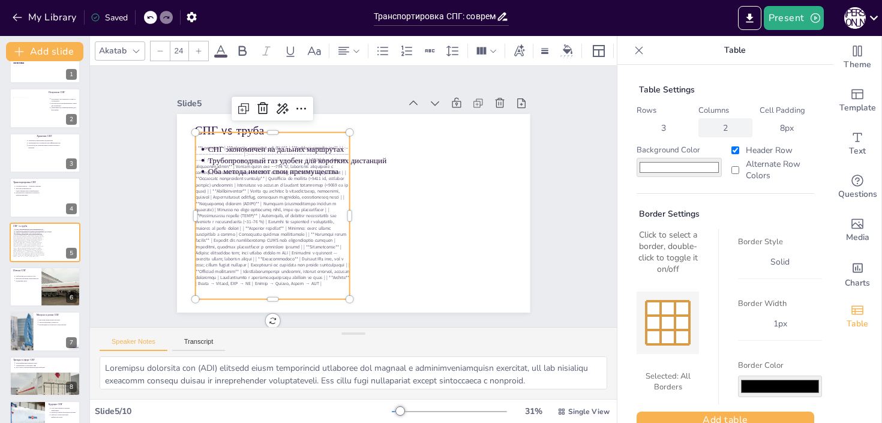
click at [714, 131] on div "2" at bounding box center [726, 127] width 55 height 19
click at [713, 190] on div "3" at bounding box center [729, 190] width 50 height 11
click at [668, 131] on div "3" at bounding box center [664, 127] width 14 height 11
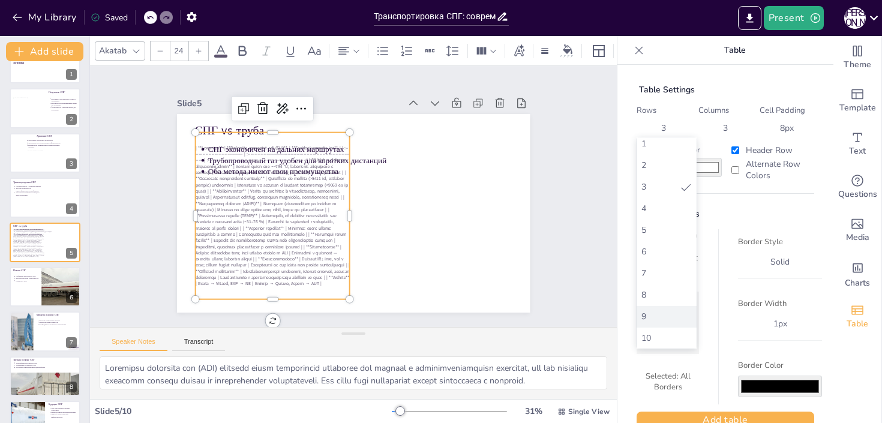
scroll to position [1, 0]
click at [668, 339] on div "10" at bounding box center [667, 341] width 50 height 11
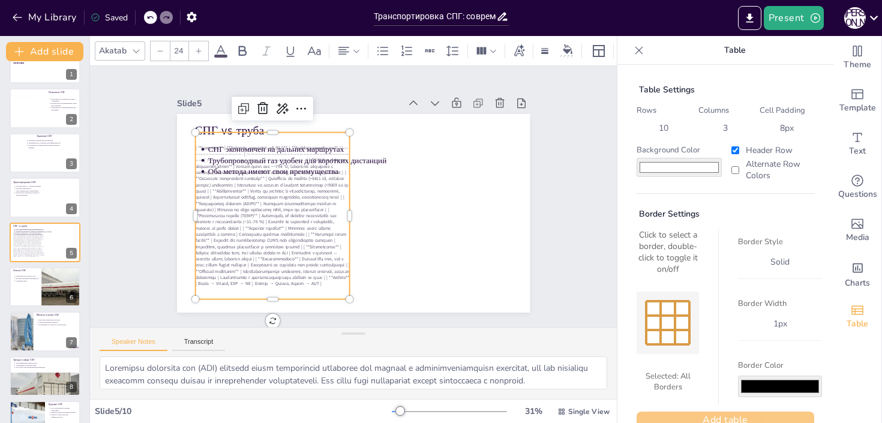
click at [758, 415] on button "Add table" at bounding box center [726, 420] width 178 height 17
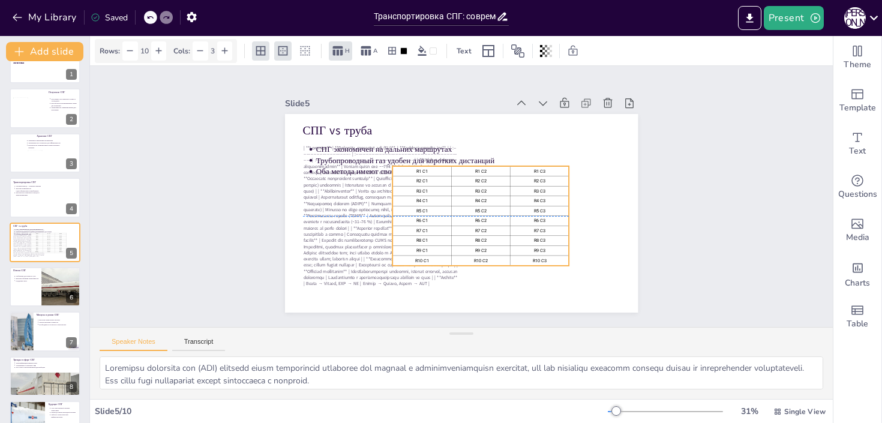
drag, startPoint x: 502, startPoint y: 198, endPoint x: 583, endPoint y: 205, distance: 81.4
click at [542, 229] on td "R4 C3" at bounding box center [517, 252] width 50 height 47
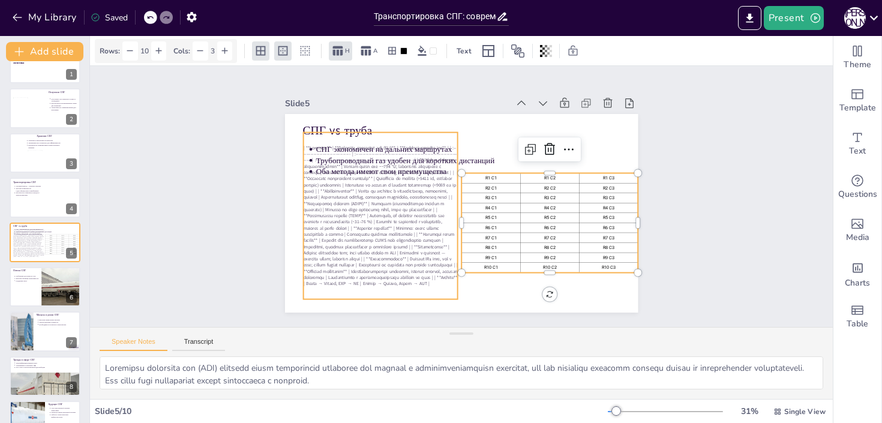
click at [381, 189] on span at bounding box center [384, 162] width 208 height 201
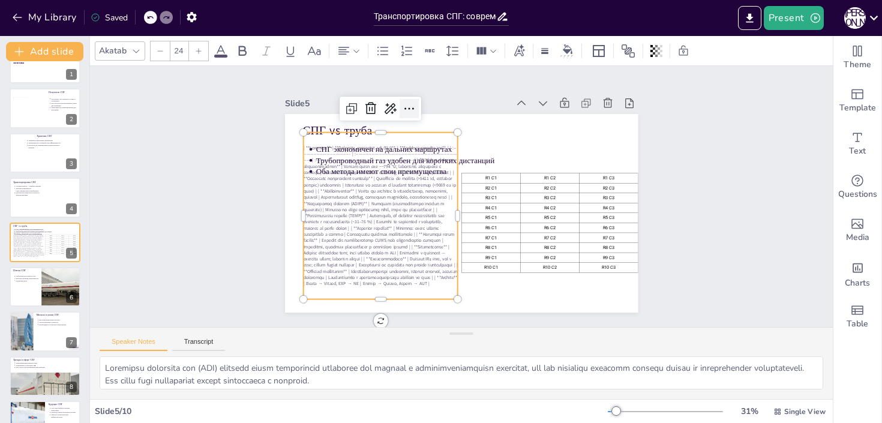
click at [447, 107] on div at bounding box center [460, 94] width 26 height 26
click at [363, 184] on span at bounding box center [384, 162] width 208 height 201
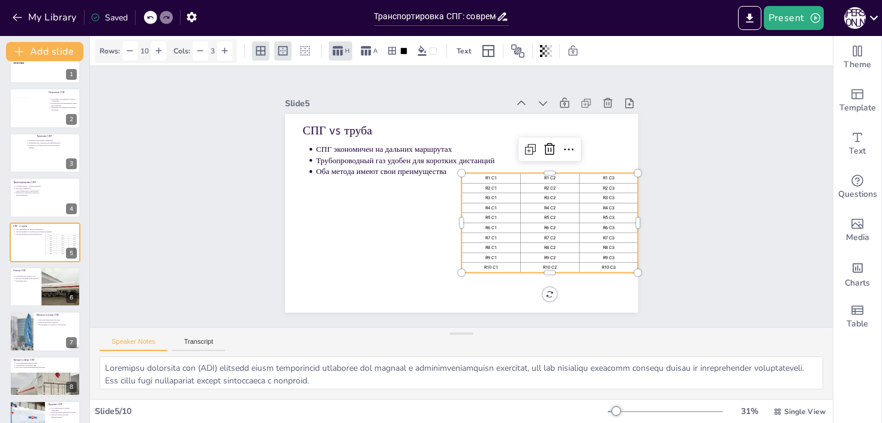
click at [538, 211] on p "R2 C2" at bounding box center [545, 225] width 53 height 28
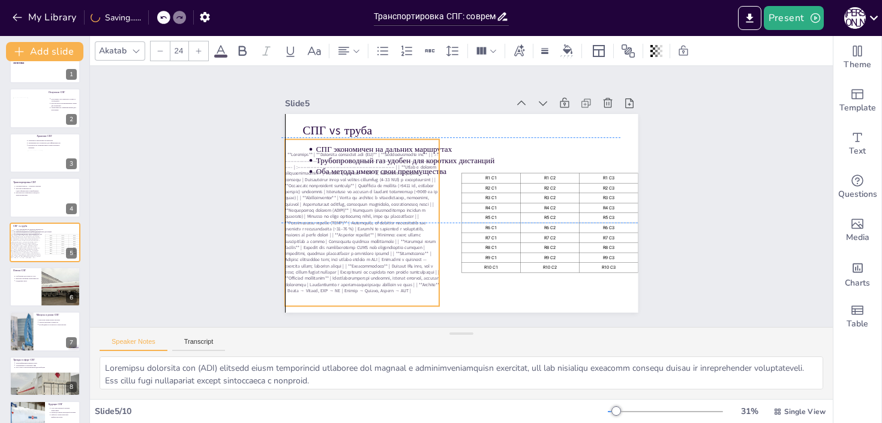
drag, startPoint x: 377, startPoint y: 193, endPoint x: 355, endPoint y: 196, distance: 21.8
click at [355, 196] on span at bounding box center [389, 122] width 200 height 202
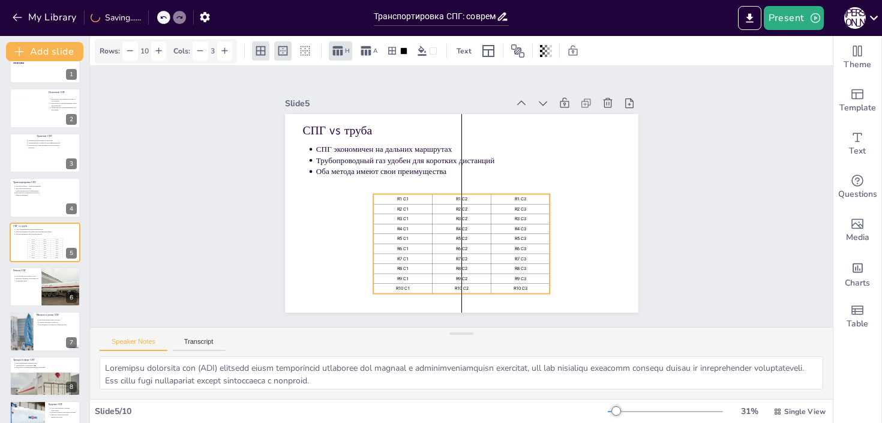
drag, startPoint x: 480, startPoint y: 186, endPoint x: 386, endPoint y: 202, distance: 95.0
click at [386, 191] on p "R2 C1" at bounding box center [406, 172] width 49 height 38
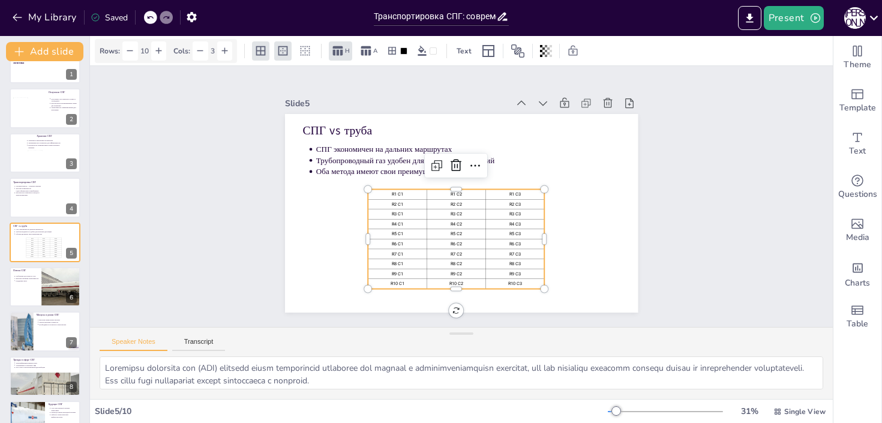
click at [495, 205] on p "R2 C1" at bounding box center [520, 221] width 51 height 33
click at [388, 192] on p "R2 C1" at bounding box center [399, 177] width 53 height 28
click at [397, 173] on p "R1 C1" at bounding box center [416, 152] width 46 height 42
click at [415, 165] on p "R1 C1" at bounding box center [431, 139] width 33 height 51
click at [389, 175] on div at bounding box center [389, 175] width 0 height 0
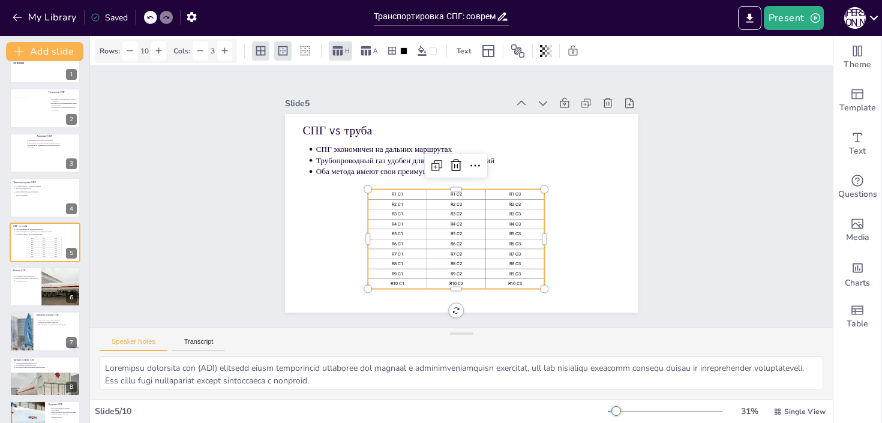
click at [395, 179] on p "R1 C1" at bounding box center [407, 162] width 51 height 33
click at [475, 166] on p "R1 C1" at bounding box center [489, 138] width 28 height 53
click at [407, 167] on p "R1 C1" at bounding box center [426, 143] width 38 height 49
click at [482, 170] on p "R1 C1" at bounding box center [501, 146] width 38 height 49
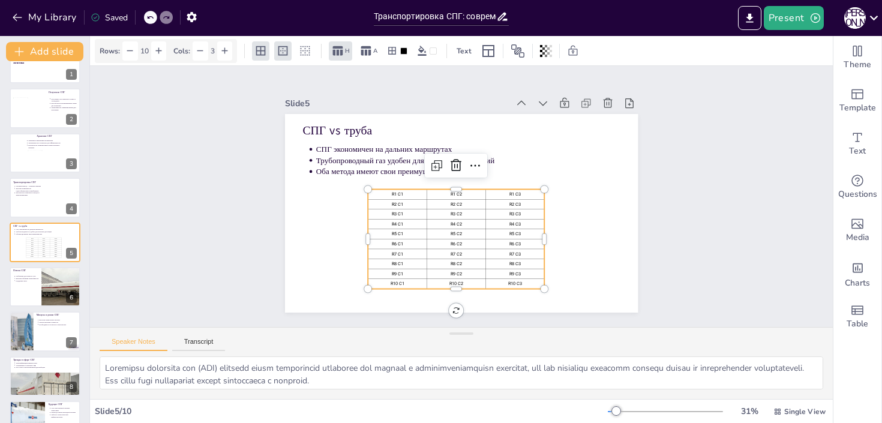
click at [397, 186] on p "R1 C1" at bounding box center [401, 174] width 55 height 23
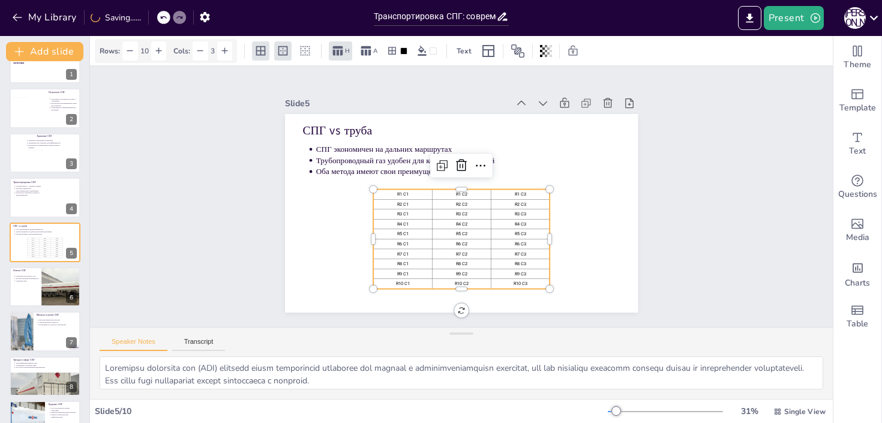
click at [398, 188] on p "R1 C1" at bounding box center [406, 176] width 55 height 23
click at [403, 185] on p "R1 C1" at bounding box center [408, 171] width 53 height 28
click at [403, 176] on p "R1 C1" at bounding box center [420, 155] width 46 height 42
click at [451, 166] on p "R1 C1" at bounding box center [457, 138] width 12 height 56
click at [403, 188] on p "R1 C1" at bounding box center [406, 176] width 55 height 23
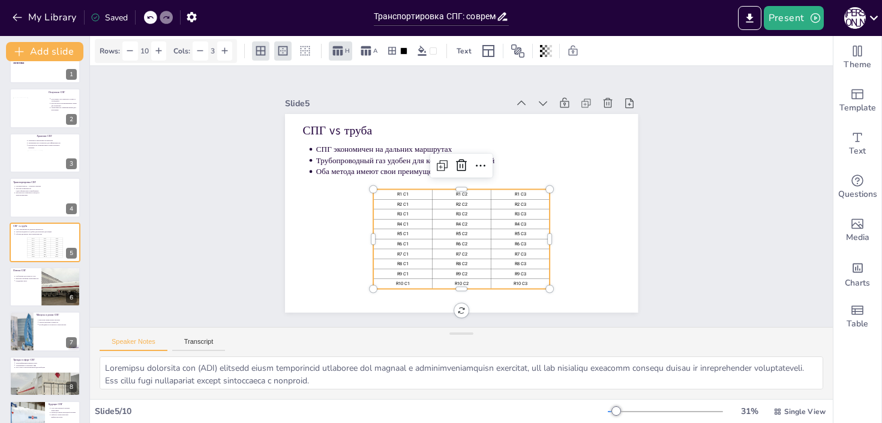
click at [467, 167] on p "R1 C1" at bounding box center [475, 140] width 17 height 56
click at [474, 167] on p "R3 C1" at bounding box center [498, 148] width 49 height 38
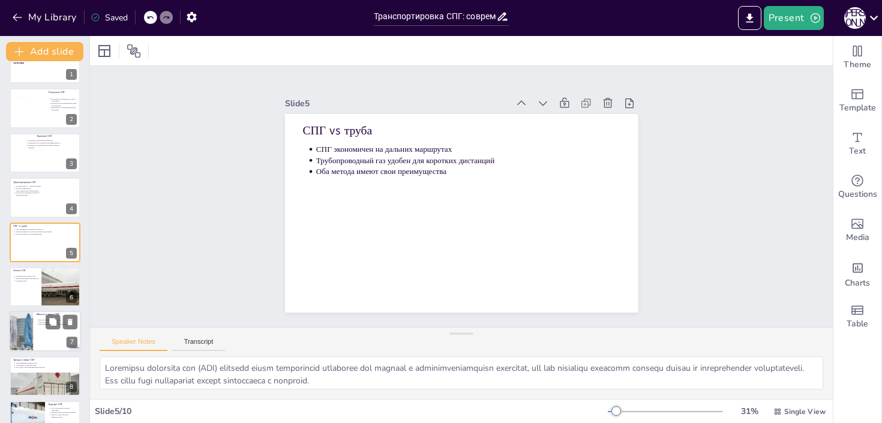
click at [68, 268] on div at bounding box center [71, 287] width 71 height 40
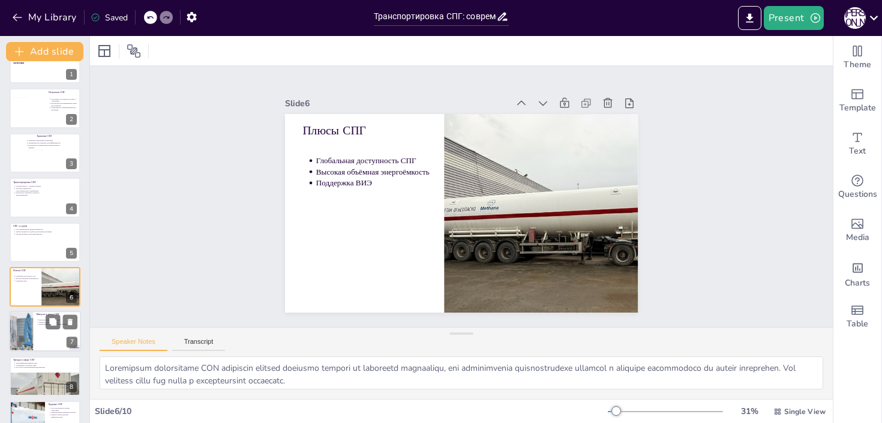
scroll to position [71, 0]
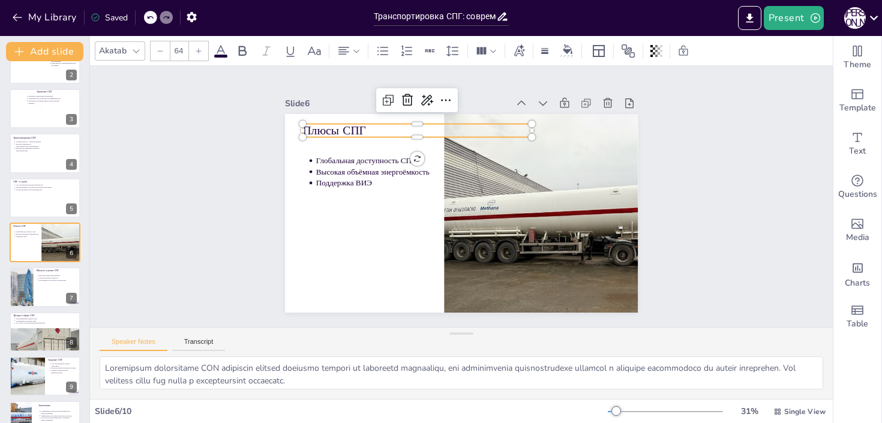
click at [349, 130] on p "Плюсы СПГ" at bounding box center [432, 123] width 228 height 64
click at [349, 130] on p "Плюсы СПГ" at bounding box center [439, 120] width 223 height 86
click at [25, 291] on div at bounding box center [17, 287] width 61 height 41
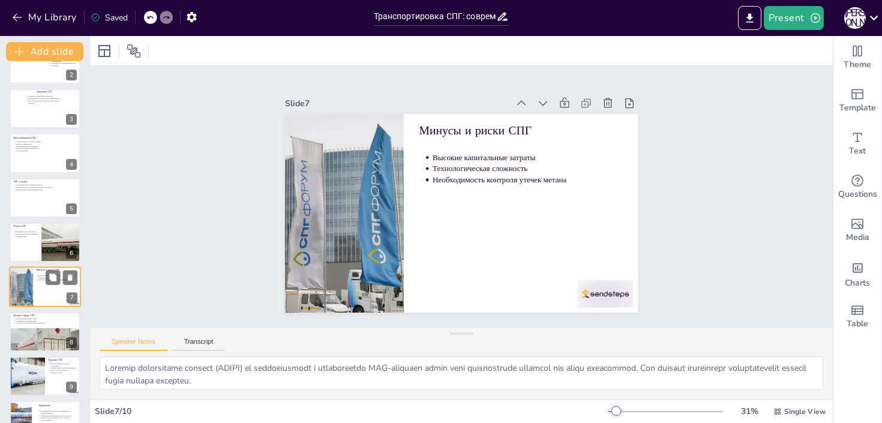
scroll to position [99, 0]
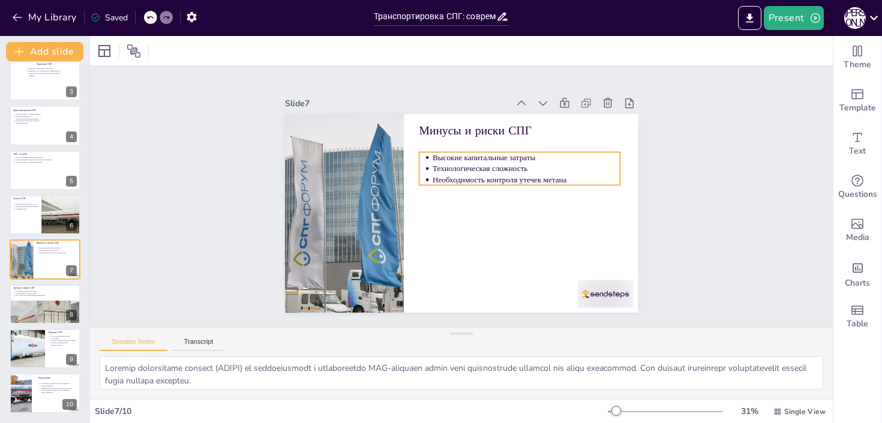
click at [493, 169] on p "Технологическая сложность" at bounding box center [518, 239] width 104 height 168
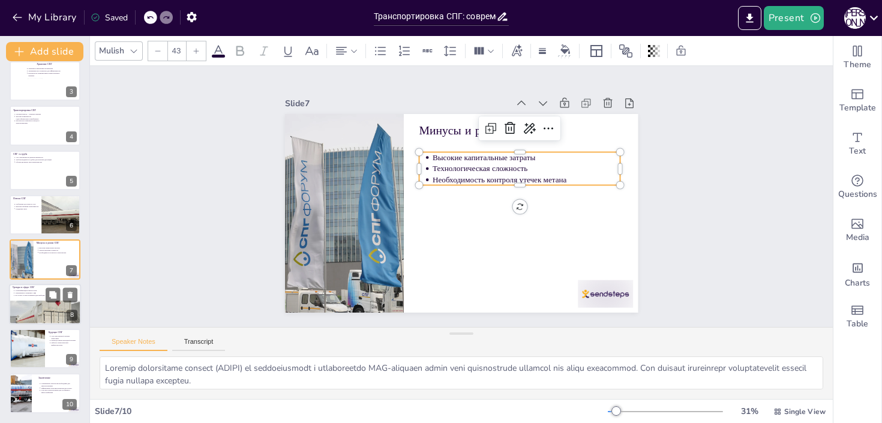
click at [22, 316] on div at bounding box center [45, 321] width 72 height 72
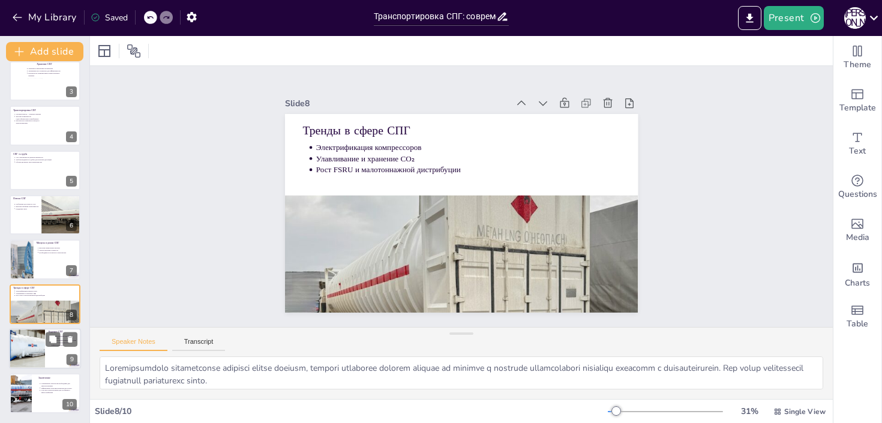
click at [35, 342] on div at bounding box center [27, 348] width 68 height 41
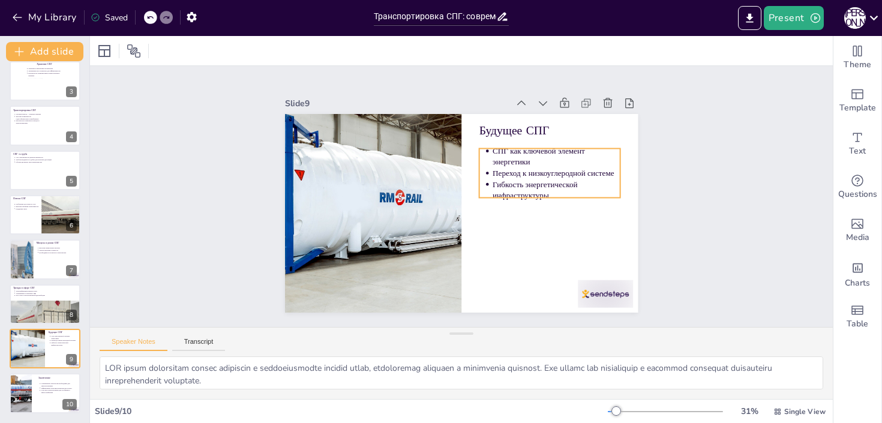
click at [449, 228] on p "Переход к низкоуглеродной системе" at bounding box center [391, 264] width 116 height 73
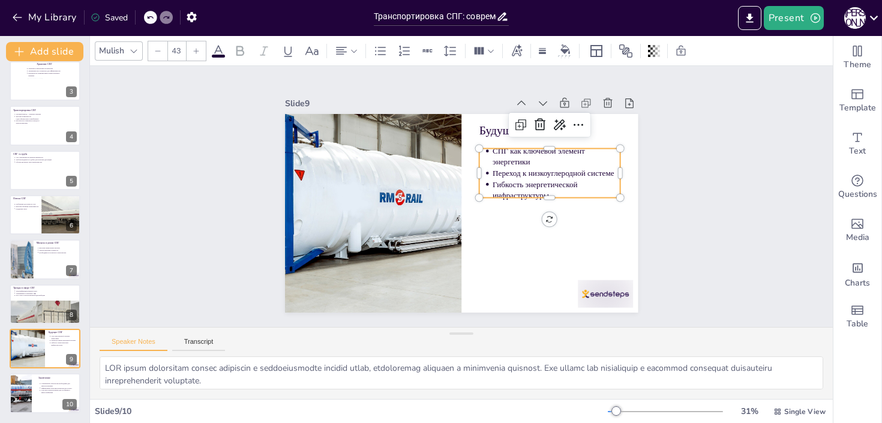
click at [549, 197] on p "Гибкость энергетической инфраструктуры" at bounding box center [551, 229] width 126 height 72
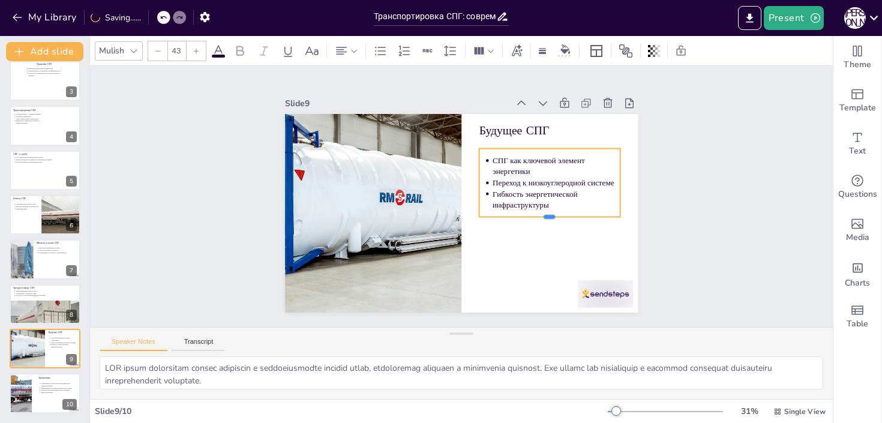
drag, startPoint x: 548, startPoint y: 199, endPoint x: 546, endPoint y: 219, distance: 19.4
click at [546, 223] on div at bounding box center [531, 256] width 133 height 66
click at [38, 373] on div "Заключение Современные технологии необходимы для транспортировки Эффективная ло…" at bounding box center [45, 373] width 72 height 0
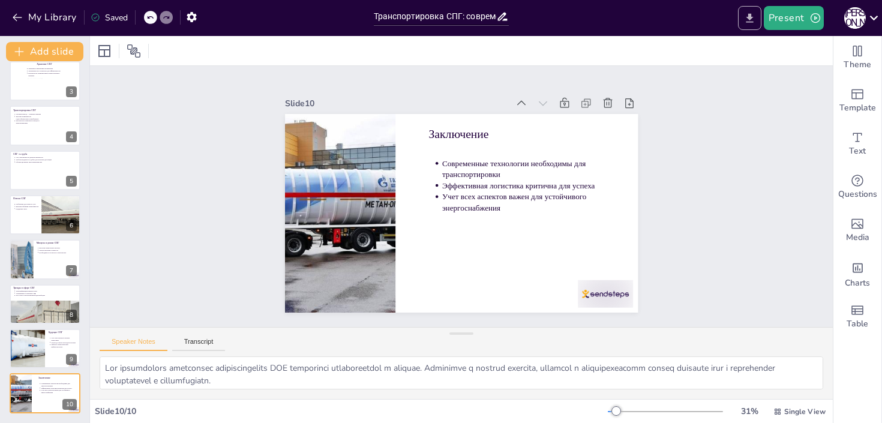
click at [750, 26] on button "Export to PowerPoint" at bounding box center [749, 18] width 23 height 24
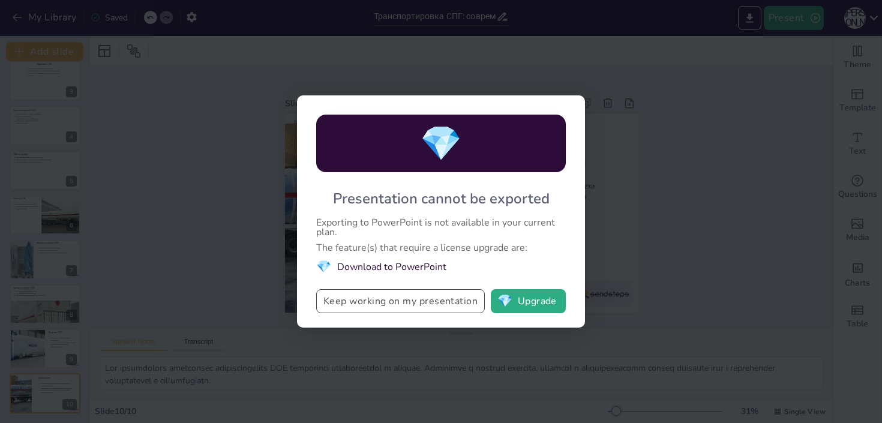
click at [424, 304] on button "Keep working on my presentation" at bounding box center [400, 301] width 169 height 24
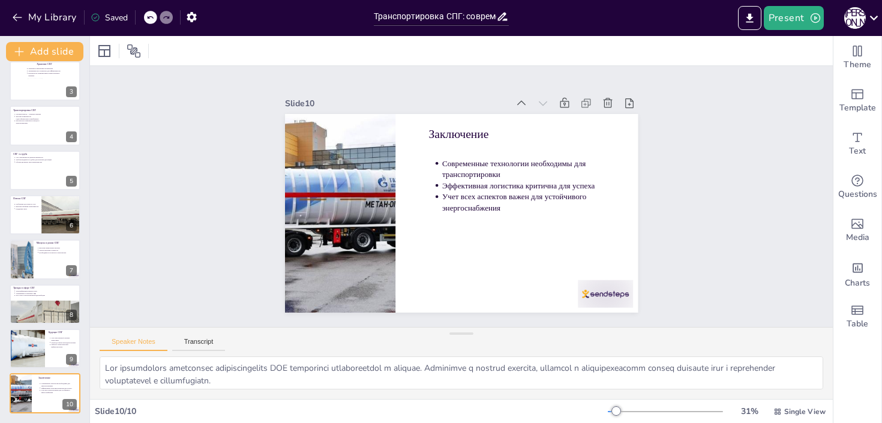
scroll to position [0, 0]
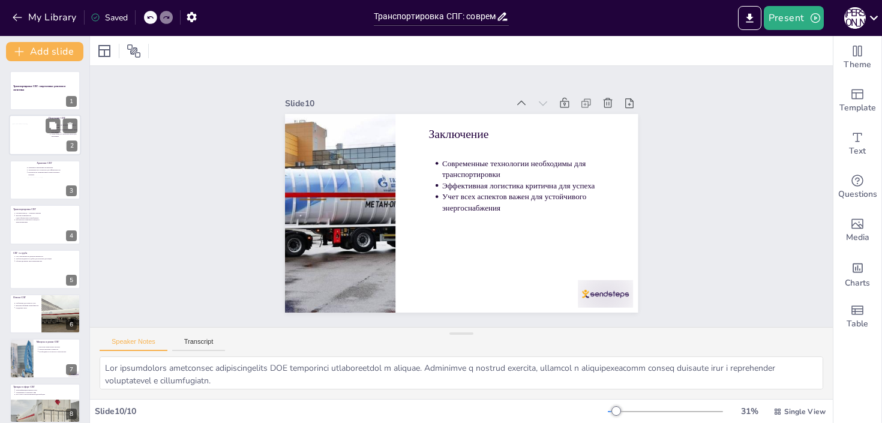
click at [20, 140] on div at bounding box center [31, 135] width 36 height 23
type textarea "Loremip dolorsita CON adipiscing e seddoe temp i utlabore etdoloremagna aliquae…"
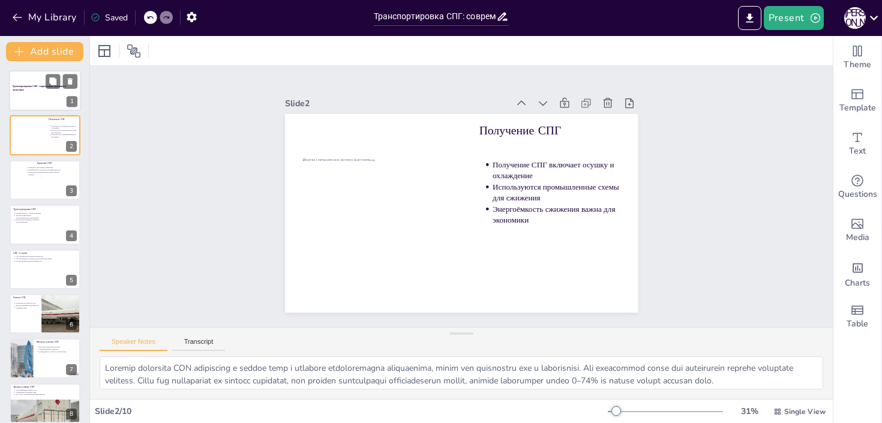
click at [37, 91] on div at bounding box center [45, 90] width 72 height 41
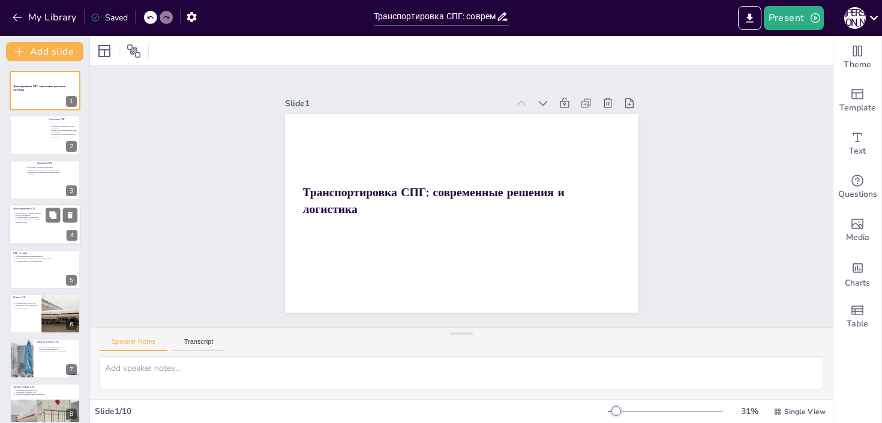
click at [28, 210] on p "Транспортировка СПГ" at bounding box center [27, 209] width 29 height 4
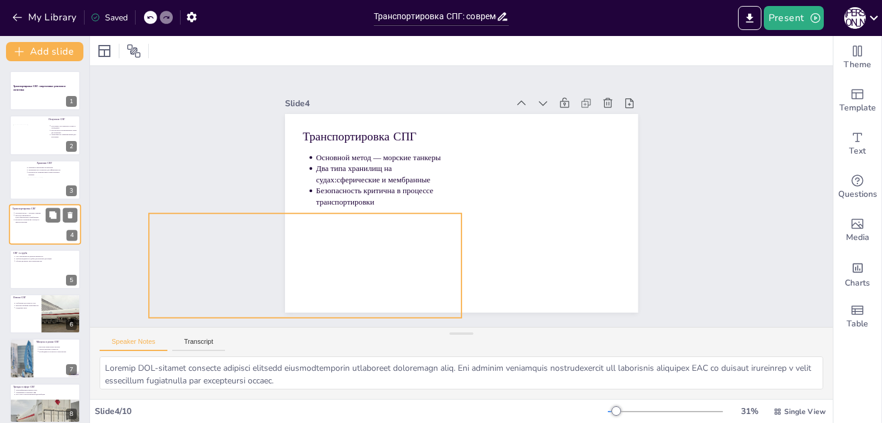
click at [35, 243] on div at bounding box center [17, 239] width 72 height 65
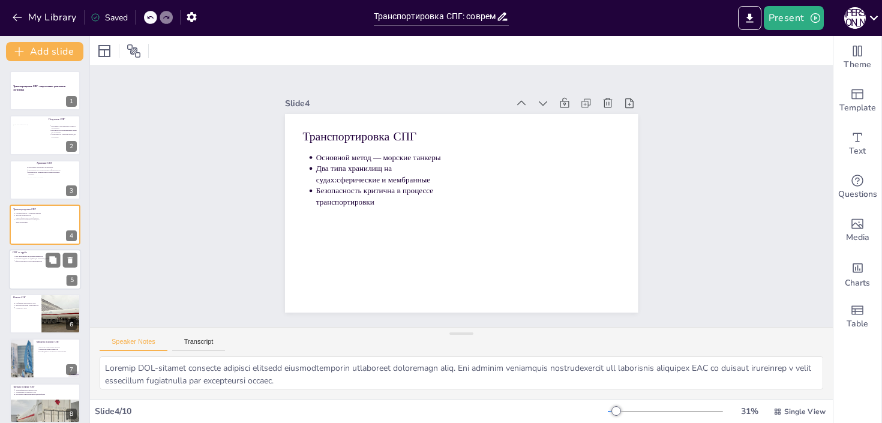
click at [34, 254] on div at bounding box center [45, 269] width 72 height 41
type textarea "Loremipsu dolorsita con (ADI) elitsedd eiusm temporincid utlaboree dol magnaal …"
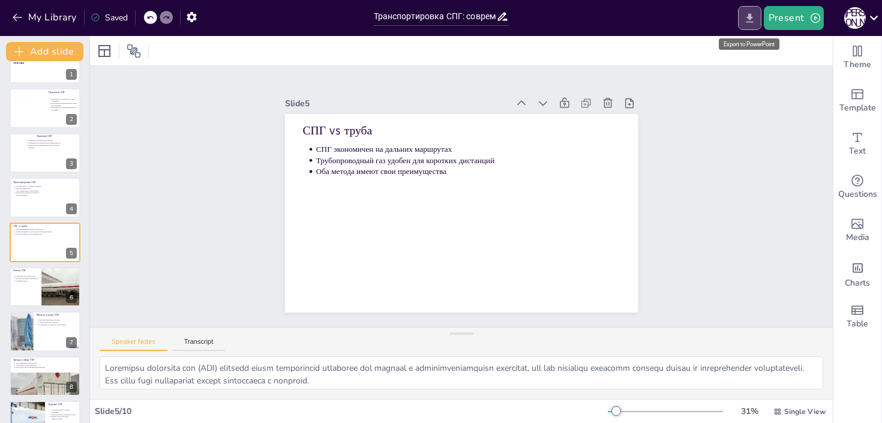
click at [750, 22] on icon "Export to PowerPoint" at bounding box center [749, 17] width 7 height 9
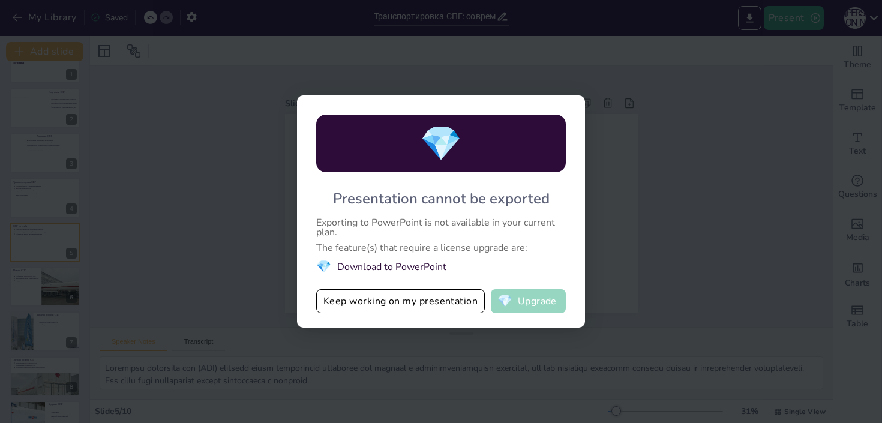
click at [510, 303] on span "💎" at bounding box center [505, 301] width 15 height 12
